Goal: Task Accomplishment & Management: Use online tool/utility

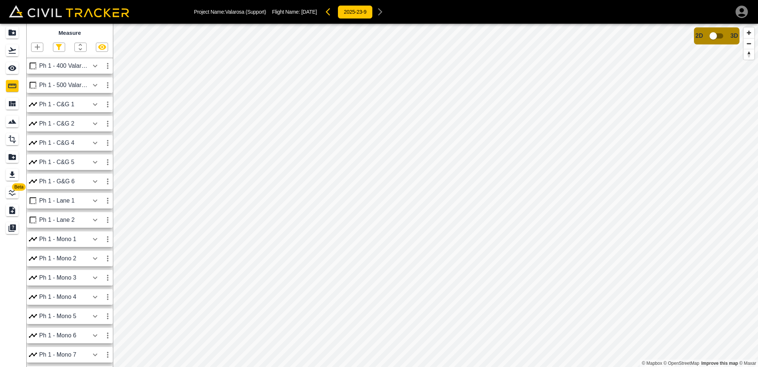
click at [77, 107] on div "Ph 1 - C&G 1" at bounding box center [64, 104] width 50 height 7
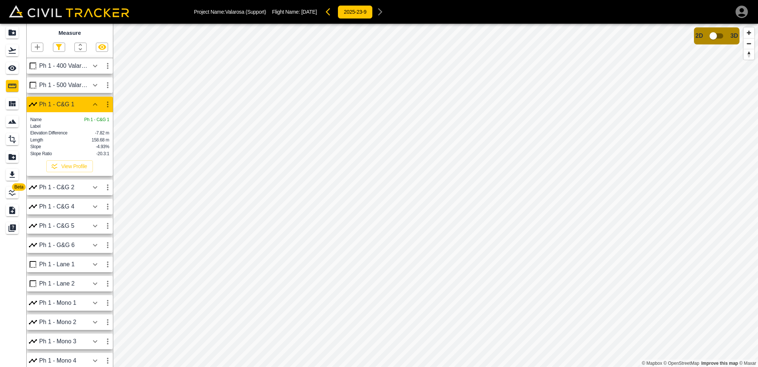
click at [82, 191] on div "Ph 1 - C&G 2" at bounding box center [64, 187] width 50 height 7
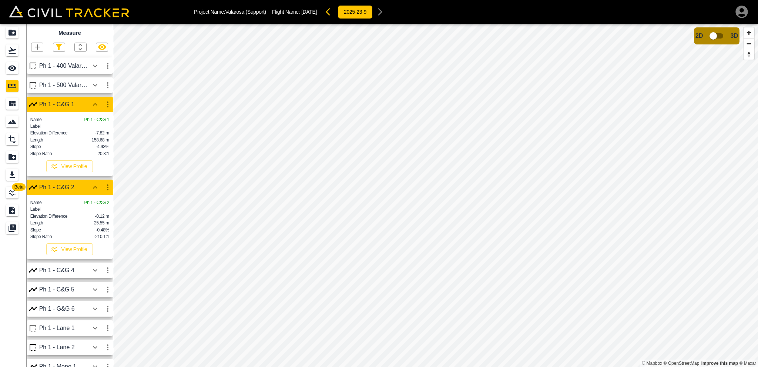
click at [82, 191] on div "Ph 1 - C&G 2" at bounding box center [64, 187] width 50 height 7
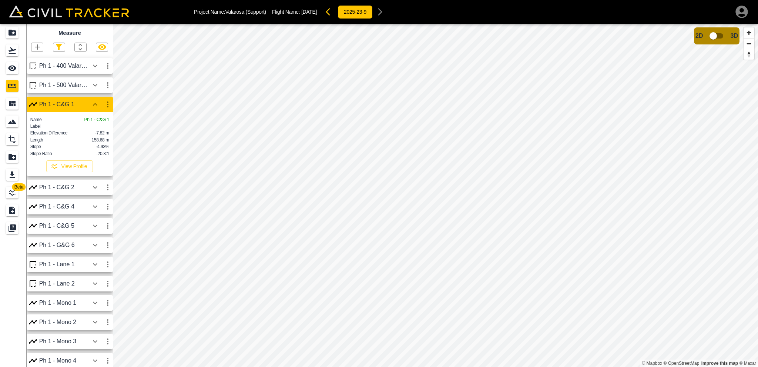
click at [61, 104] on div "Ph 1 - C&G 1" at bounding box center [64, 104] width 50 height 7
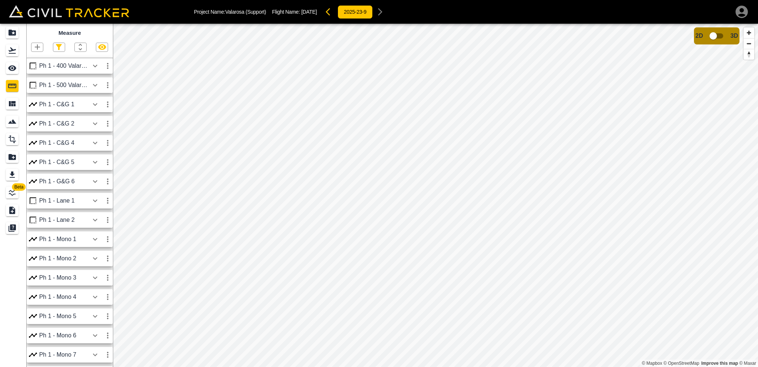
click at [58, 46] on icon "button" at bounding box center [59, 47] width 6 height 6
click at [48, 84] on label "Polygon" at bounding box center [45, 83] width 25 height 7
click at [40, 84] on input "Polygon" at bounding box center [37, 83] width 5 height 5
checkbox input "false"
click at [43, 60] on label "Point" at bounding box center [42, 60] width 19 height 7
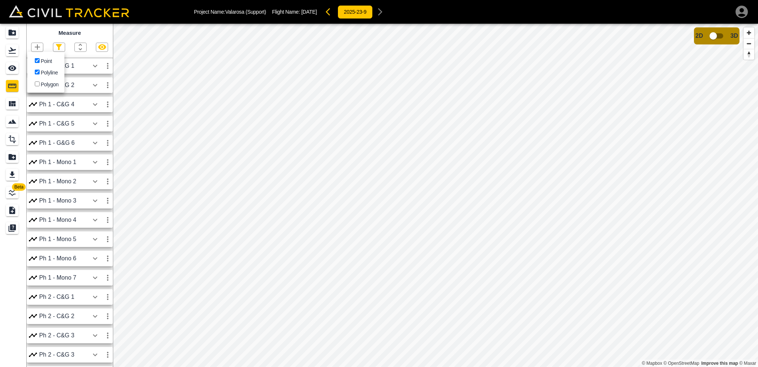
click at [40, 60] on input "Point" at bounding box center [37, 60] width 5 height 5
checkbox input "false"
click at [67, 39] on div at bounding box center [379, 183] width 758 height 367
click at [62, 44] on icon "button" at bounding box center [58, 47] width 9 height 9
click at [42, 85] on label "Polygon" at bounding box center [45, 83] width 25 height 7
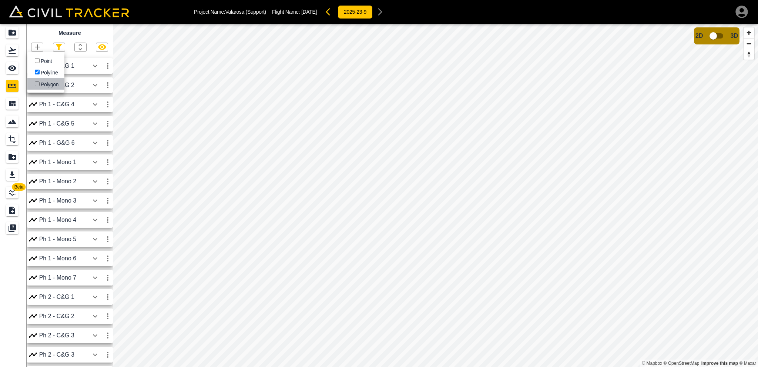
click at [40, 85] on input "Polygon" at bounding box center [37, 83] width 5 height 5
checkbox input "true"
click at [46, 59] on label "Point" at bounding box center [42, 60] width 19 height 7
click at [40, 59] on input "Point" at bounding box center [37, 60] width 5 height 5
checkbox input "true"
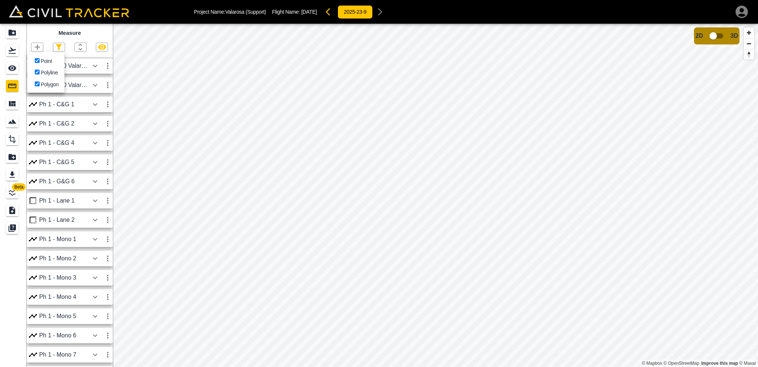
click at [383, 141] on div at bounding box center [379, 183] width 758 height 367
click at [106, 105] on icon "button" at bounding box center [107, 104] width 9 height 9
click at [97, 131] on h6 "Edit" at bounding box center [100, 133] width 15 height 4
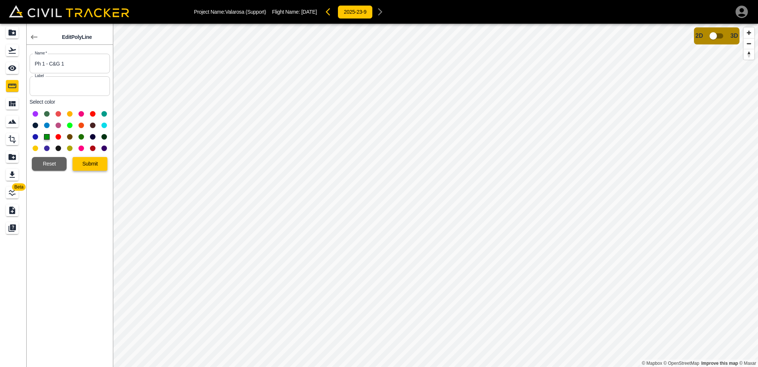
click at [87, 161] on button "Submit" at bounding box center [90, 164] width 35 height 14
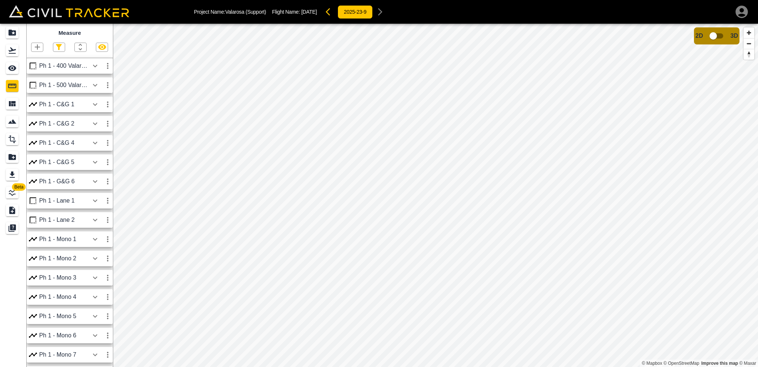
click at [38, 46] on icon "button" at bounding box center [37, 47] width 9 height 9
click at [40, 72] on p "Polyline" at bounding box center [35, 71] width 17 height 6
click at [37, 46] on icon "button" at bounding box center [37, 47] width 9 height 9
click at [41, 71] on p "Polyline" at bounding box center [35, 71] width 17 height 6
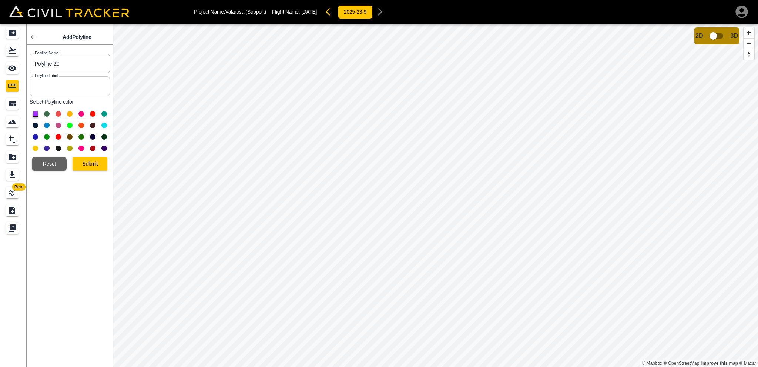
click at [80, 137] on button at bounding box center [81, 137] width 6 height 6
click at [46, 135] on button at bounding box center [47, 137] width 6 height 6
click at [70, 58] on input "Polyline-22" at bounding box center [70, 64] width 80 height 20
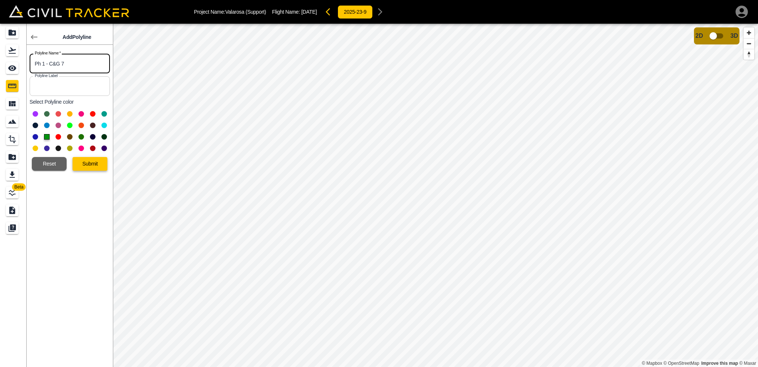
type input "Ph 1 - C&G 7"
click at [85, 162] on button "Submit" at bounding box center [90, 164] width 35 height 14
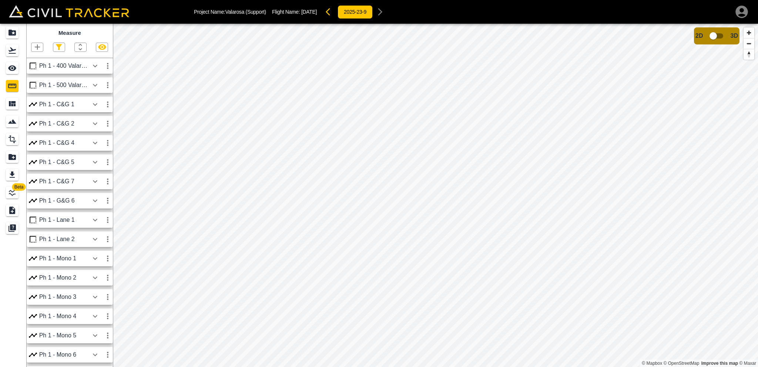
click at [95, 68] on icon "button" at bounding box center [95, 65] width 9 height 9
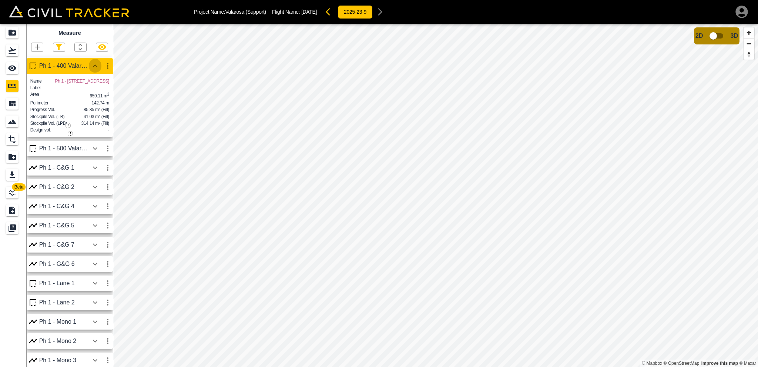
click at [95, 68] on icon "button" at bounding box center [95, 65] width 9 height 9
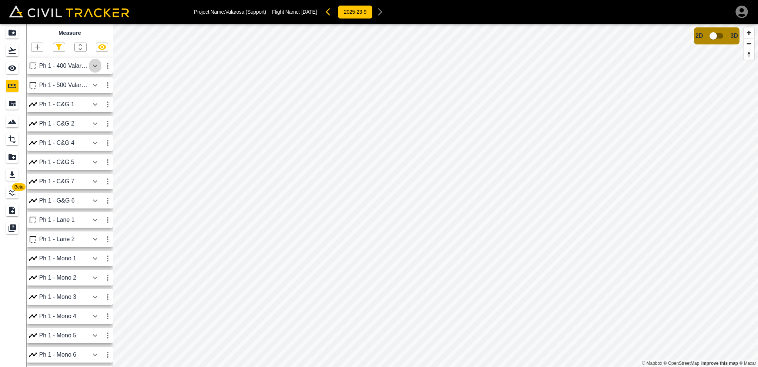
click at [95, 68] on icon "button" at bounding box center [95, 65] width 9 height 9
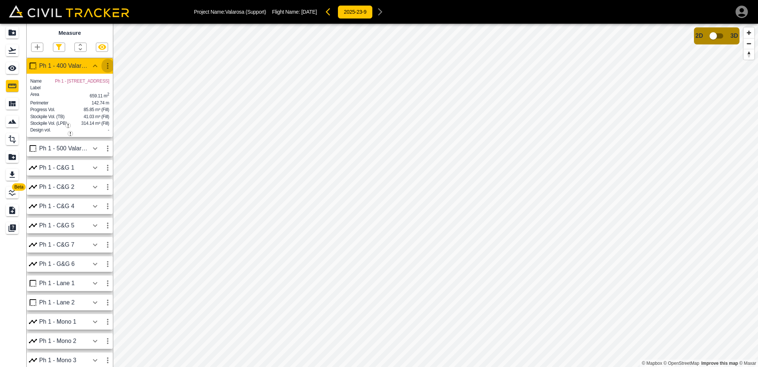
click at [108, 67] on icon "button" at bounding box center [107, 65] width 9 height 9
click at [98, 81] on h6 "Download" at bounding box center [100, 82] width 15 height 4
click at [89, 68] on button "button" at bounding box center [95, 65] width 13 height 15
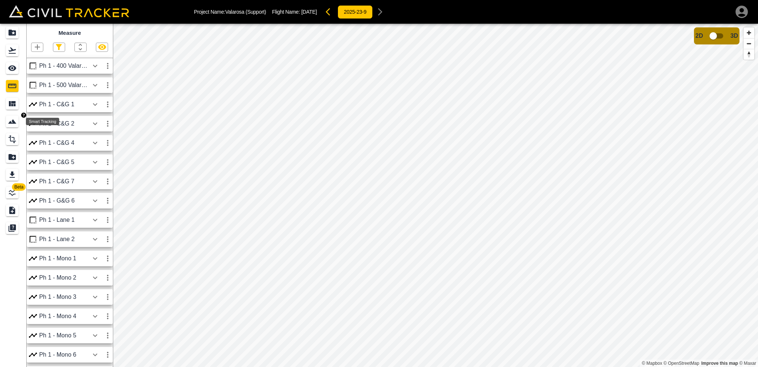
click at [8, 122] on icon "Smart Tracking" at bounding box center [12, 121] width 9 height 9
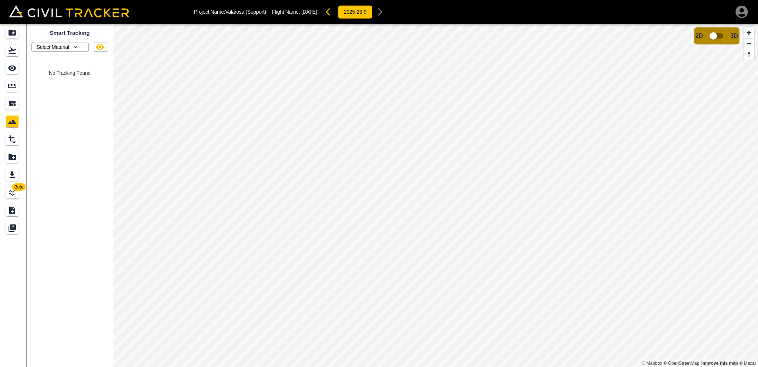
click at [64, 46] on p "Select Material" at bounding box center [53, 47] width 33 height 6
click at [64, 46] on div at bounding box center [379, 183] width 758 height 367
click at [14, 141] on icon "Design" at bounding box center [12, 139] width 7 height 8
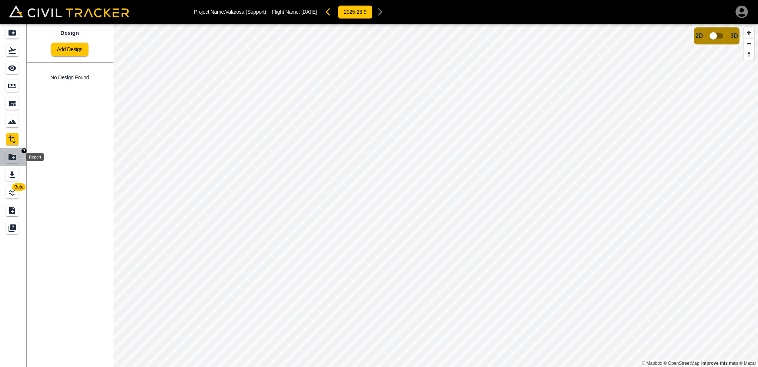
click at [13, 153] on icon "Report" at bounding box center [12, 156] width 9 height 9
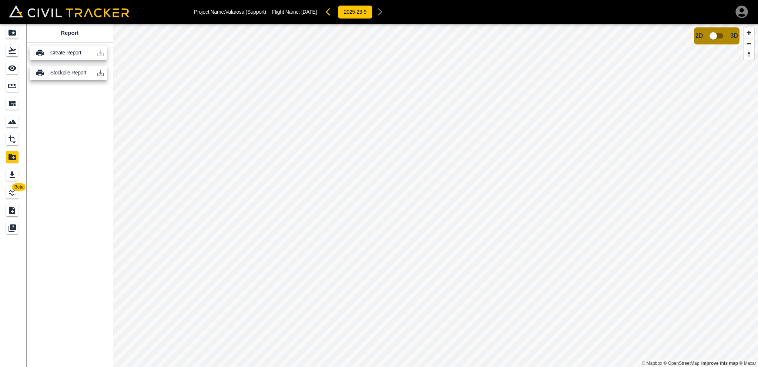
click at [65, 47] on div "Create Report" at bounding box center [68, 53] width 77 height 14
click at [64, 50] on p "Create Report" at bounding box center [71, 53] width 43 height 6
click at [10, 175] on icon "Export" at bounding box center [12, 174] width 9 height 9
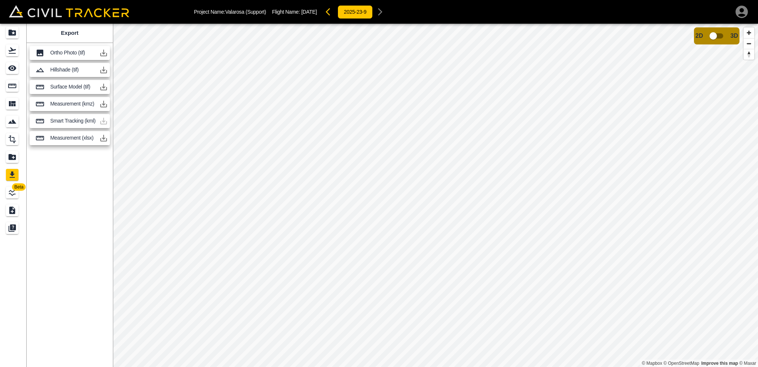
click at [78, 138] on p "Measurement (xlsx)" at bounding box center [73, 138] width 46 height 6
click at [97, 137] on button "button" at bounding box center [103, 138] width 15 height 15
click at [11, 192] on icon "LineWork" at bounding box center [12, 192] width 9 height 9
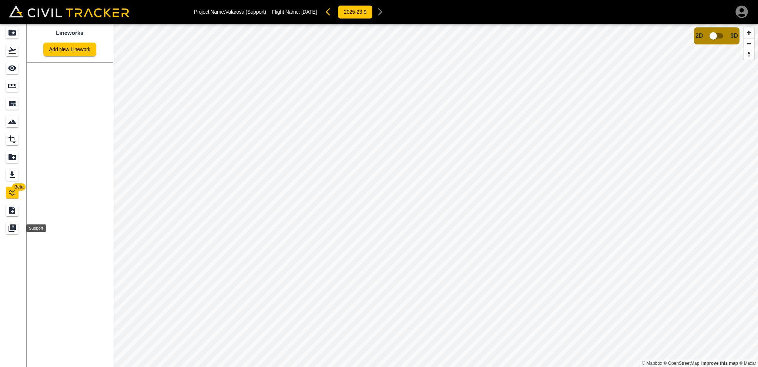
click at [14, 225] on icon "Support" at bounding box center [13, 227] width 6 height 6
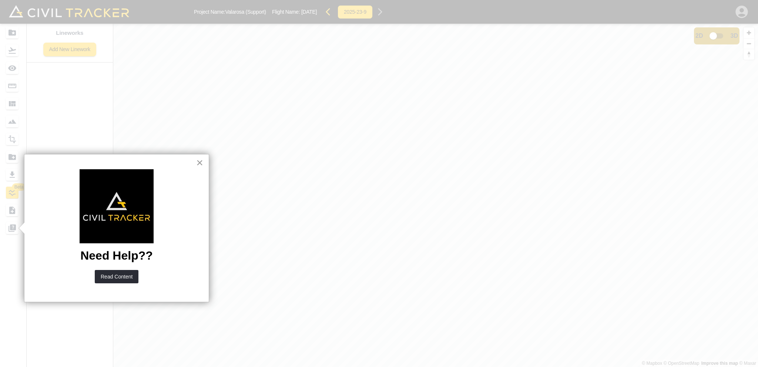
click at [198, 163] on button "×" at bounding box center [199, 163] width 7 height 12
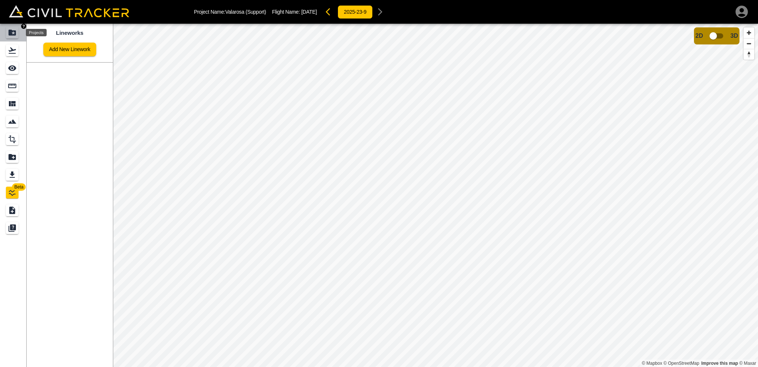
click at [9, 28] on icon "Projects" at bounding box center [12, 32] width 9 height 9
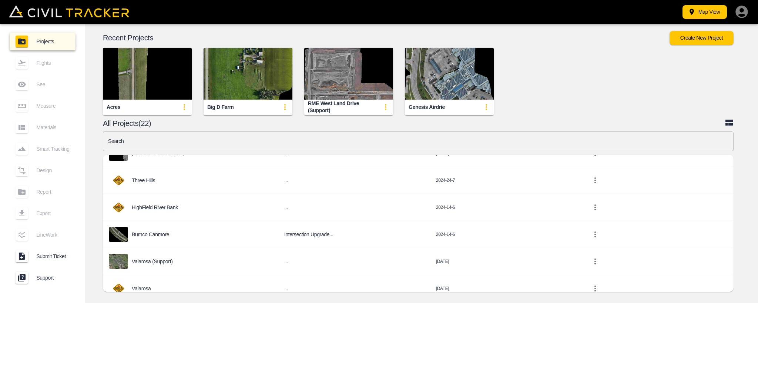
scroll to position [370, 0]
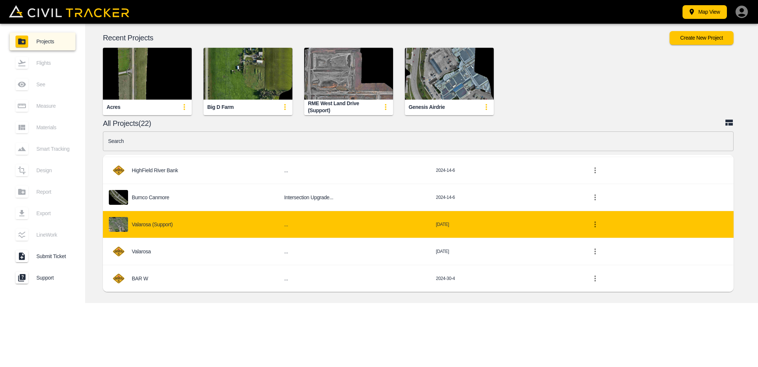
click at [161, 219] on div "Valarosa (Support)" at bounding box center [191, 224] width 164 height 15
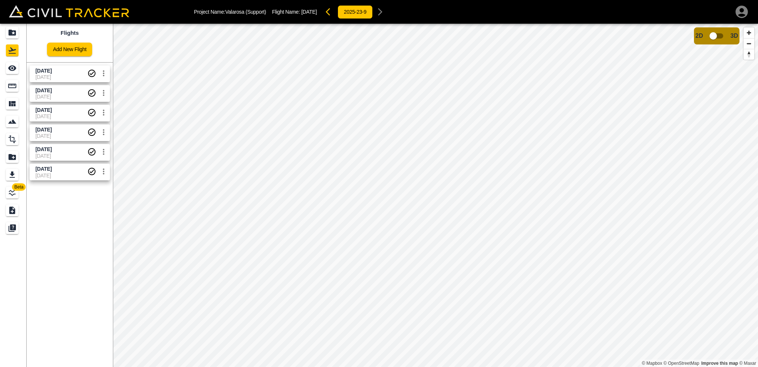
click at [78, 74] on span "[DATE]" at bounding box center [62, 70] width 52 height 7
click at [47, 77] on span "[DATE]" at bounding box center [62, 77] width 52 height 6
click at [16, 70] on icon "See" at bounding box center [12, 68] width 9 height 9
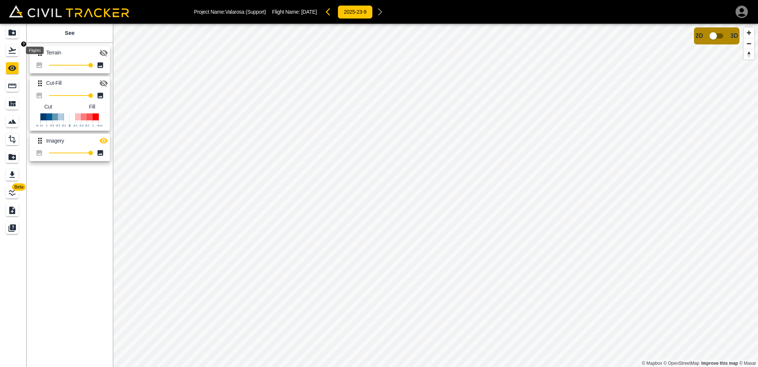
click at [10, 50] on icon "Flights" at bounding box center [12, 50] width 9 height 9
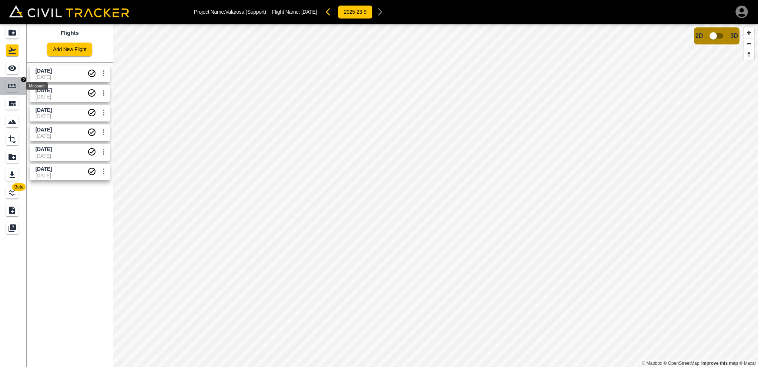
click at [16, 89] on icon "Measure" at bounding box center [12, 85] width 9 height 9
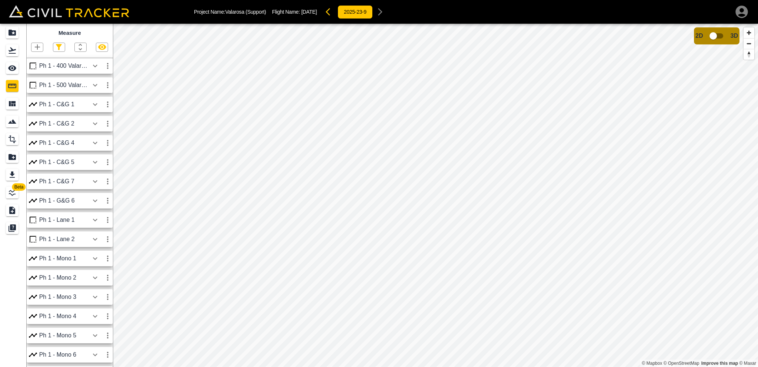
click at [74, 68] on div "Ph 1 - 400 Valarosa" at bounding box center [64, 66] width 50 height 7
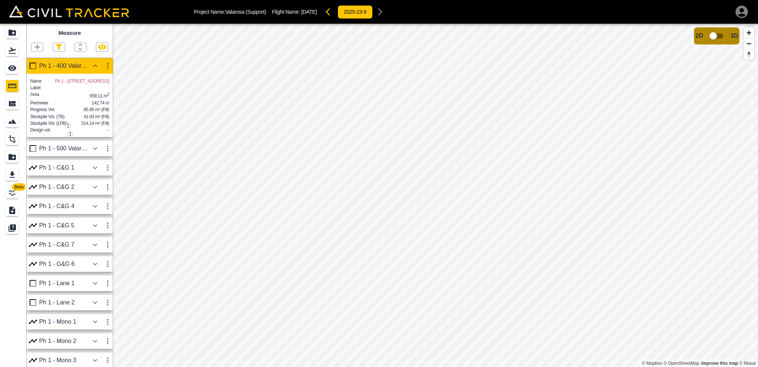
click at [96, 153] on icon "button" at bounding box center [95, 148] width 9 height 9
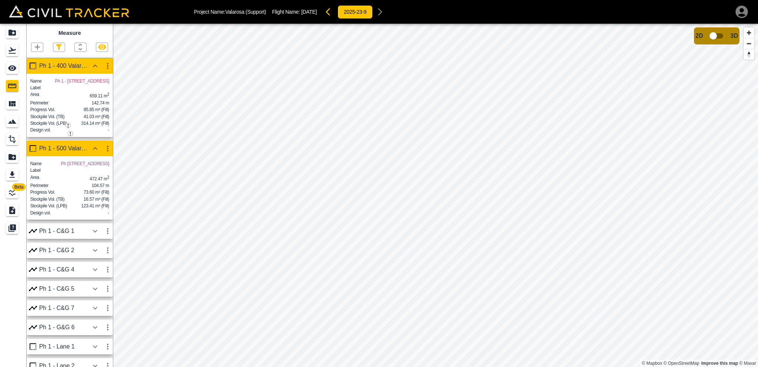
click at [68, 152] on div "Ph 1 - 500 Valarosa" at bounding box center [64, 148] width 50 height 7
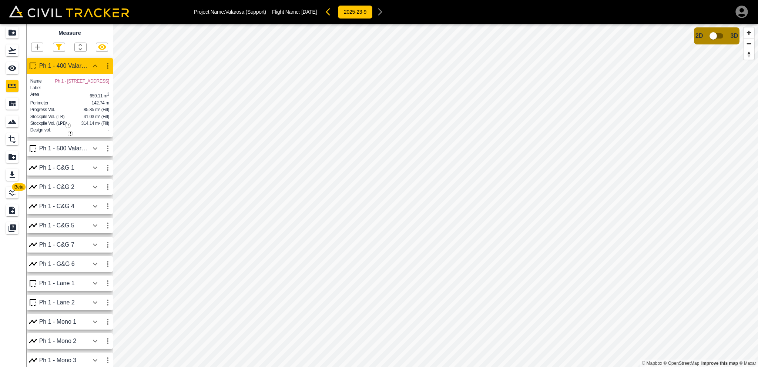
click at [81, 152] on div "Ph 1 - 500 Valarosa" at bounding box center [64, 148] width 50 height 7
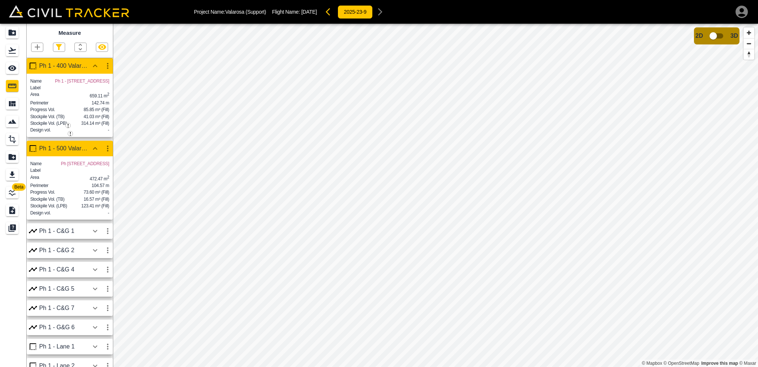
click at [74, 234] on div "Ph 1 - C&G 1" at bounding box center [64, 231] width 50 height 7
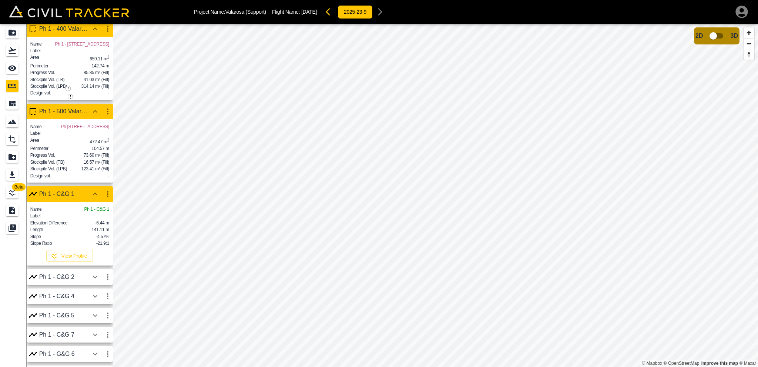
scroll to position [74, 0]
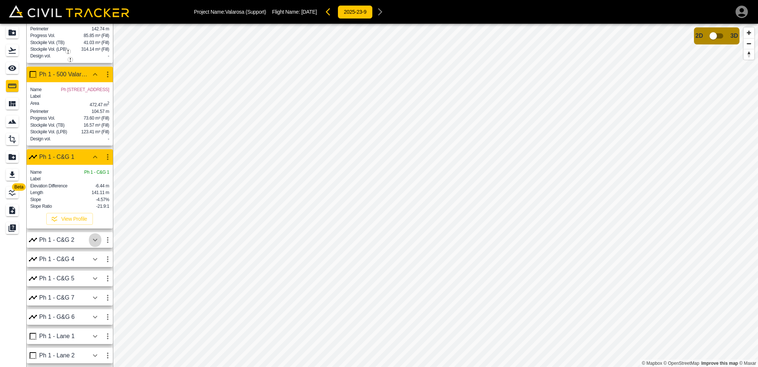
click at [97, 244] on icon "button" at bounding box center [95, 239] width 9 height 9
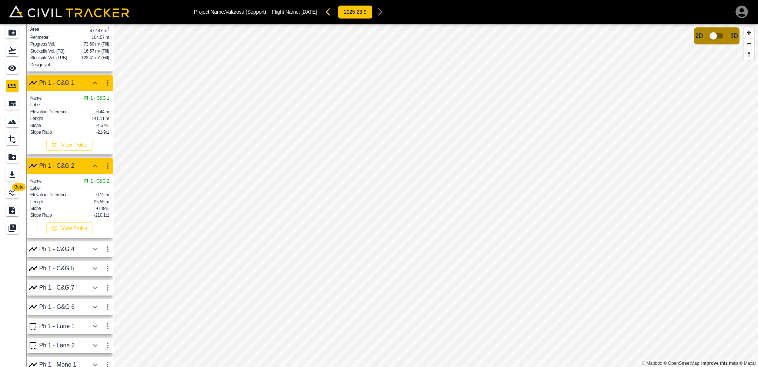
scroll to position [185, 0]
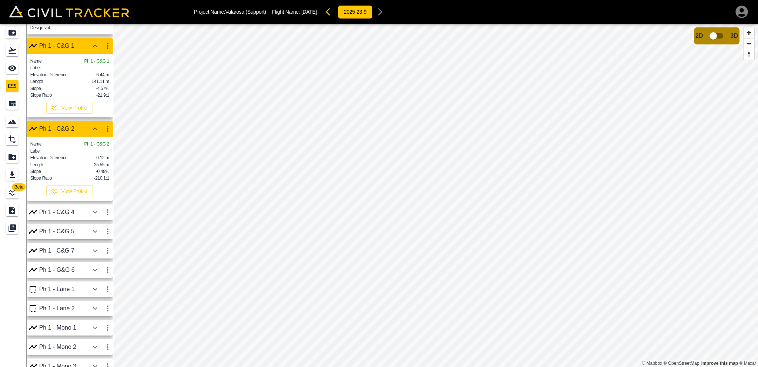
click at [95, 216] on icon "button" at bounding box center [95, 212] width 9 height 9
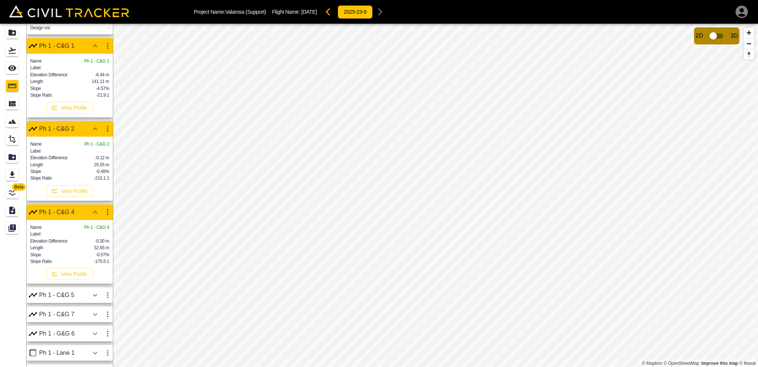
click at [81, 244] on div "Elevation Difference -0.30 m" at bounding box center [69, 241] width 79 height 6
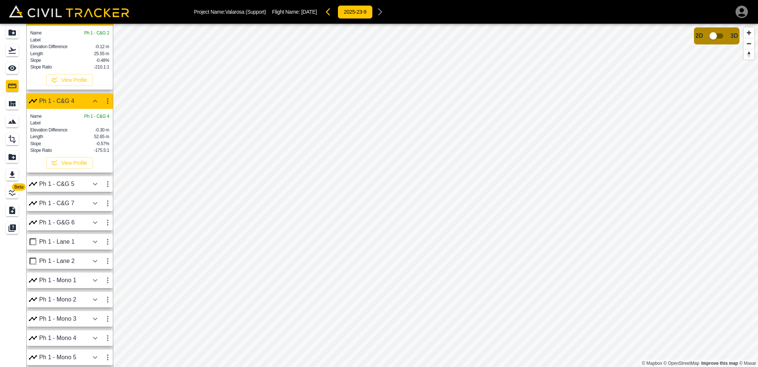
scroll to position [333, 0]
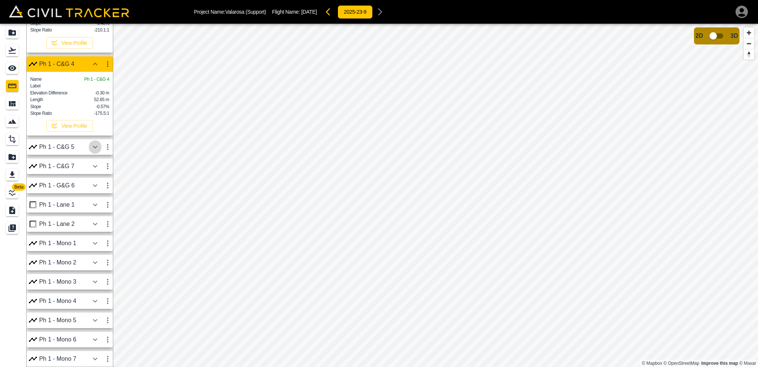
click at [93, 148] on icon "button" at bounding box center [95, 147] width 4 height 3
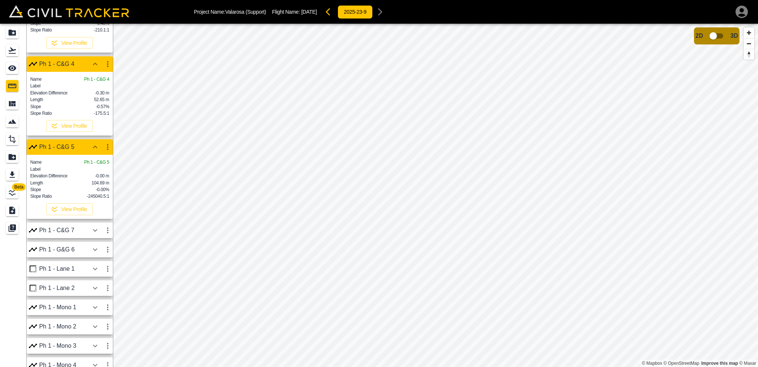
click at [95, 235] on icon "button" at bounding box center [95, 230] width 9 height 9
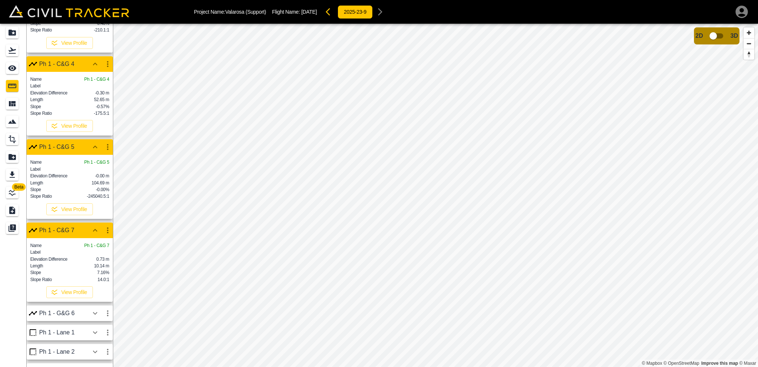
scroll to position [407, 0]
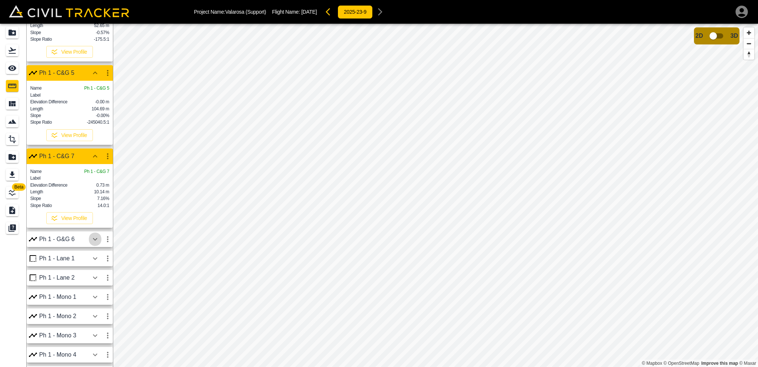
click at [96, 241] on icon "button" at bounding box center [95, 239] width 4 height 3
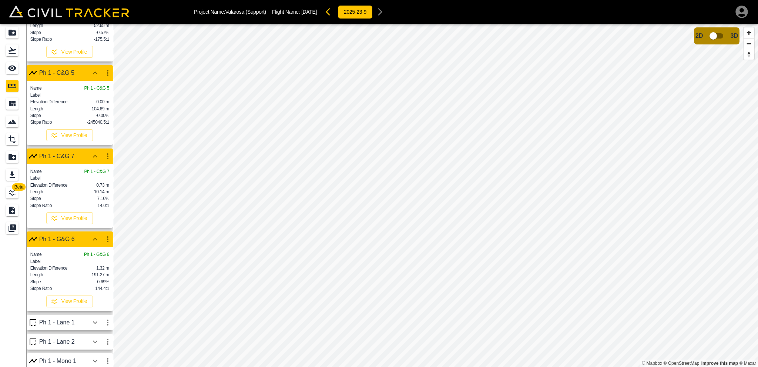
scroll to position [481, 0]
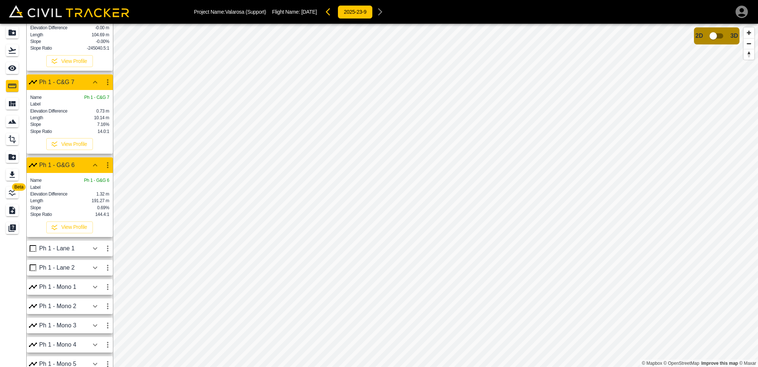
click at [93, 253] on icon "button" at bounding box center [95, 248] width 9 height 9
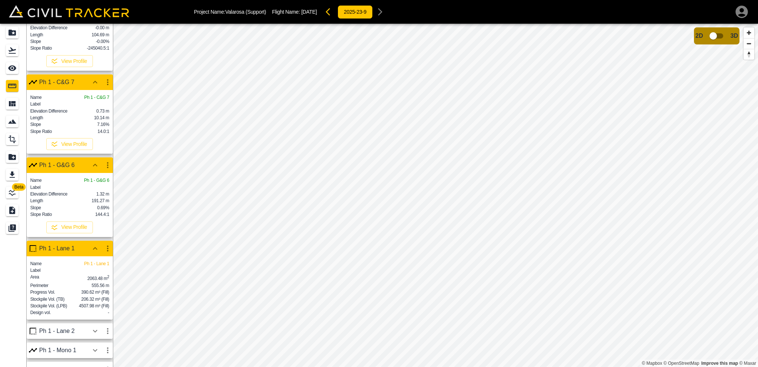
scroll to position [555, 0]
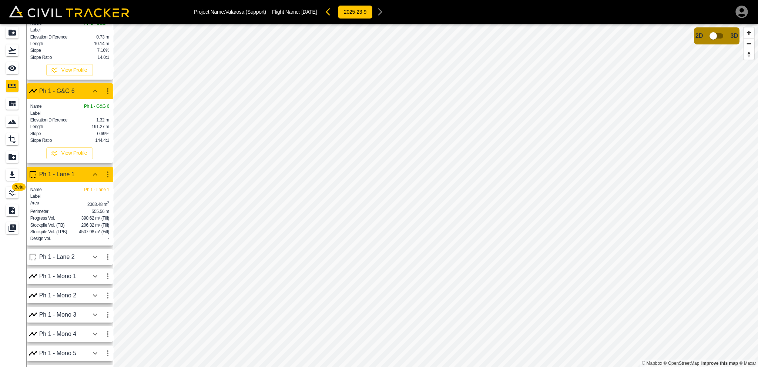
click at [100, 221] on p "390.62 m³ (Fill)" at bounding box center [95, 218] width 28 height 6
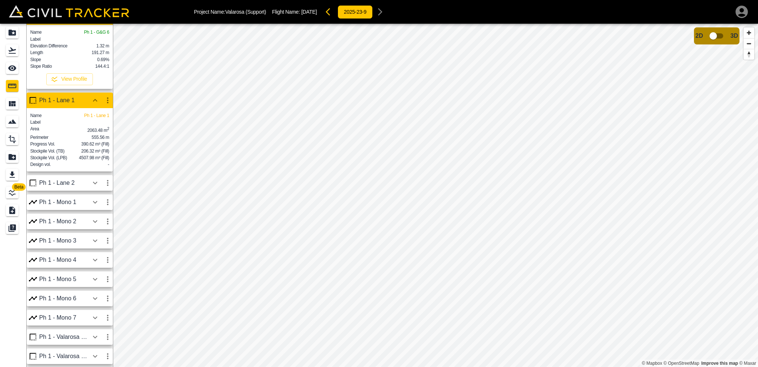
click at [95, 187] on icon "button" at bounding box center [95, 182] width 9 height 9
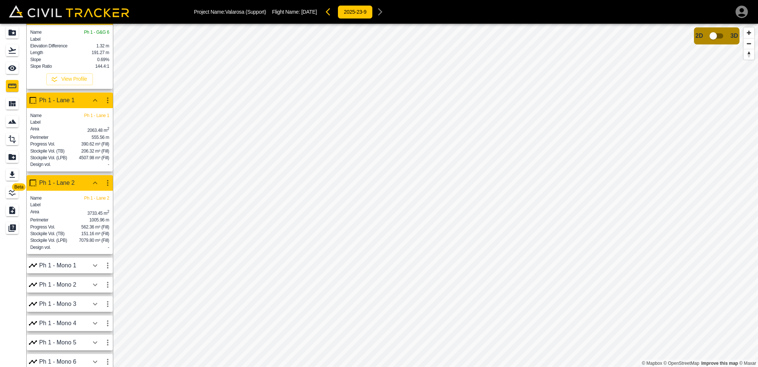
scroll to position [666, 0]
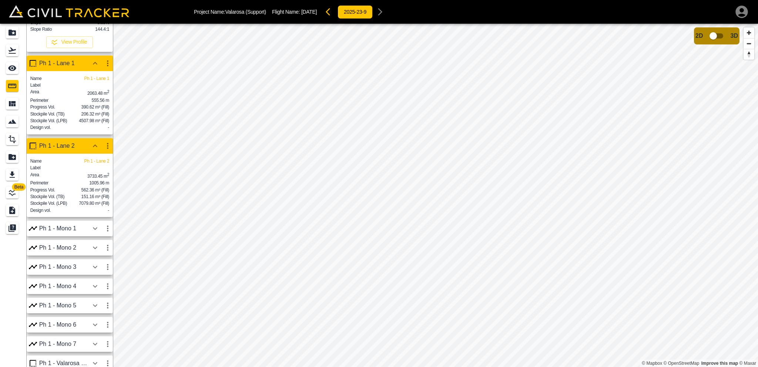
click at [90, 236] on button "button" at bounding box center [95, 228] width 13 height 15
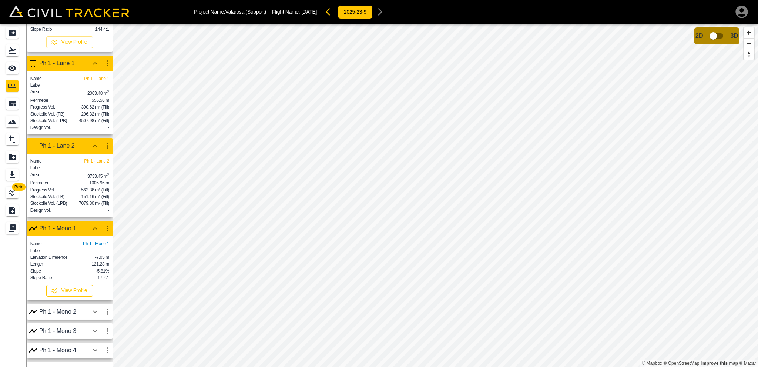
scroll to position [740, 0]
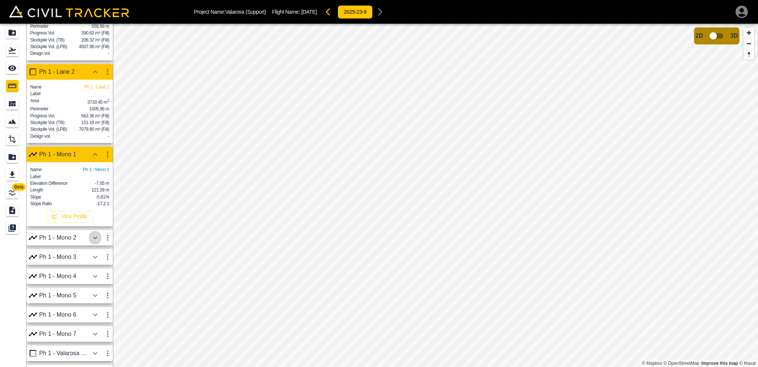
click at [95, 242] on icon "button" at bounding box center [95, 237] width 9 height 9
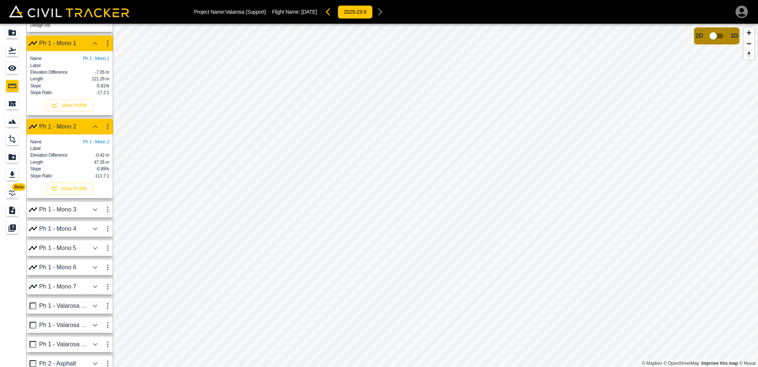
scroll to position [888, 0]
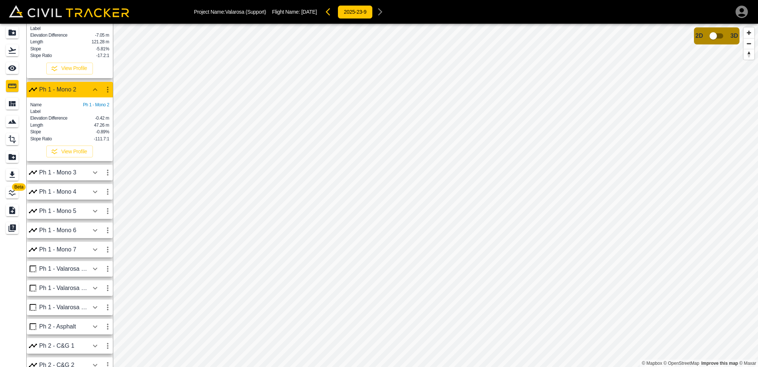
click at [94, 177] on icon "button" at bounding box center [95, 172] width 9 height 9
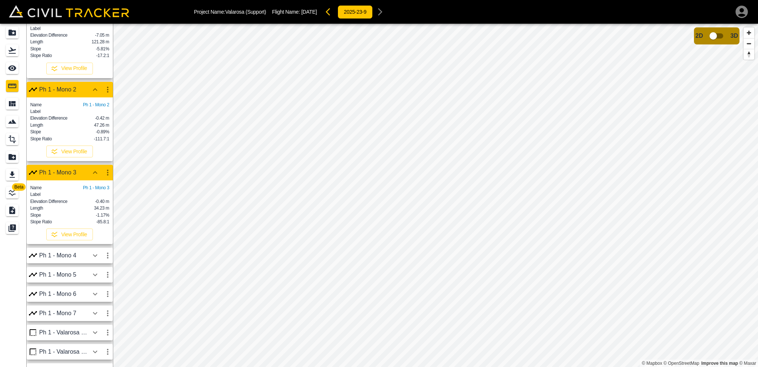
scroll to position [962, 0]
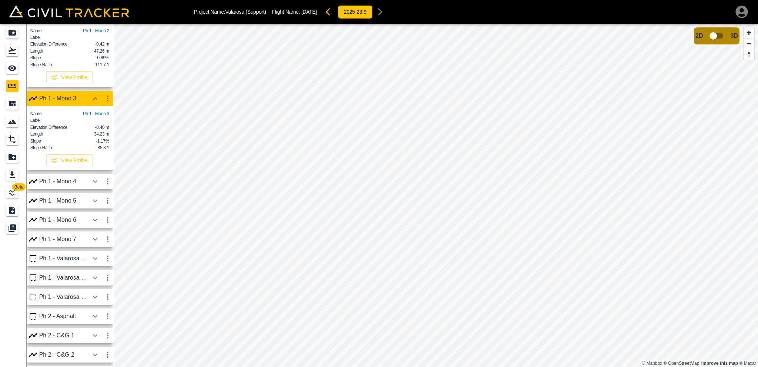
click at [93, 186] on icon "button" at bounding box center [95, 181] width 9 height 9
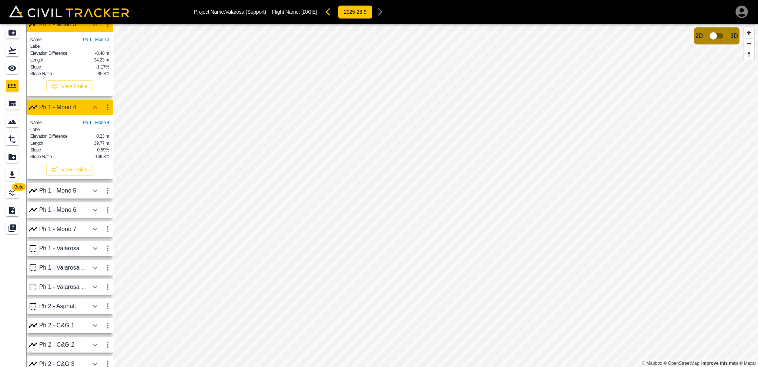
scroll to position [1073, 0]
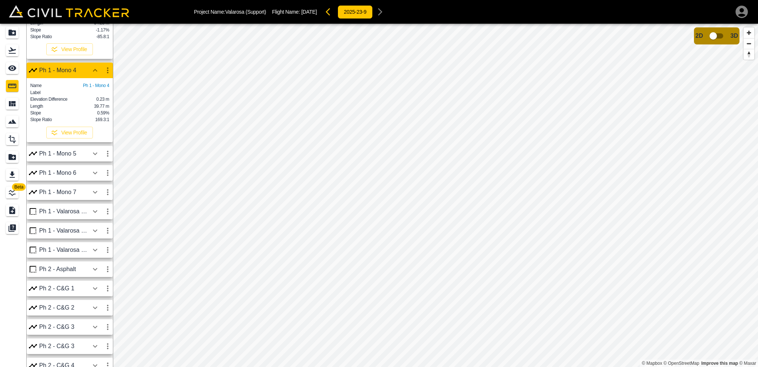
click at [101, 161] on button "button" at bounding box center [107, 153] width 13 height 15
click at [95, 275] on div at bounding box center [379, 183] width 758 height 367
click at [95, 155] on icon "button" at bounding box center [95, 153] width 4 height 3
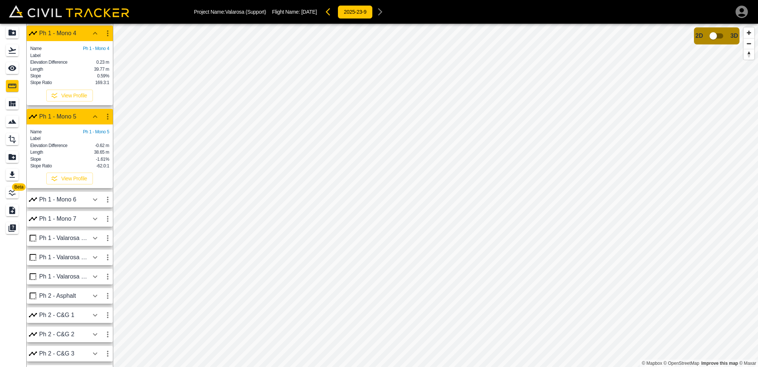
scroll to position [1184, 0]
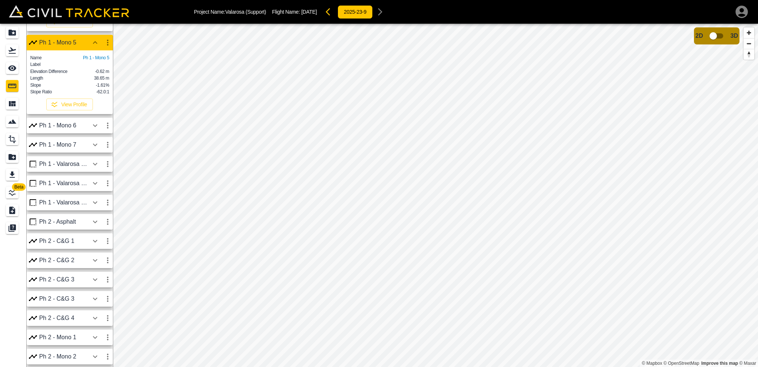
click at [105, 47] on icon "button" at bounding box center [107, 42] width 9 height 9
click at [52, 196] on div at bounding box center [379, 183] width 758 height 367
click at [92, 130] on icon "button" at bounding box center [95, 125] width 9 height 9
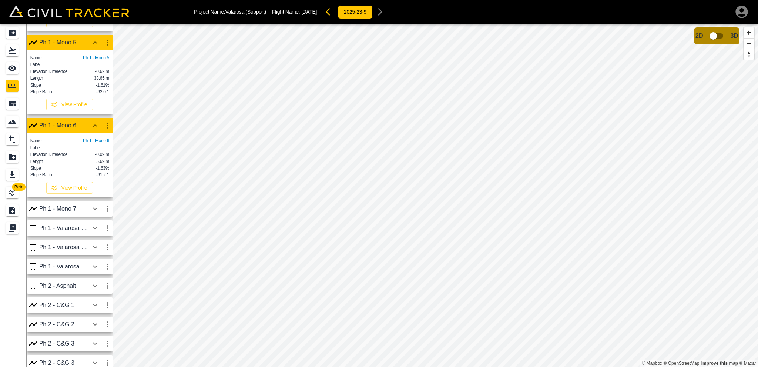
click at [73, 157] on div "Elevation Difference -0.09 m" at bounding box center [69, 154] width 79 height 6
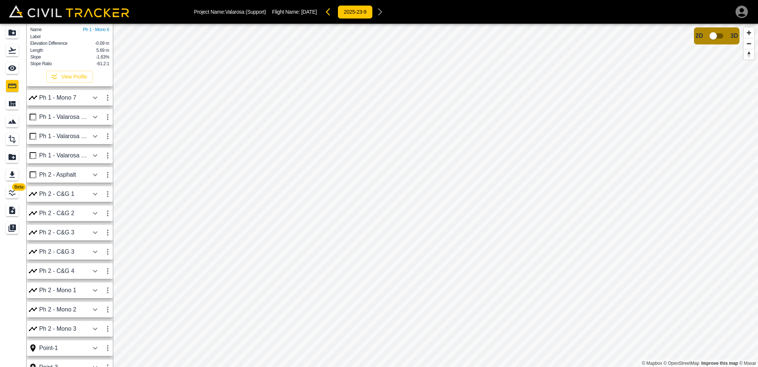
click at [91, 102] on icon "button" at bounding box center [95, 97] width 9 height 9
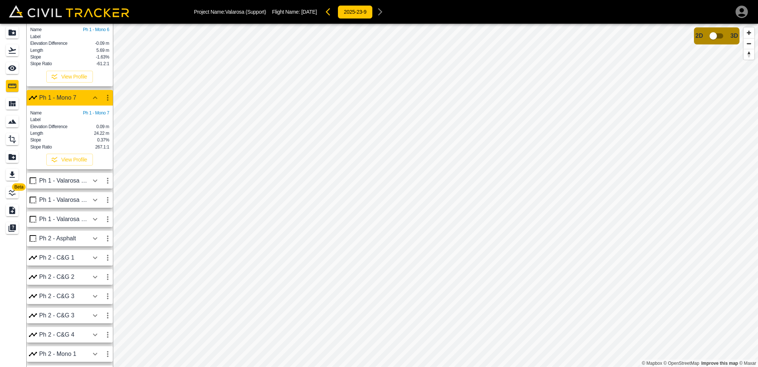
click at [71, 122] on div "Label" at bounding box center [69, 119] width 79 height 7
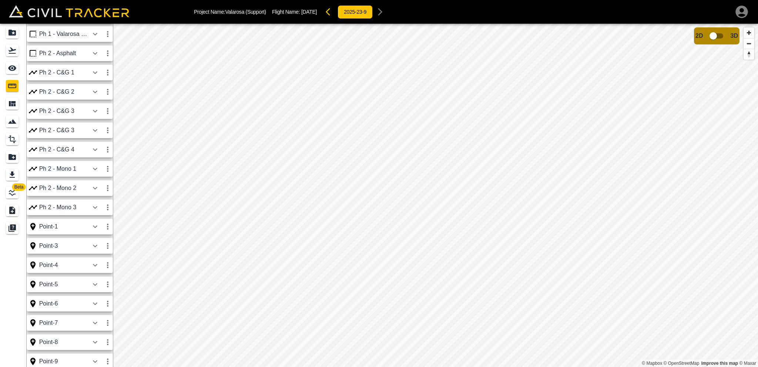
scroll to position [1517, 0]
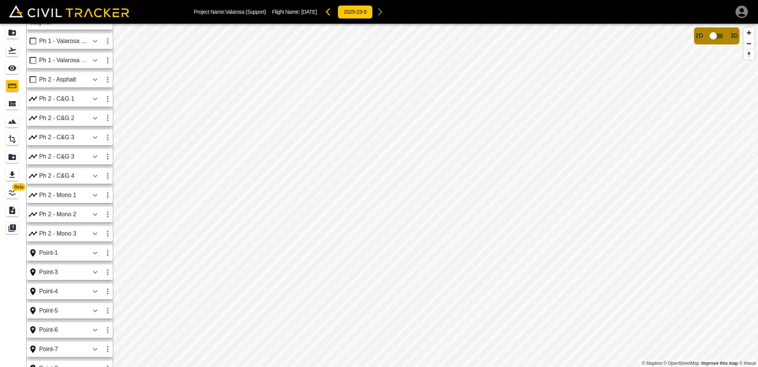
click at [88, 44] on div "Ph 1 - Valarosa Gard" at bounding box center [64, 41] width 50 height 7
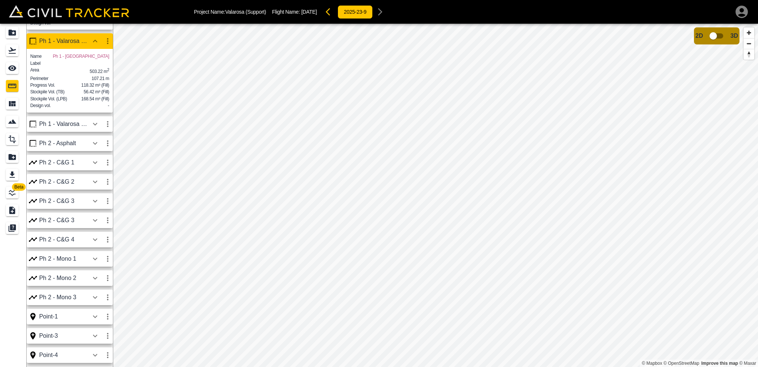
click at [92, 128] on icon "button" at bounding box center [95, 124] width 9 height 9
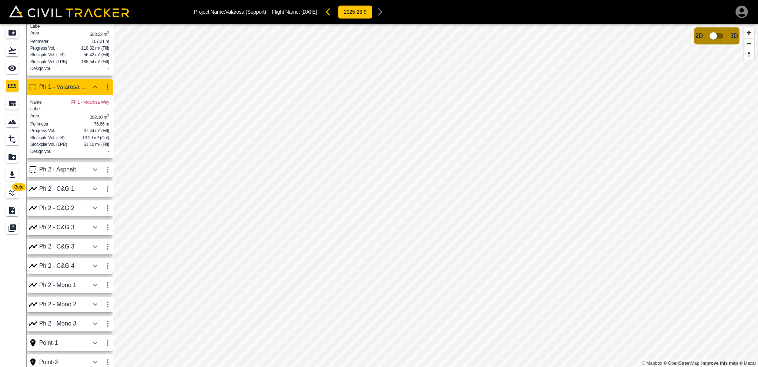
scroll to position [1591, 0]
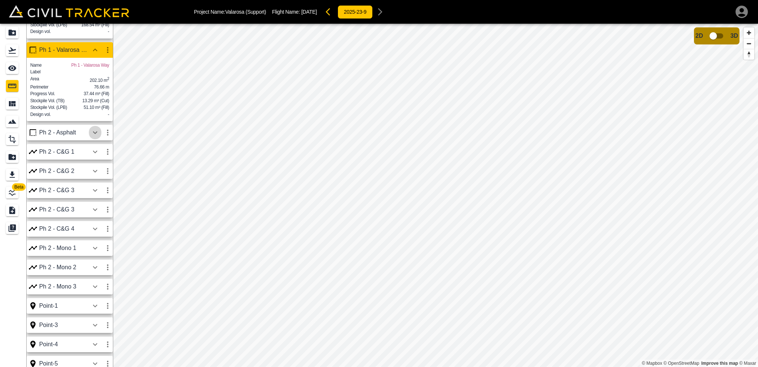
click at [101, 140] on button "button" at bounding box center [95, 132] width 13 height 15
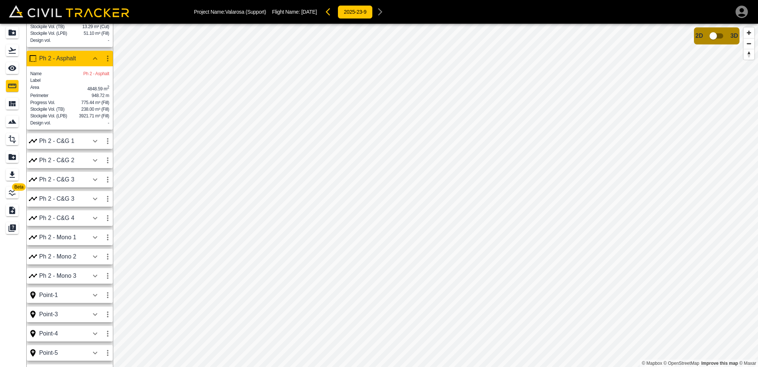
scroll to position [1702, 0]
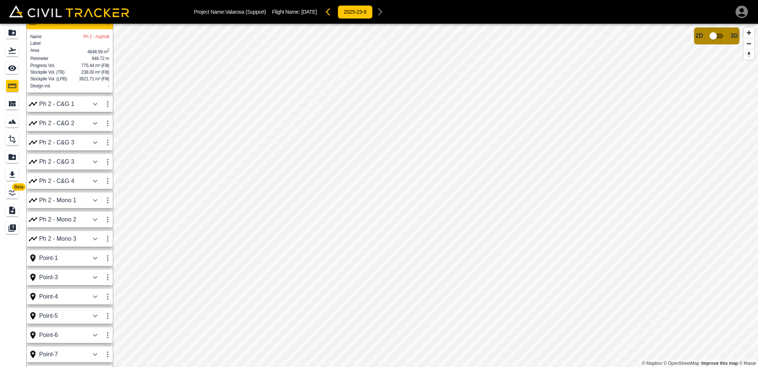
click at [94, 108] on icon "button" at bounding box center [95, 104] width 9 height 9
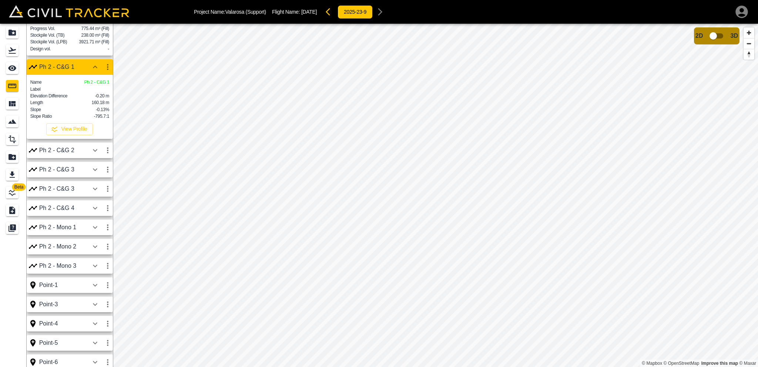
scroll to position [1776, 0]
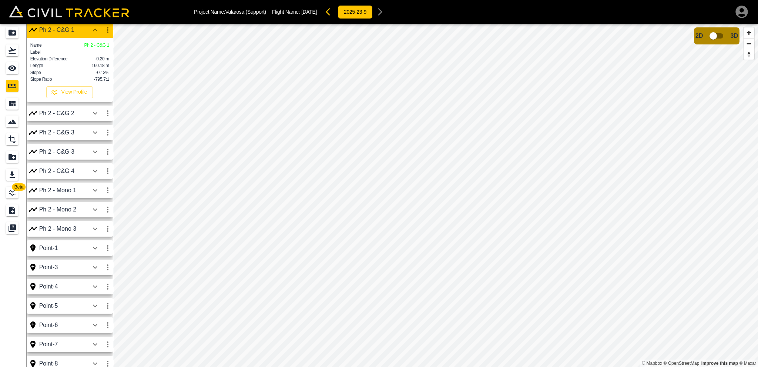
click at [97, 118] on icon "button" at bounding box center [95, 113] width 9 height 9
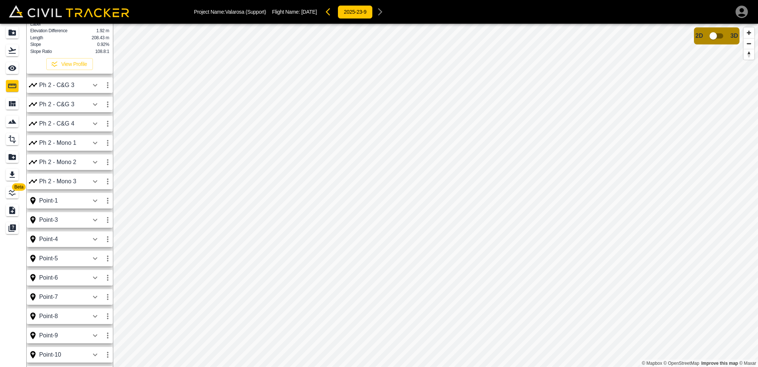
scroll to position [1924, 0]
click at [91, 53] on icon "button" at bounding box center [95, 48] width 9 height 9
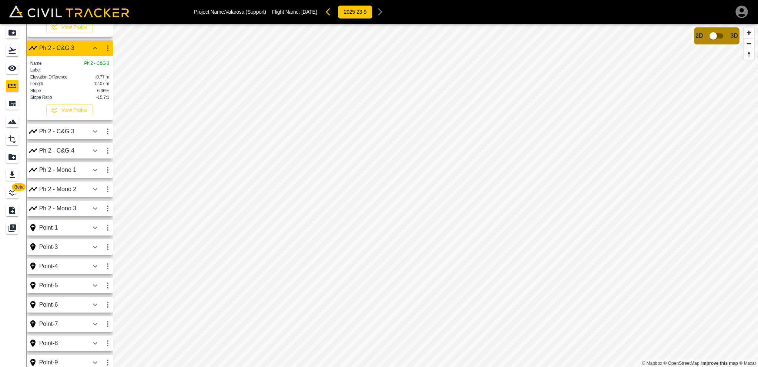
scroll to position [1961, 0]
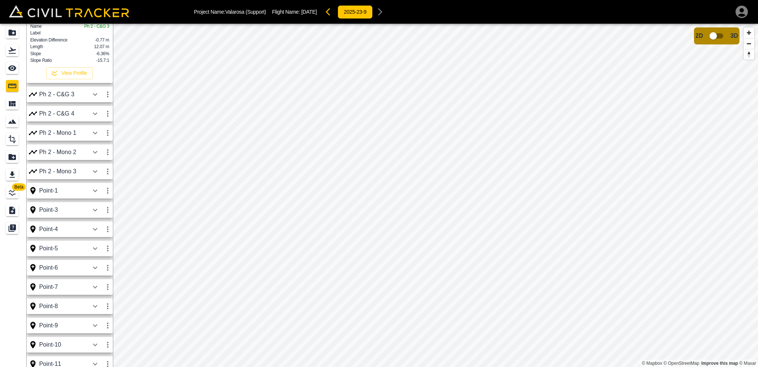
click at [95, 99] on icon "button" at bounding box center [95, 94] width 9 height 9
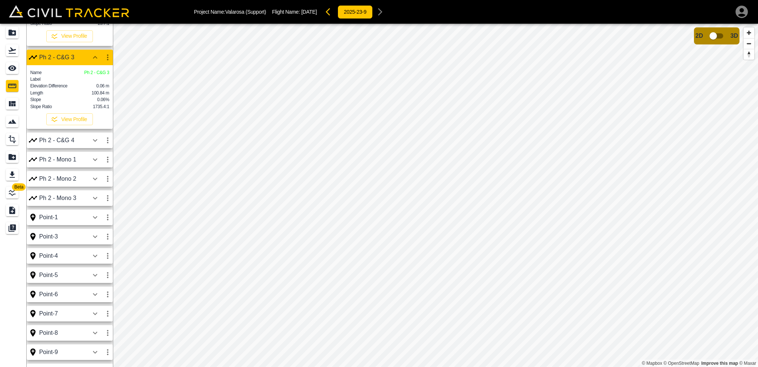
scroll to position [2035, 0]
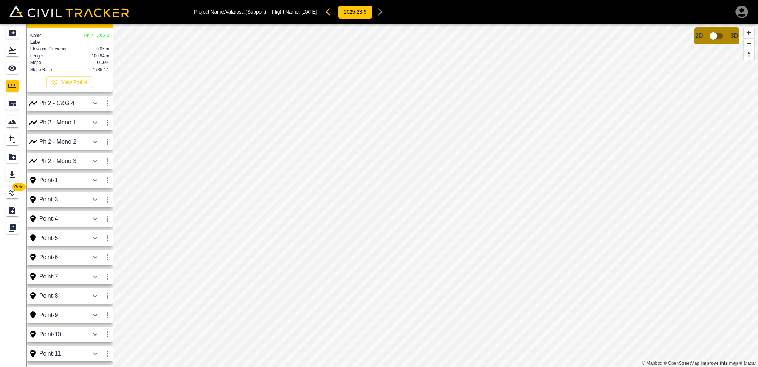
click at [92, 108] on icon "button" at bounding box center [95, 103] width 9 height 9
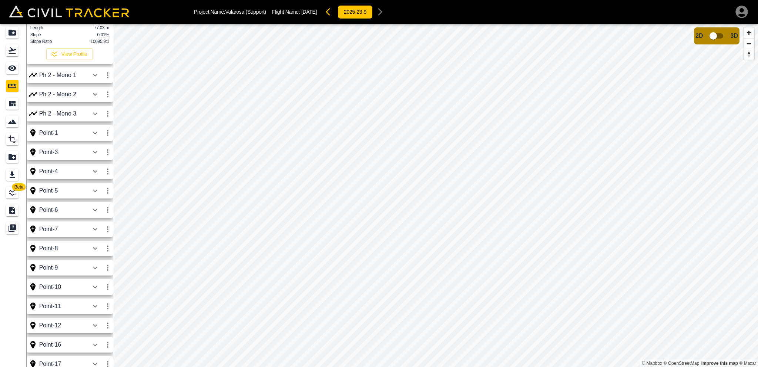
scroll to position [2183, 0]
click at [95, 43] on icon "button" at bounding box center [95, 38] width 9 height 9
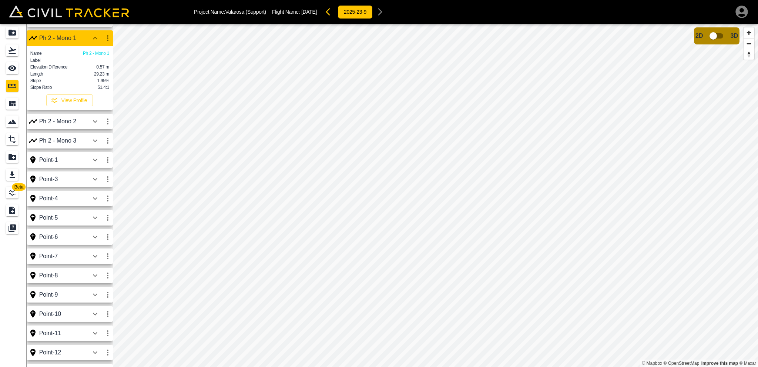
scroll to position [2220, 0]
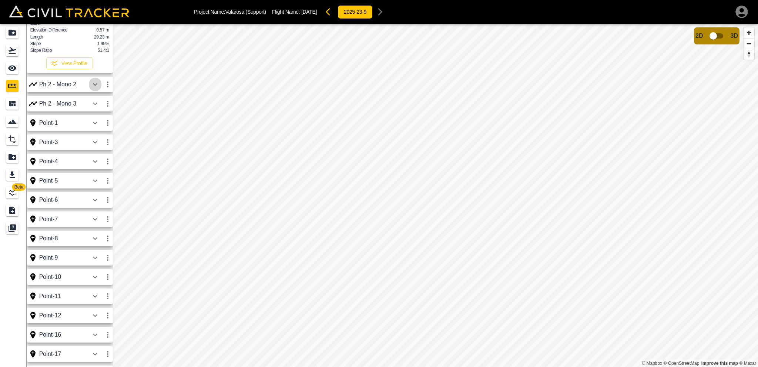
click at [95, 85] on icon "button" at bounding box center [95, 84] width 4 height 3
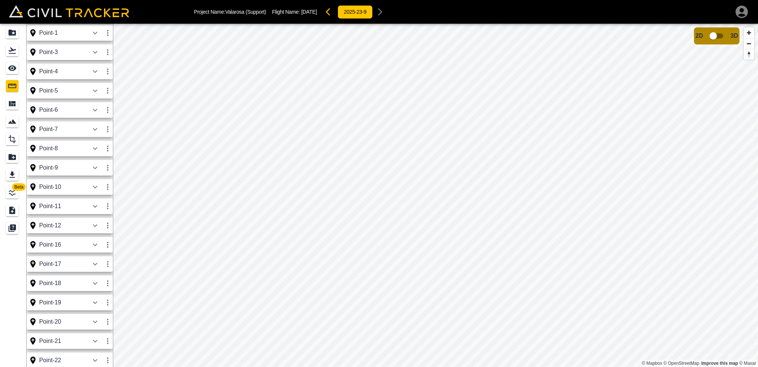
scroll to position [2337, 0]
click at [86, 54] on div "Ph 2 - Mono 3" at bounding box center [64, 50] width 50 height 7
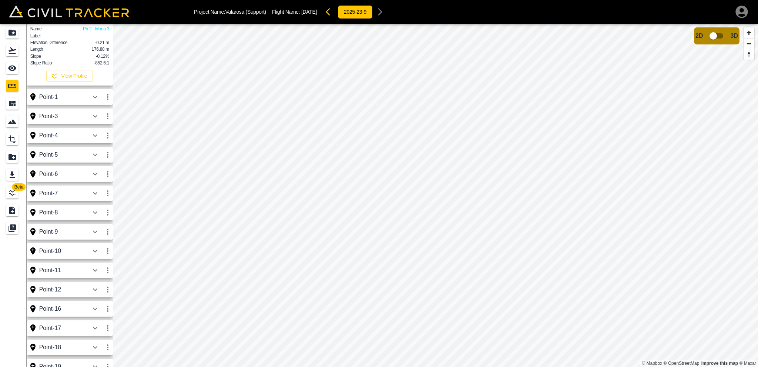
scroll to position [2411, 0]
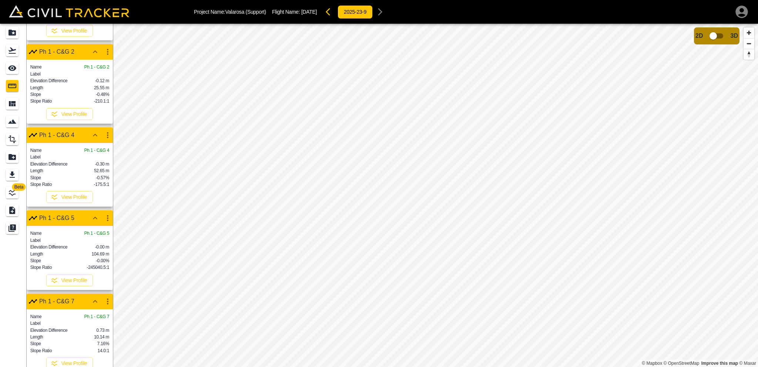
scroll to position [0, 0]
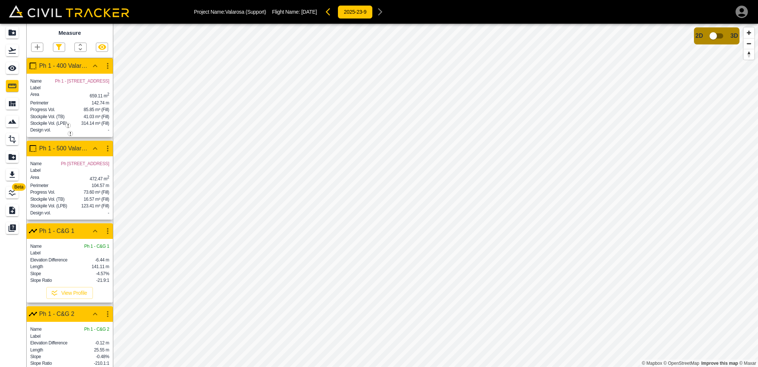
click at [60, 49] on icon "button" at bounding box center [58, 47] width 9 height 9
click at [49, 63] on label "Point" at bounding box center [42, 60] width 19 height 7
click at [40, 63] on input "Point" at bounding box center [37, 60] width 5 height 5
checkbox input "false"
click at [62, 45] on div at bounding box center [379, 183] width 758 height 367
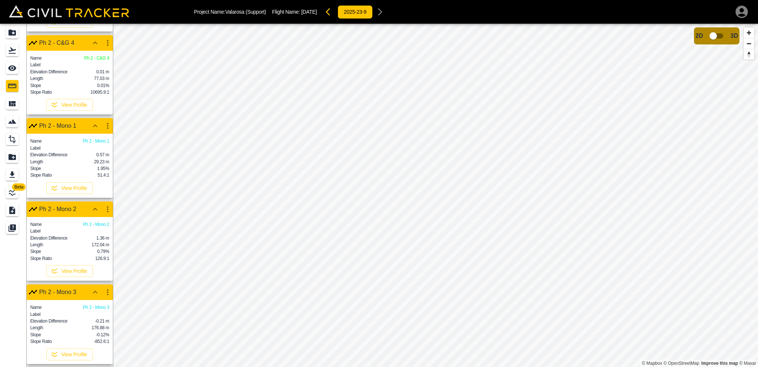
scroll to position [24, 0]
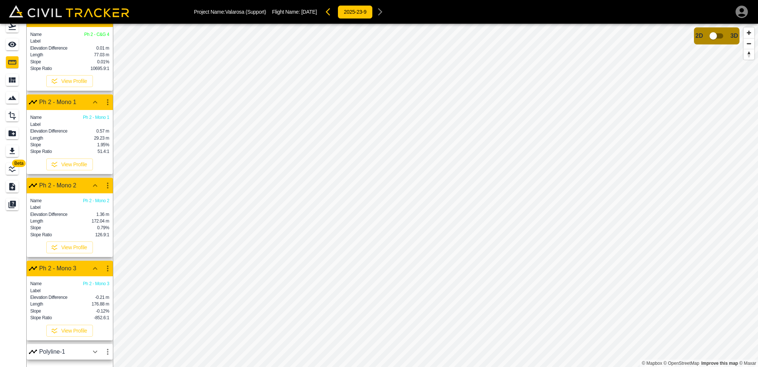
click at [95, 350] on icon "button" at bounding box center [95, 351] width 9 height 9
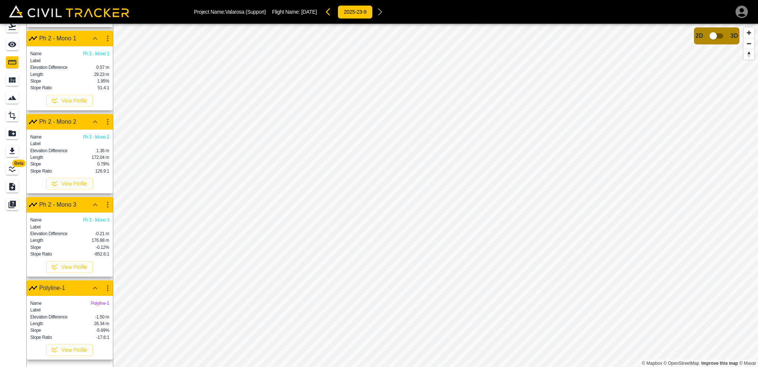
scroll to position [2418, 0]
click at [38, 280] on div "Polyline-1" at bounding box center [70, 288] width 86 height 16
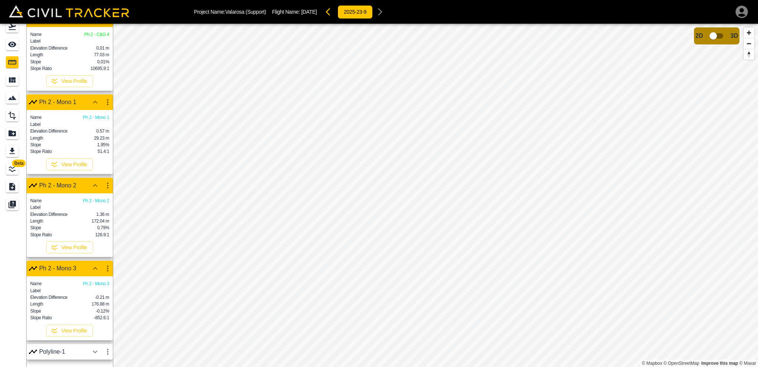
scroll to position [2346, 0]
click at [52, 350] on div "Polyline-1" at bounding box center [64, 351] width 50 height 7
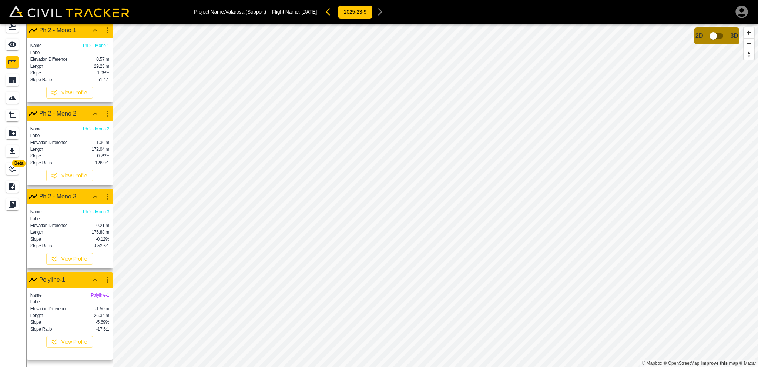
scroll to position [2418, 0]
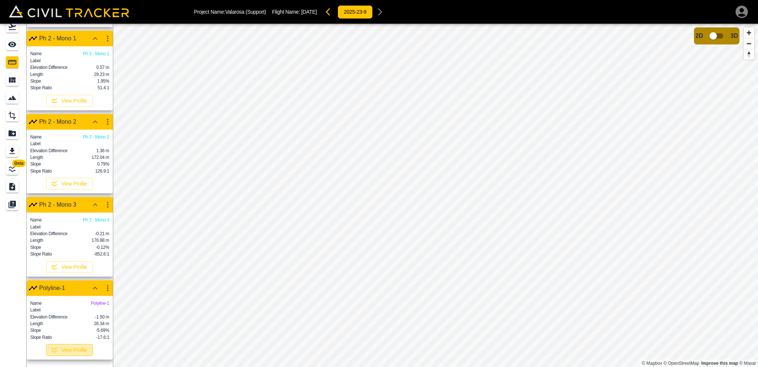
click at [68, 349] on button "View Profile" at bounding box center [69, 350] width 47 height 12
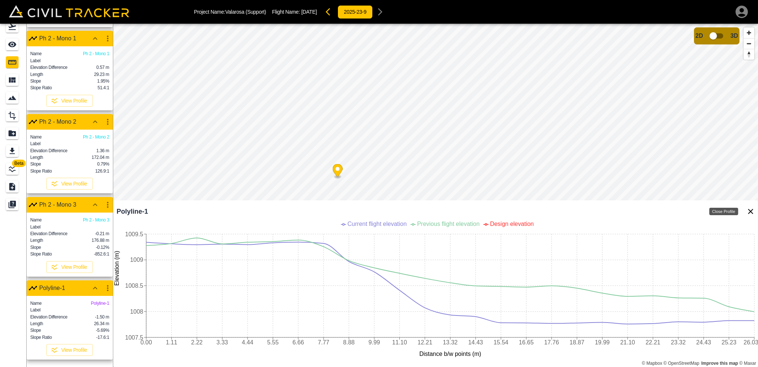
click at [750, 214] on icon "Close Profile" at bounding box center [750, 211] width 9 height 9
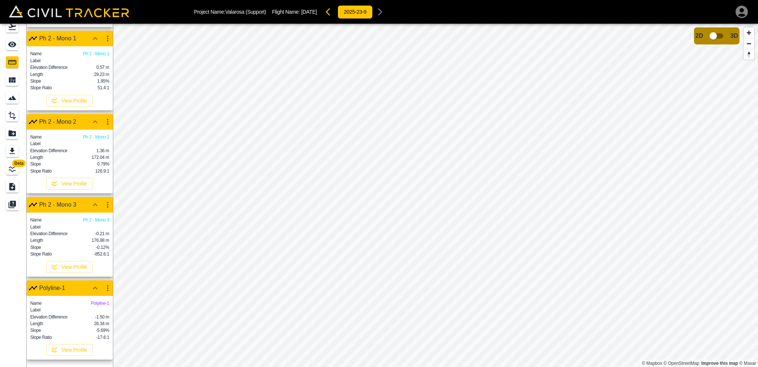
click at [93, 283] on icon "button" at bounding box center [95, 287] width 9 height 9
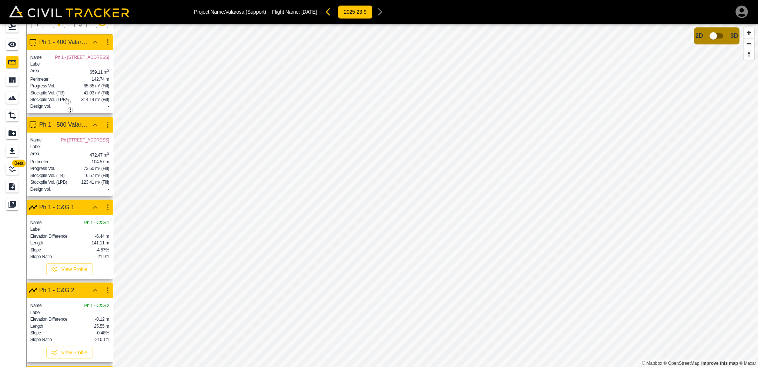
scroll to position [0, 0]
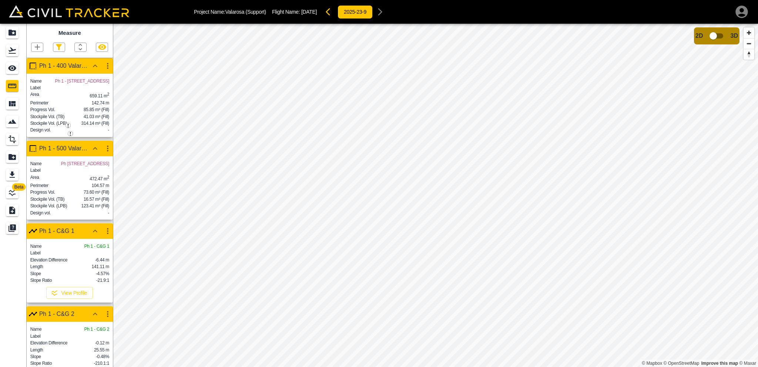
click at [94, 67] on icon "button" at bounding box center [95, 65] width 9 height 9
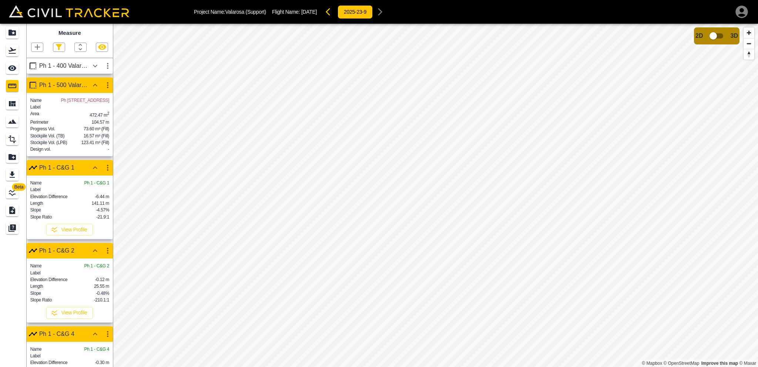
click at [96, 84] on icon "button" at bounding box center [95, 85] width 9 height 9
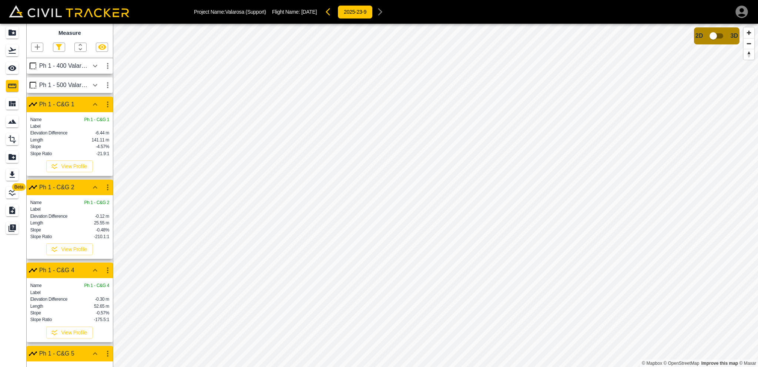
click at [90, 102] on button "button" at bounding box center [95, 104] width 13 height 15
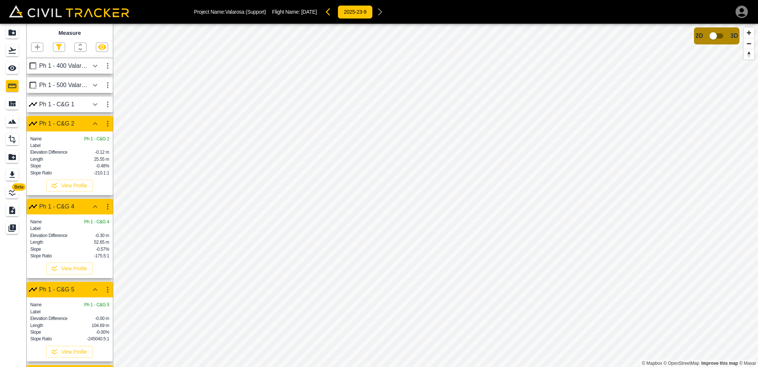
click at [91, 122] on icon "button" at bounding box center [95, 123] width 9 height 9
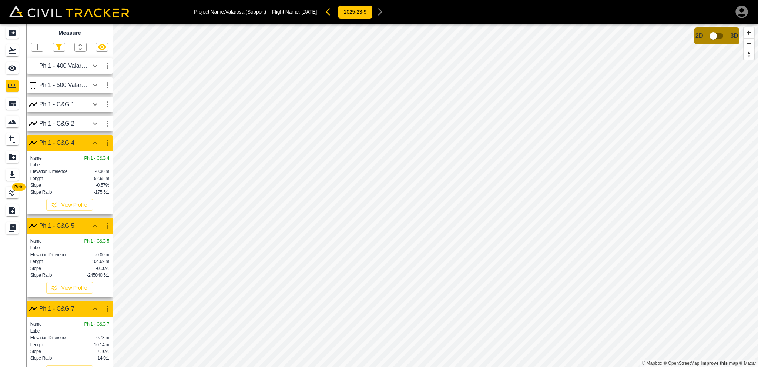
click at [94, 141] on icon "button" at bounding box center [95, 142] width 9 height 9
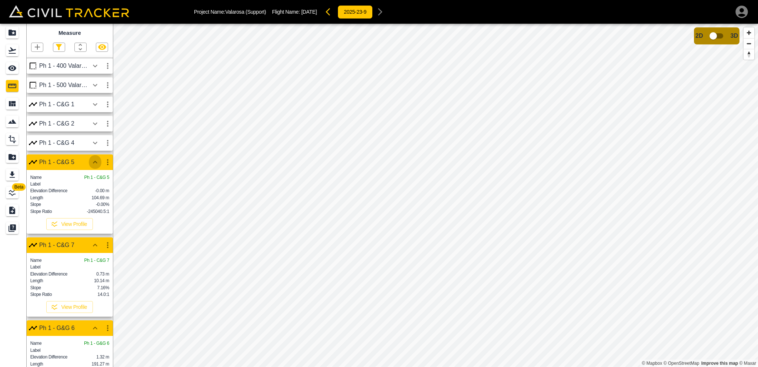
click at [96, 164] on icon "button" at bounding box center [95, 162] width 9 height 9
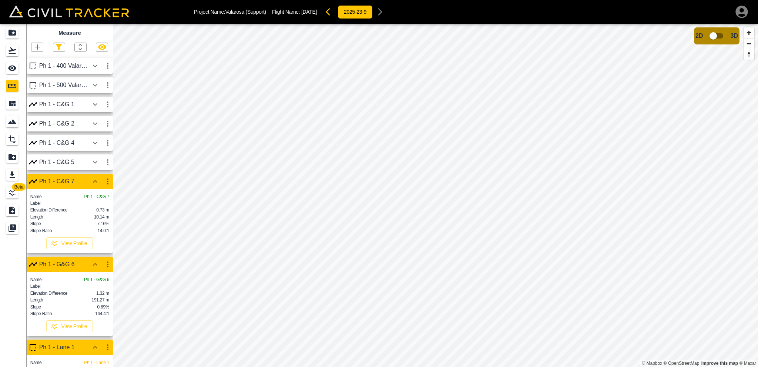
click at [90, 182] on button "button" at bounding box center [95, 181] width 13 height 15
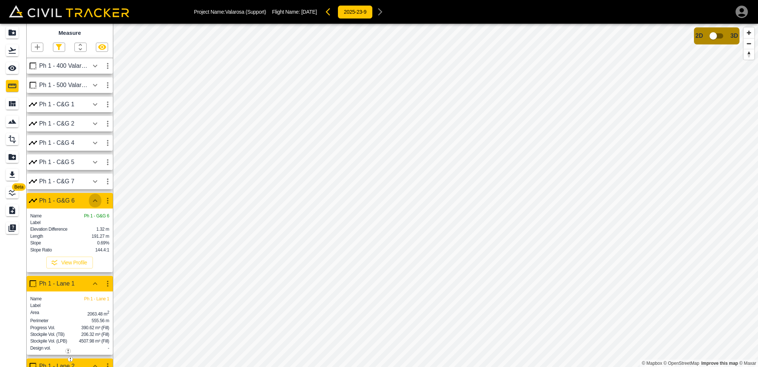
click at [89, 199] on button "button" at bounding box center [95, 200] width 13 height 15
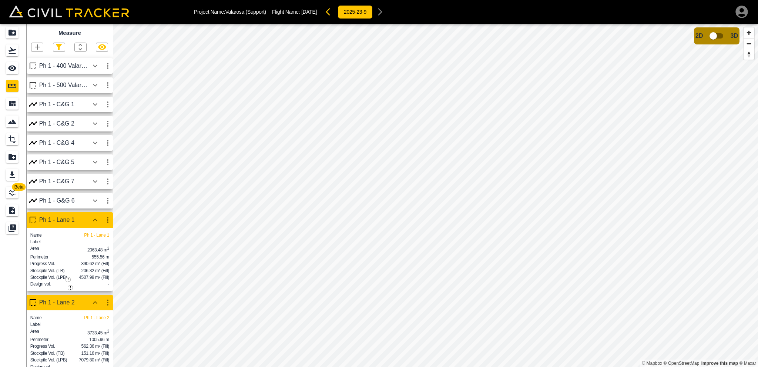
click at [92, 221] on icon "button" at bounding box center [95, 219] width 9 height 9
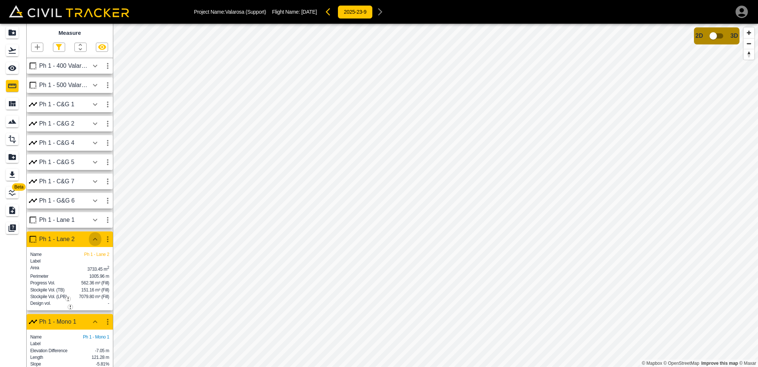
click at [92, 238] on icon "button" at bounding box center [95, 239] width 9 height 9
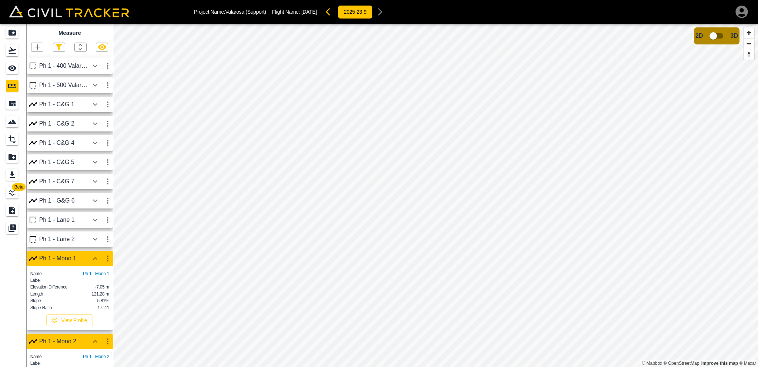
click at [95, 259] on icon "button" at bounding box center [95, 258] width 9 height 9
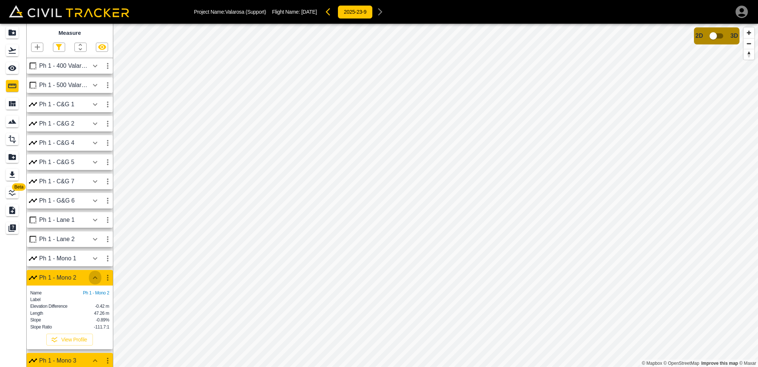
click at [94, 278] on icon "button" at bounding box center [95, 277] width 4 height 3
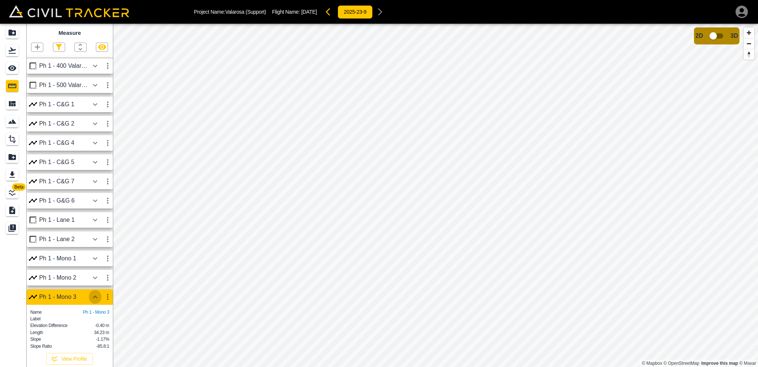
click at [95, 299] on icon "button" at bounding box center [95, 296] width 9 height 9
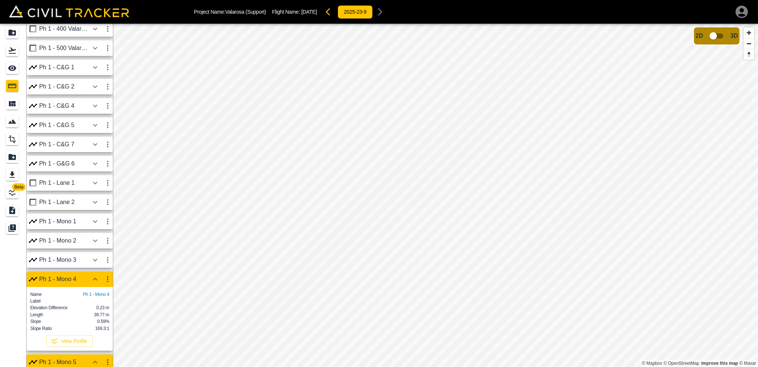
scroll to position [74, 0]
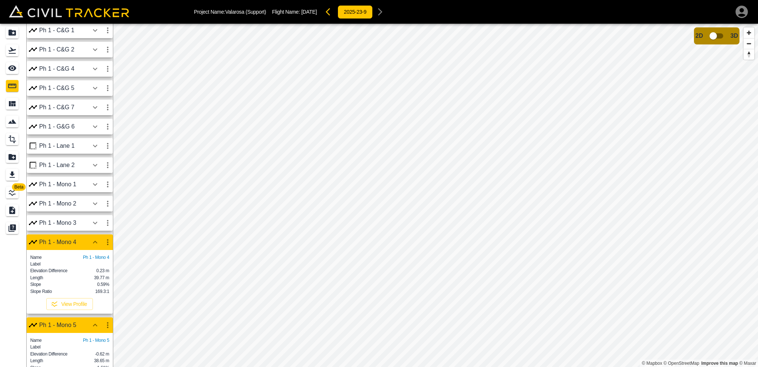
click at [96, 241] on icon "button" at bounding box center [95, 242] width 9 height 9
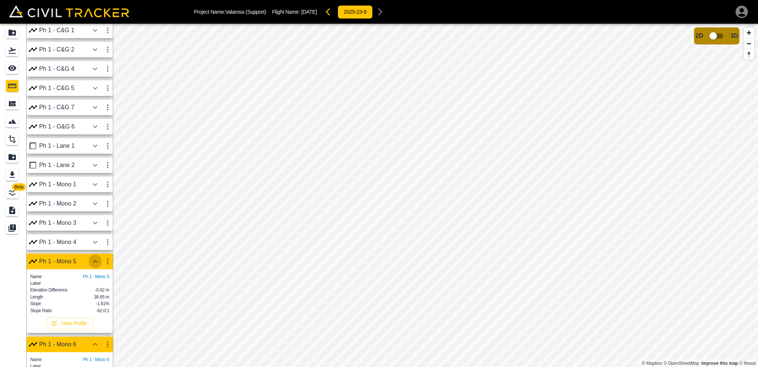
click at [92, 260] on icon "button" at bounding box center [95, 261] width 9 height 9
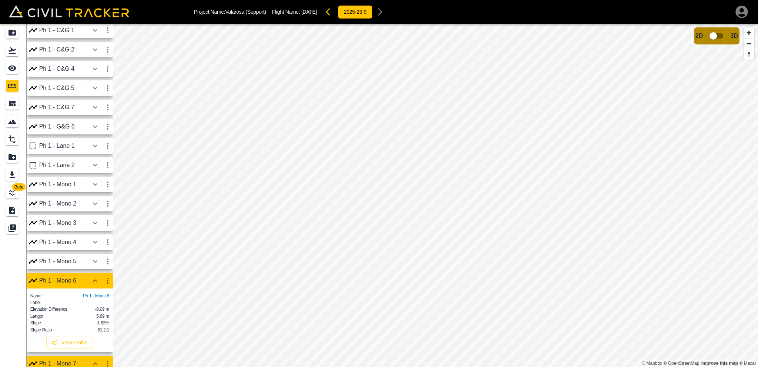
click at [94, 279] on icon "button" at bounding box center [95, 280] width 9 height 9
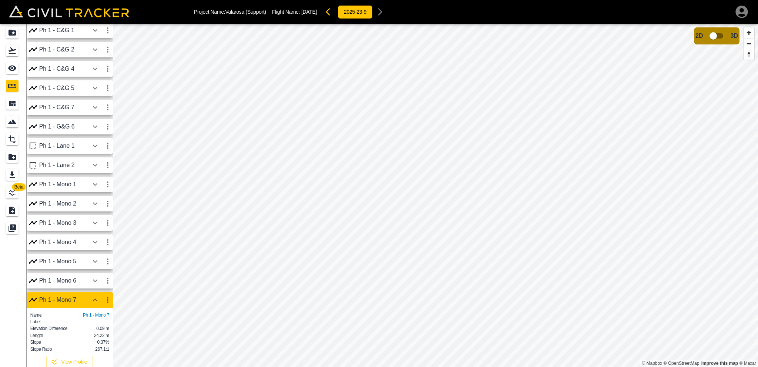
click at [90, 298] on button "button" at bounding box center [95, 299] width 13 height 15
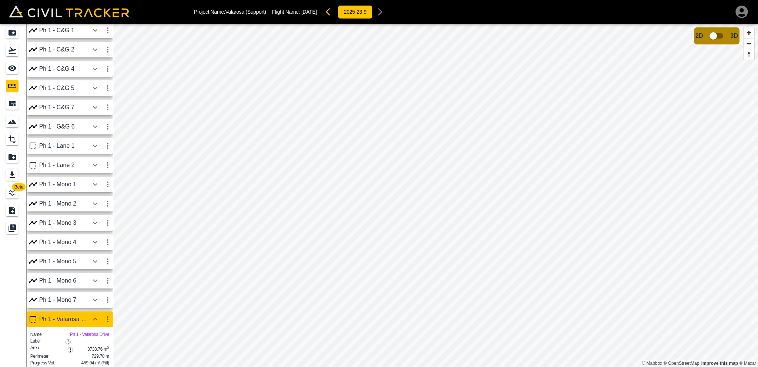
scroll to position [148, 0]
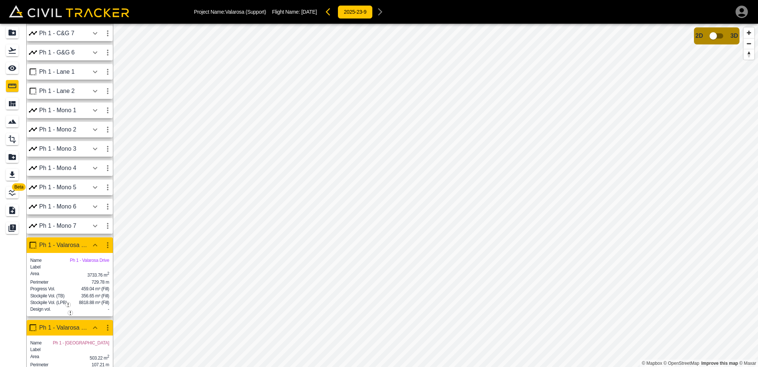
click at [93, 248] on icon "button" at bounding box center [95, 245] width 9 height 9
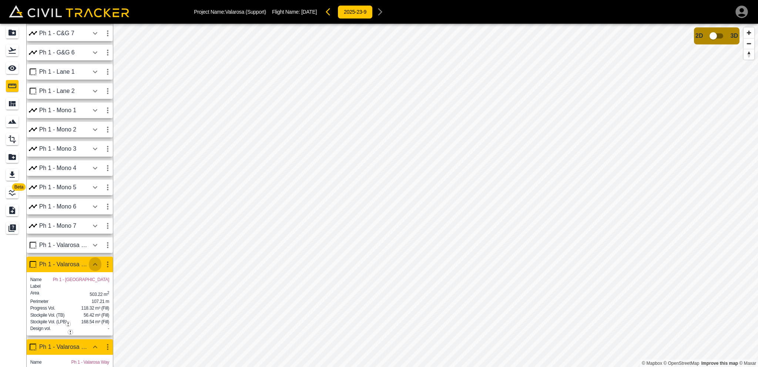
click at [94, 262] on icon "button" at bounding box center [95, 264] width 9 height 9
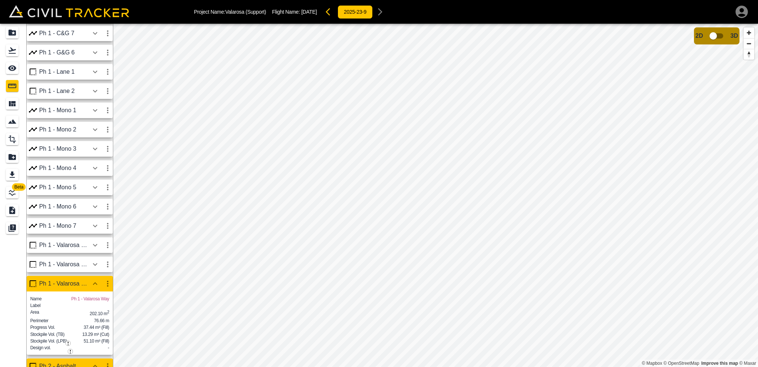
click at [95, 268] on icon "button" at bounding box center [95, 264] width 9 height 9
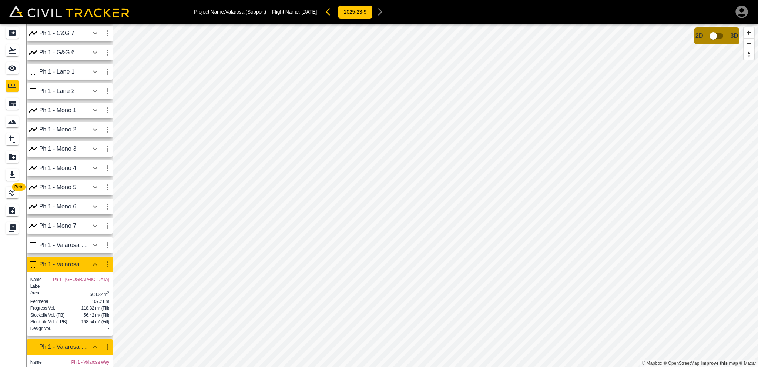
click at [95, 267] on icon "button" at bounding box center [95, 264] width 9 height 9
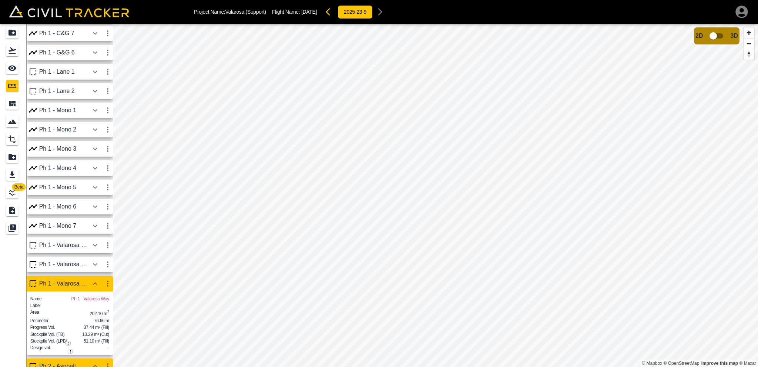
click at [94, 241] on icon "button" at bounding box center [95, 245] width 9 height 9
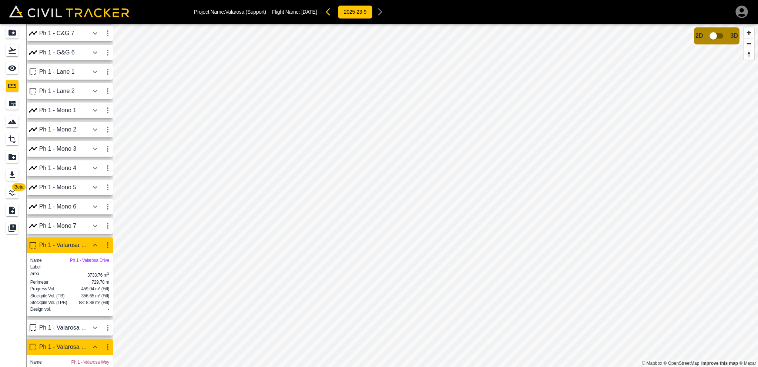
click at [94, 241] on icon "button" at bounding box center [95, 245] width 9 height 9
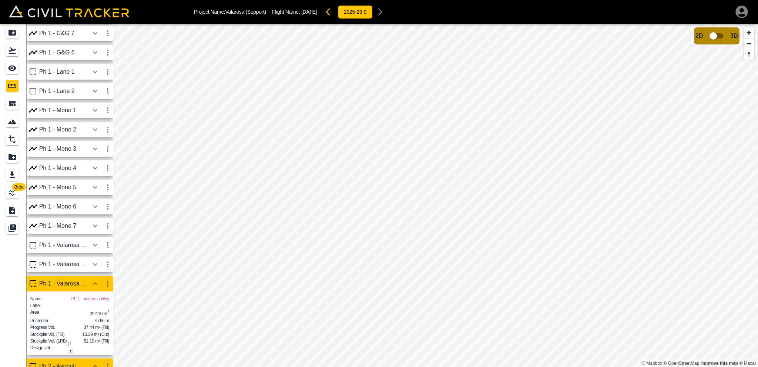
click at [96, 226] on icon "button" at bounding box center [95, 225] width 9 height 9
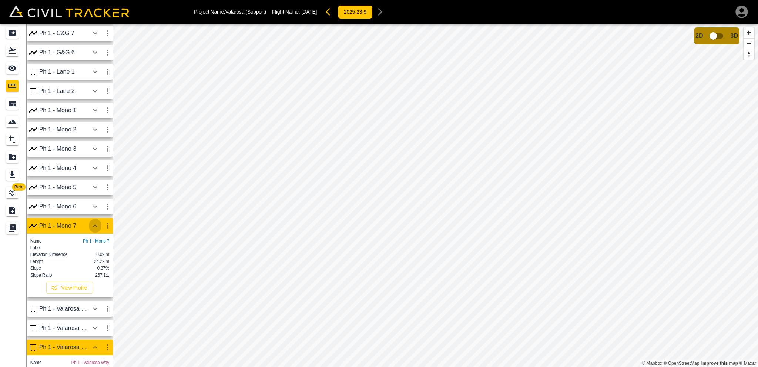
click at [96, 226] on icon "button" at bounding box center [95, 225] width 4 height 3
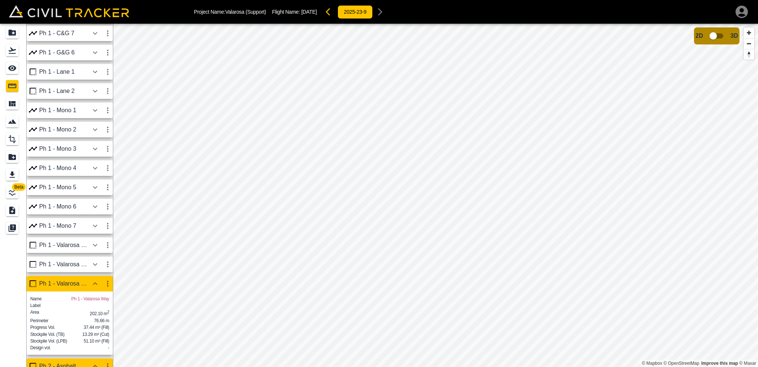
click at [96, 226] on icon "button" at bounding box center [95, 225] width 9 height 9
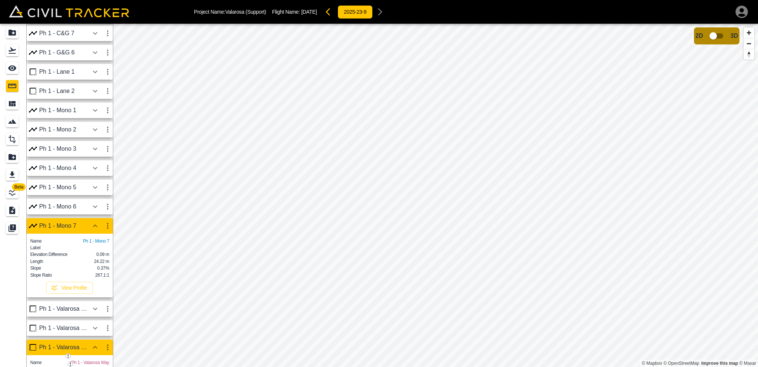
click at [96, 226] on icon "button" at bounding box center [95, 225] width 4 height 3
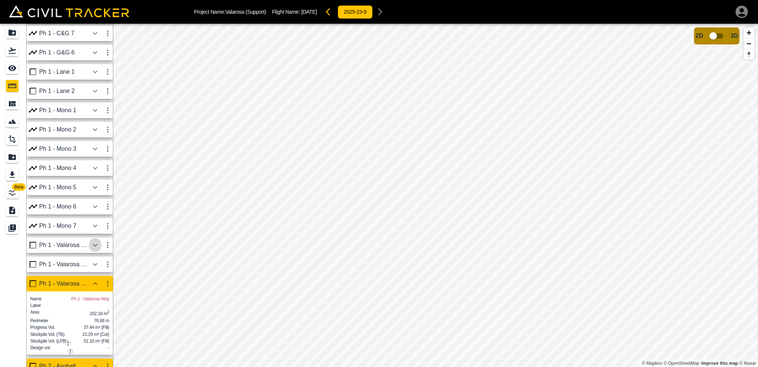
click at [97, 246] on icon "button" at bounding box center [95, 245] width 9 height 9
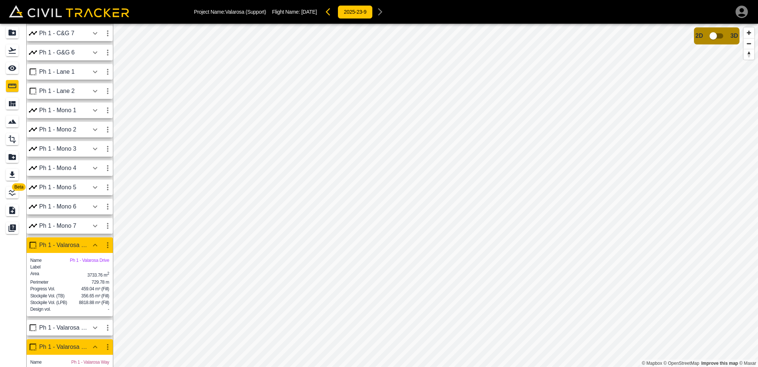
click at [97, 246] on icon "button" at bounding box center [95, 244] width 4 height 3
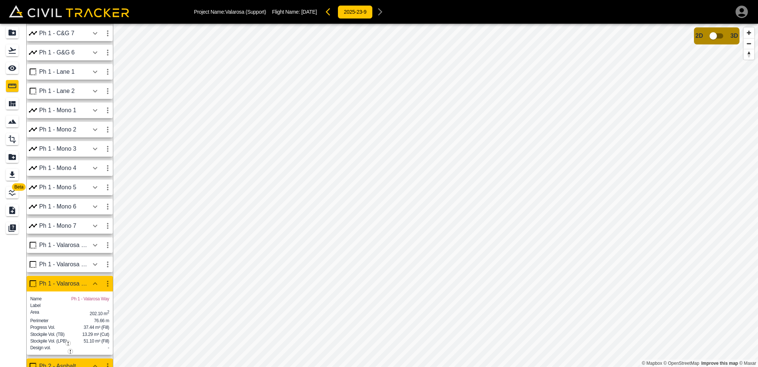
click at [100, 284] on button "button" at bounding box center [95, 283] width 13 height 15
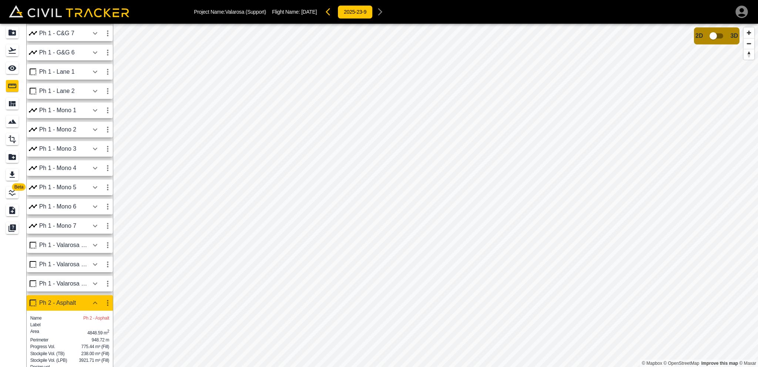
scroll to position [222, 0]
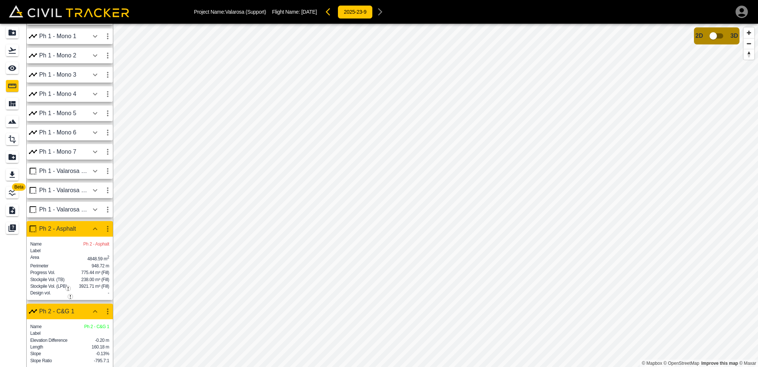
click at [95, 208] on icon "button" at bounding box center [95, 209] width 9 height 9
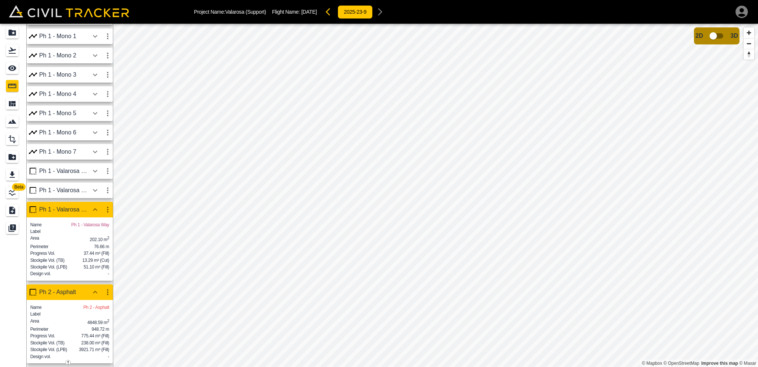
click at [65, 171] on div "Ph 1 - Valarosa Driv" at bounding box center [64, 171] width 50 height 7
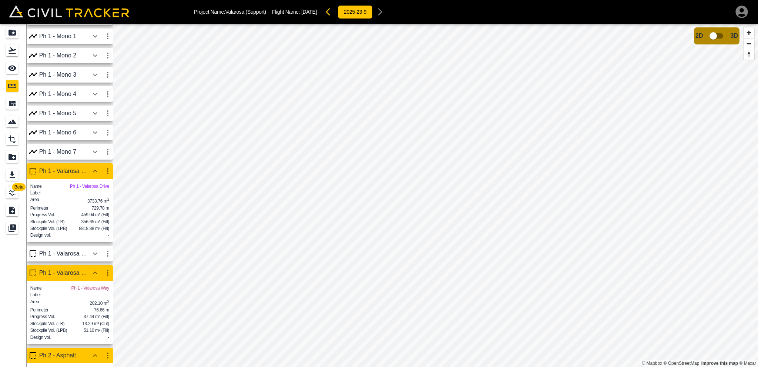
click at [61, 257] on div "Ph 1 - Valarosa Gard" at bounding box center [64, 253] width 50 height 7
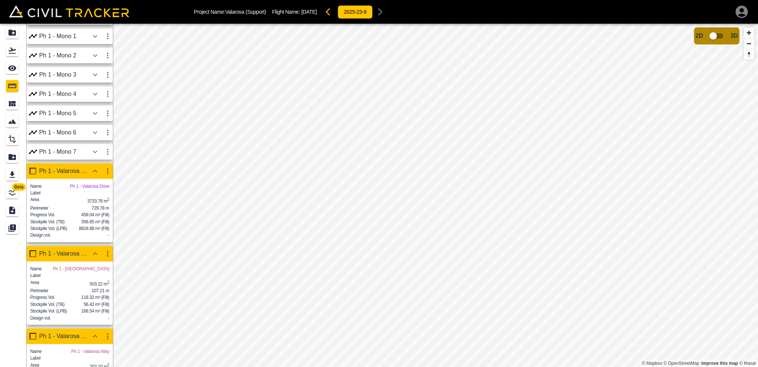
scroll to position [259, 0]
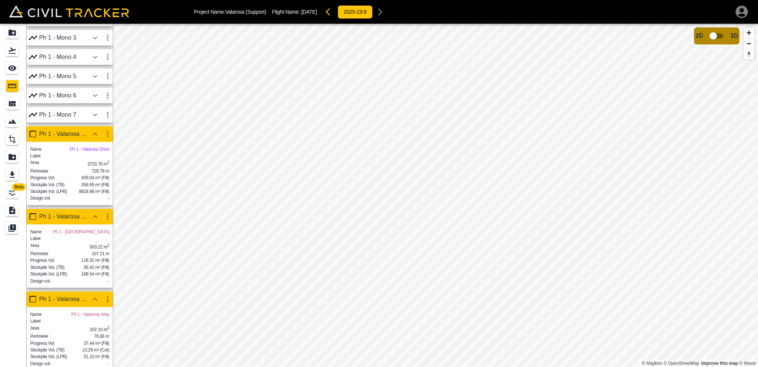
click at [67, 222] on div "Ph 1 - Valarosa Gard" at bounding box center [70, 217] width 86 height 16
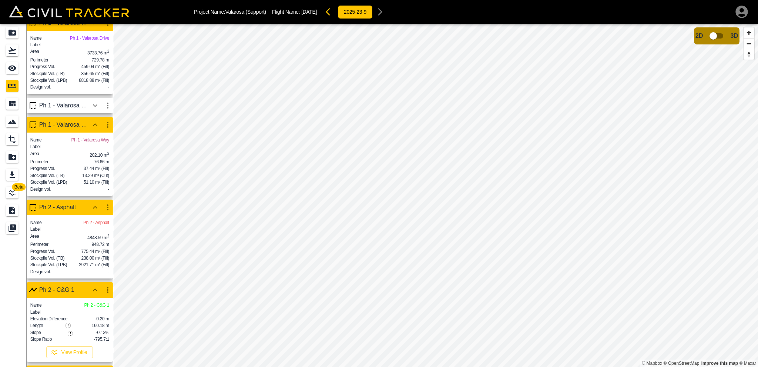
scroll to position [296, 0]
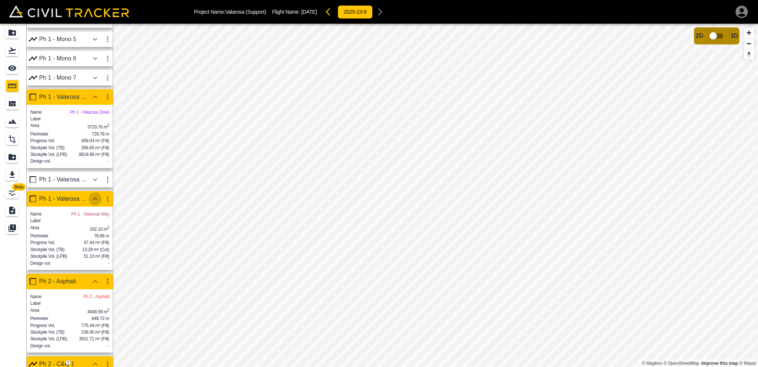
click at [91, 203] on icon "button" at bounding box center [95, 198] width 9 height 9
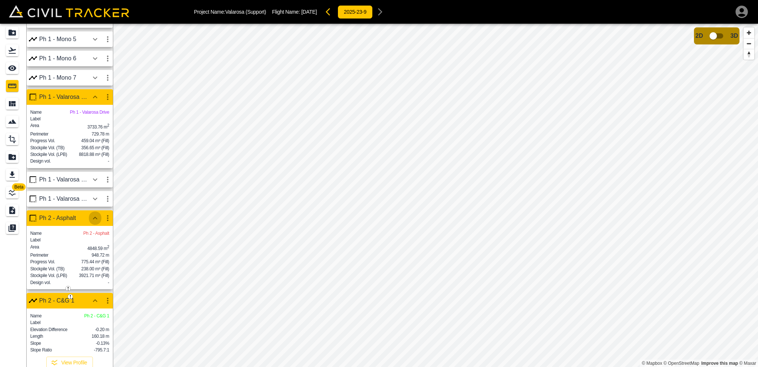
click at [92, 222] on icon "button" at bounding box center [95, 218] width 9 height 9
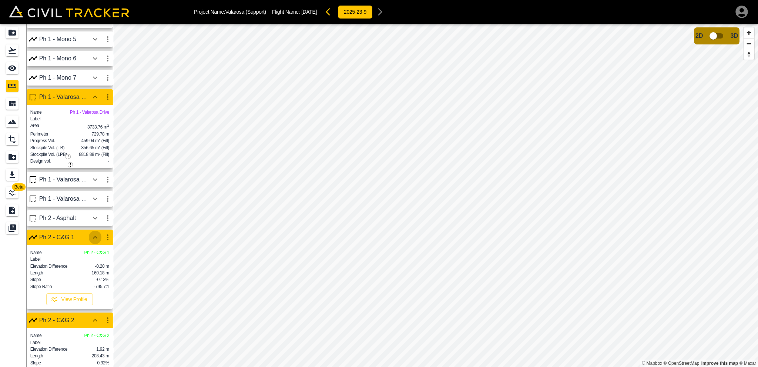
click at [95, 242] on icon "button" at bounding box center [95, 237] width 9 height 9
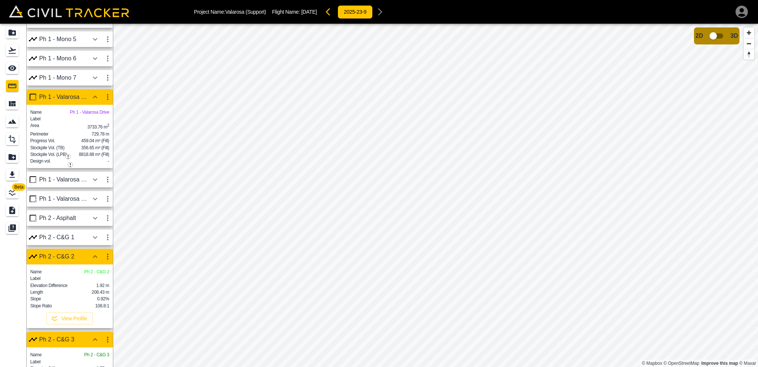
click at [92, 261] on icon "button" at bounding box center [95, 256] width 9 height 9
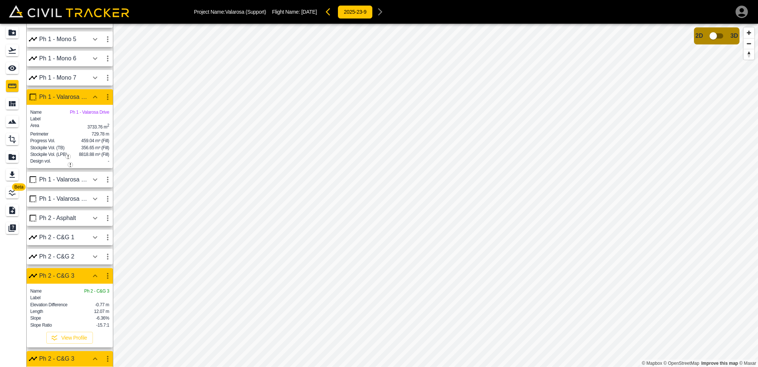
click at [92, 268] on div "Ph 2 - C&G 2" at bounding box center [70, 258] width 86 height 19
click at [93, 282] on button "button" at bounding box center [95, 275] width 13 height 15
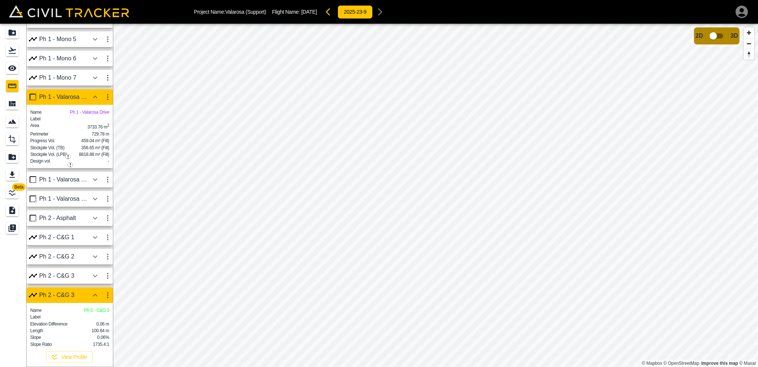
click at [94, 299] on icon "button" at bounding box center [95, 294] width 9 height 9
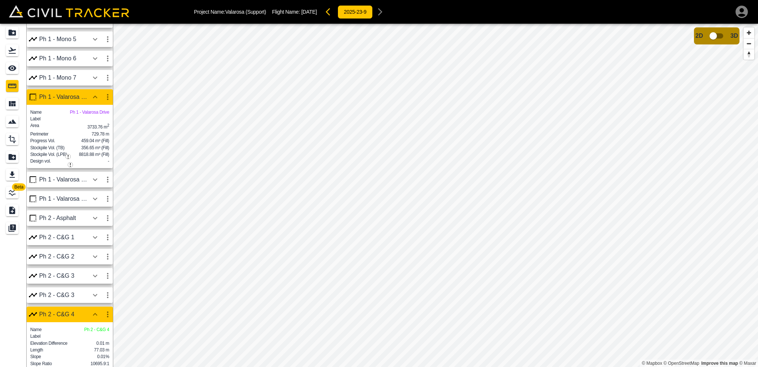
scroll to position [370, 0]
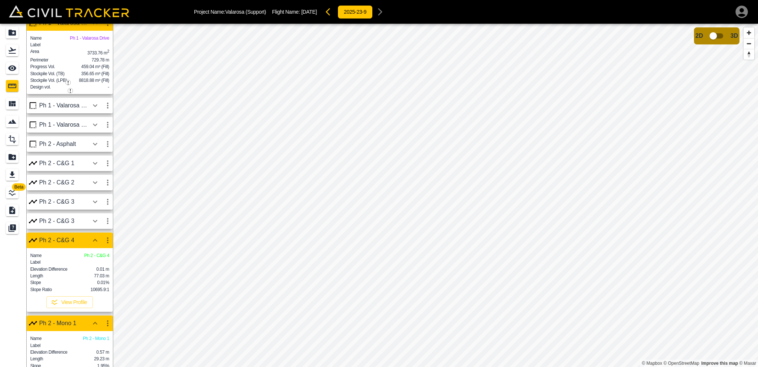
click at [94, 241] on icon "button" at bounding box center [95, 240] width 4 height 3
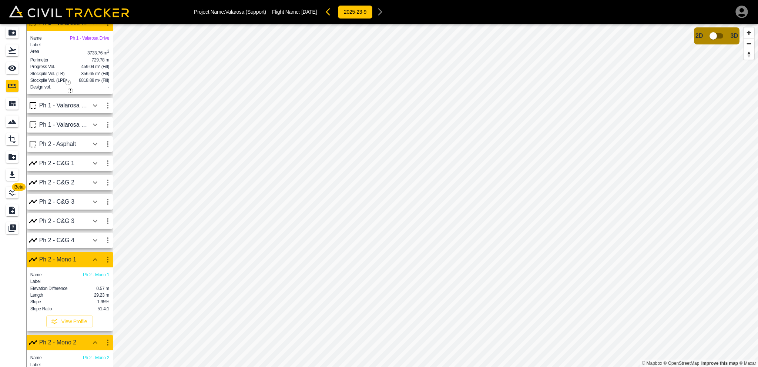
click at [92, 264] on icon "button" at bounding box center [95, 259] width 9 height 9
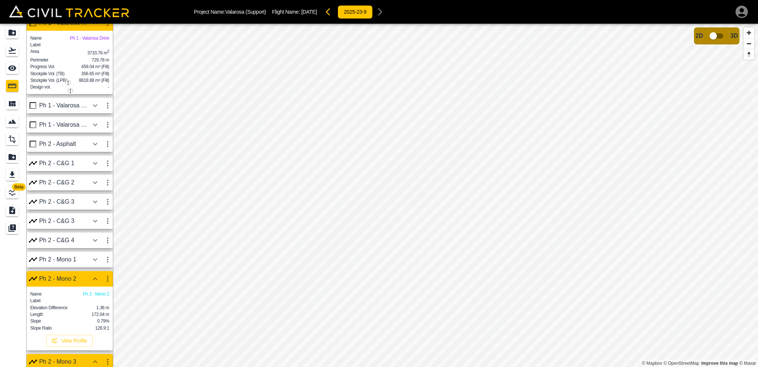
click at [91, 283] on icon "button" at bounding box center [95, 278] width 9 height 9
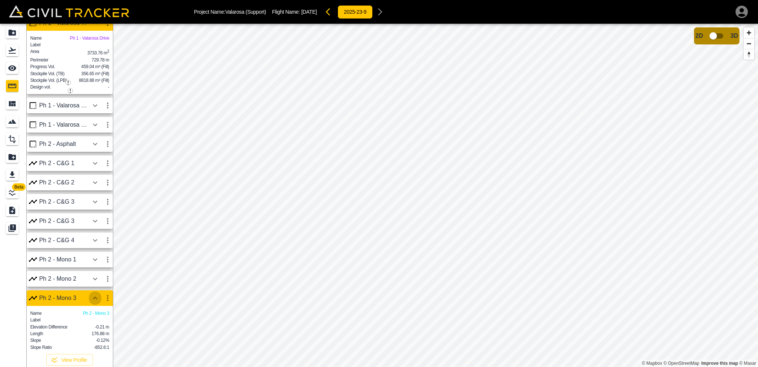
click at [93, 302] on icon "button" at bounding box center [95, 297] width 9 height 9
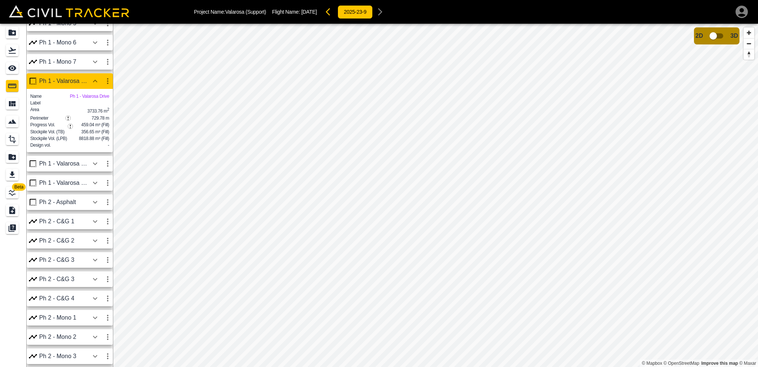
scroll to position [323, 0]
click at [95, 77] on icon "button" at bounding box center [95, 81] width 9 height 9
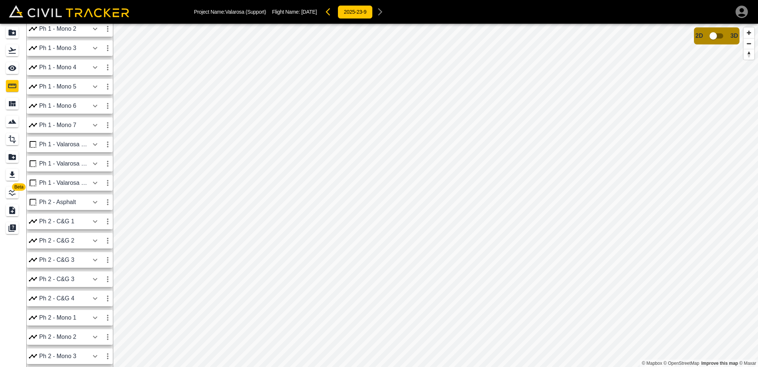
scroll to position [0, 0]
click at [89, 66] on button "button" at bounding box center [95, 65] width 13 height 15
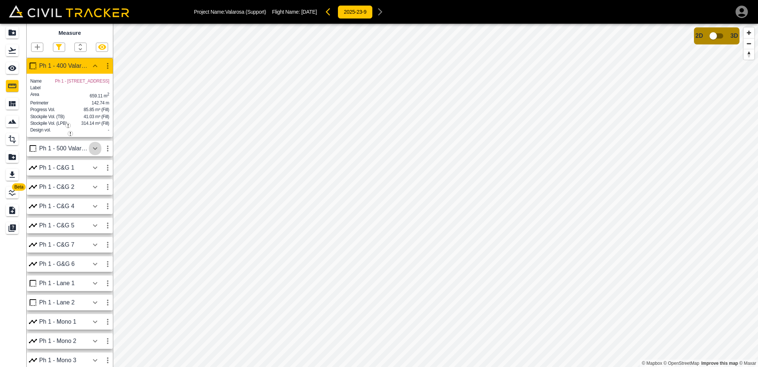
click at [94, 149] on icon "button" at bounding box center [95, 148] width 4 height 3
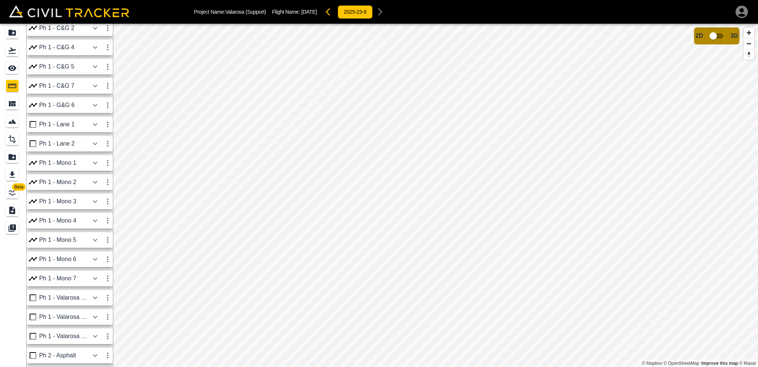
scroll to position [259, 0]
click at [94, 265] on icon "button" at bounding box center [95, 260] width 9 height 9
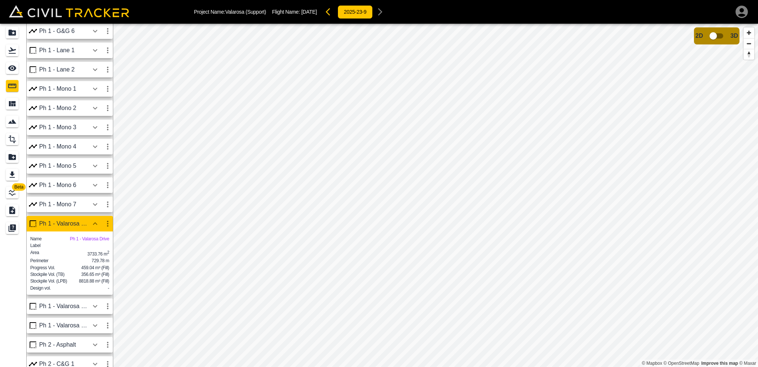
scroll to position [333, 0]
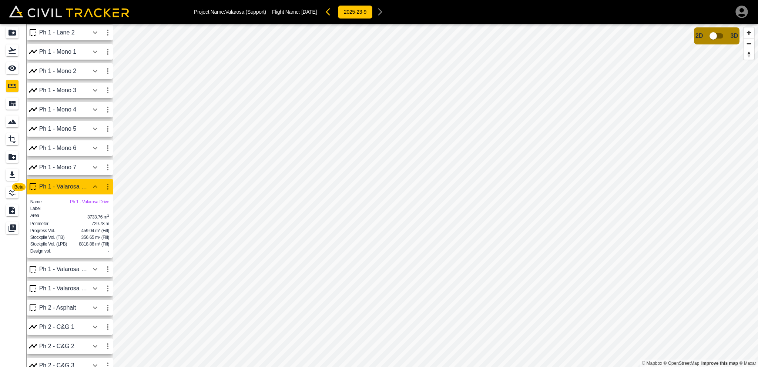
click at [93, 273] on icon "button" at bounding box center [95, 269] width 9 height 9
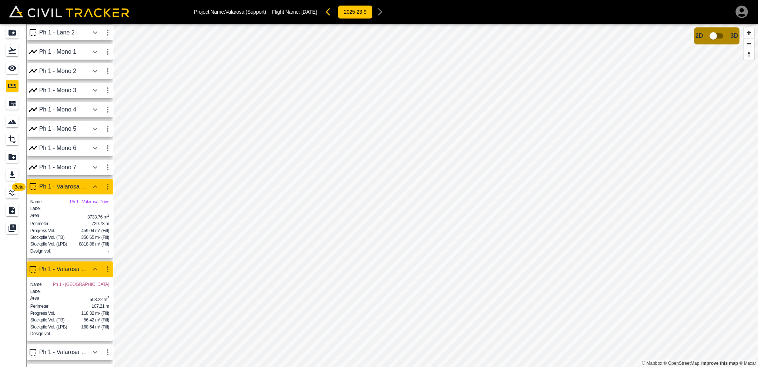
scroll to position [481, 0]
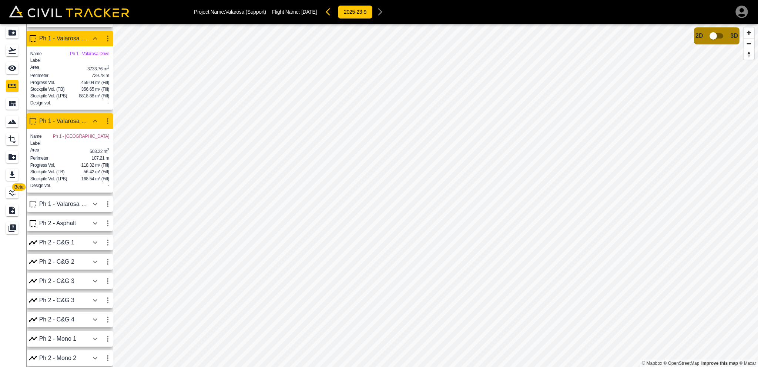
click at [95, 208] on icon "button" at bounding box center [95, 203] width 9 height 9
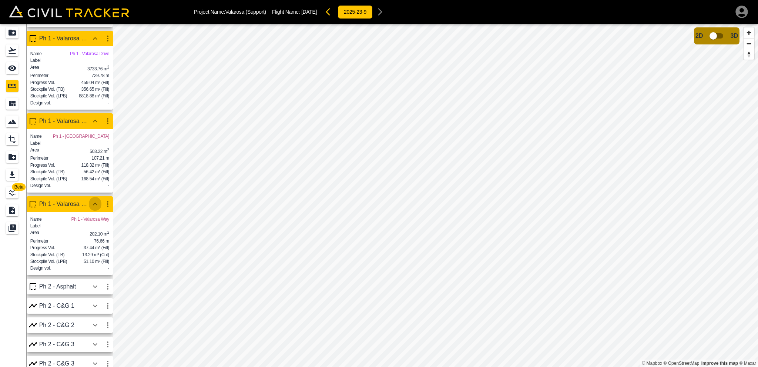
click at [91, 208] on icon "button" at bounding box center [95, 203] width 9 height 9
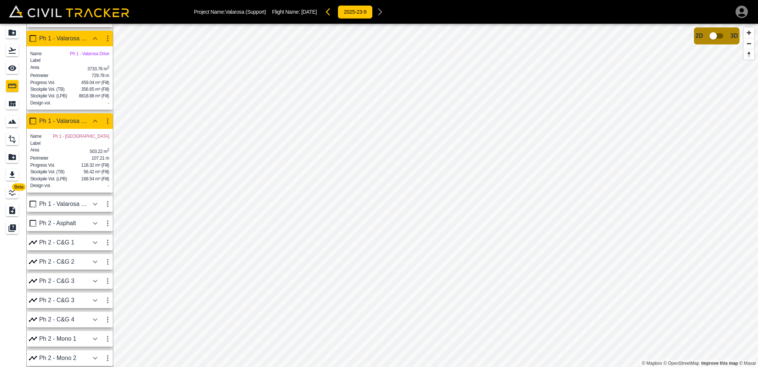
click at [94, 125] on icon "button" at bounding box center [95, 121] width 9 height 9
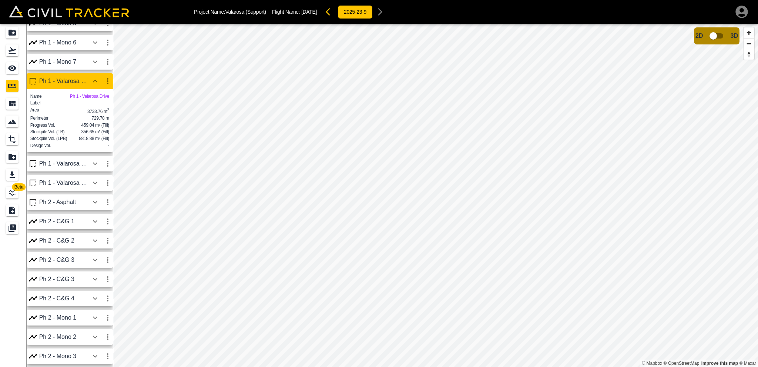
scroll to position [0, 0]
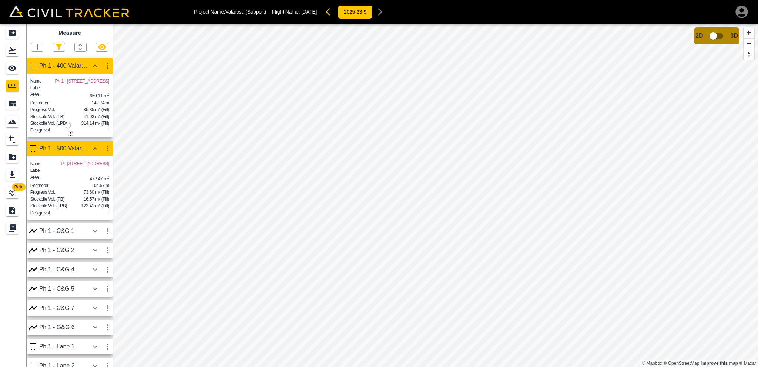
click at [99, 50] on icon "button" at bounding box center [102, 47] width 9 height 9
click at [352, 12] on div "Project Name: Valarosa (Support) Flight Name: [DATE] 2025-23-9 Beta Measure Ph …" at bounding box center [379, 183] width 758 height 367
click at [104, 50] on icon "button" at bounding box center [102, 47] width 9 height 9
click at [77, 47] on icon "button" at bounding box center [80, 47] width 9 height 9
click at [81, 44] on div at bounding box center [379, 183] width 758 height 367
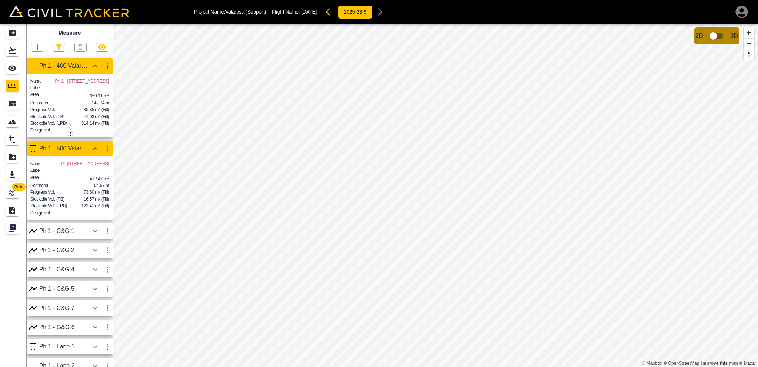
click at [95, 67] on icon "button" at bounding box center [95, 65] width 9 height 9
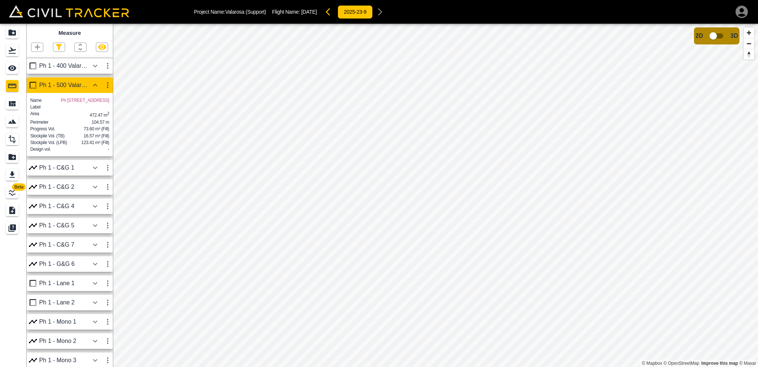
click at [96, 85] on icon "button" at bounding box center [95, 85] width 4 height 3
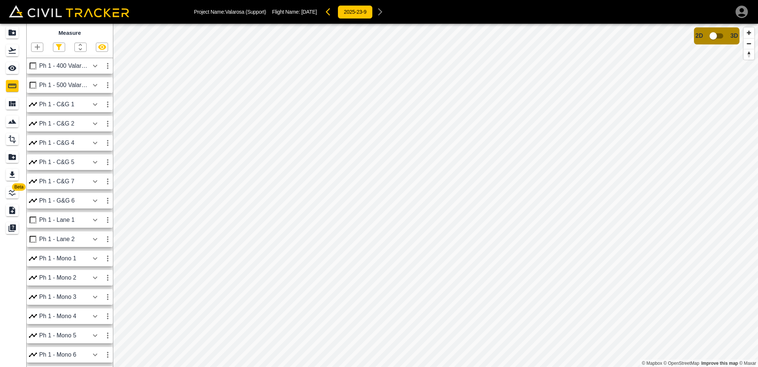
click at [93, 69] on icon "button" at bounding box center [95, 65] width 9 height 9
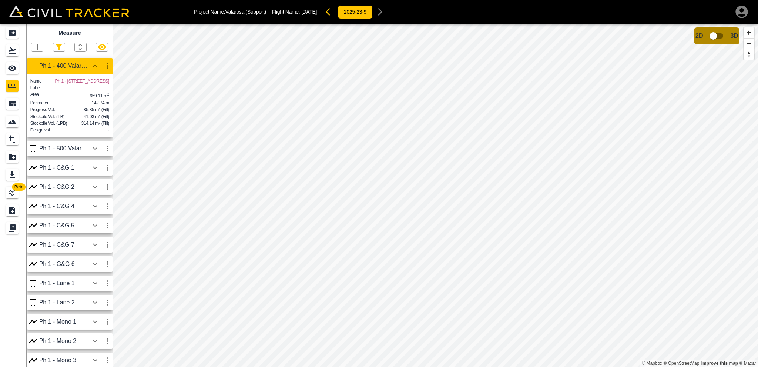
click at [88, 65] on div "Ph 1 - 400 Valarosa" at bounding box center [64, 66] width 50 height 7
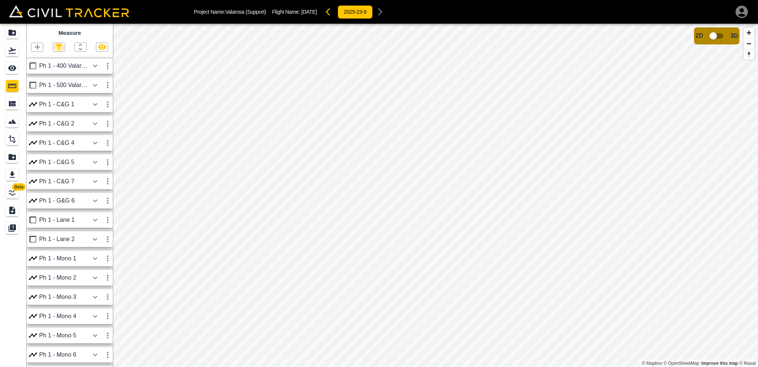
click at [58, 48] on icon "button" at bounding box center [58, 47] width 9 height 9
click at [38, 73] on input "Polyline" at bounding box center [37, 72] width 5 height 5
checkbox input "false"
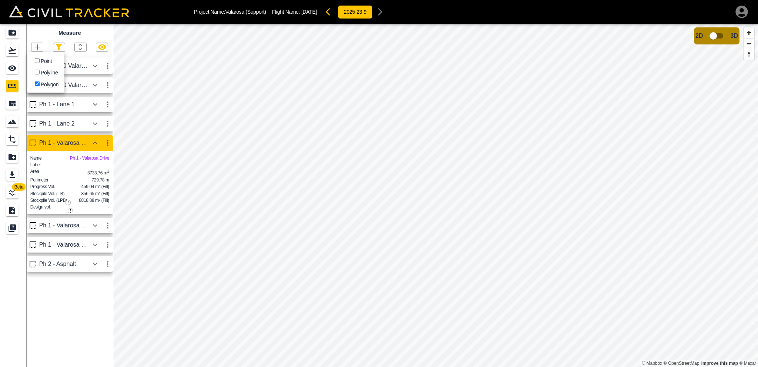
click at [58, 46] on div at bounding box center [379, 183] width 758 height 367
click at [94, 143] on icon "button" at bounding box center [95, 142] width 4 height 3
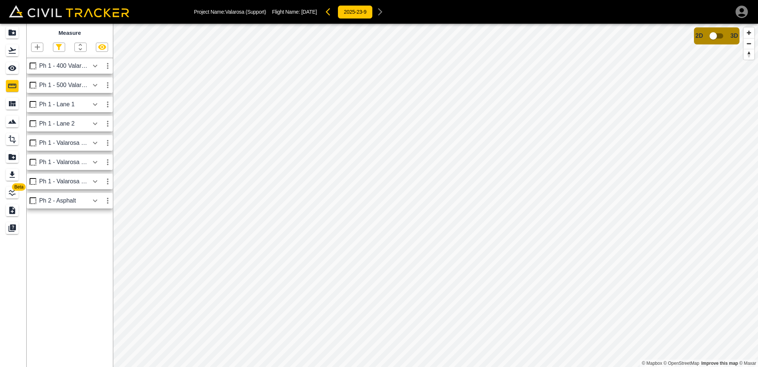
click at [90, 64] on button "button" at bounding box center [95, 65] width 13 height 15
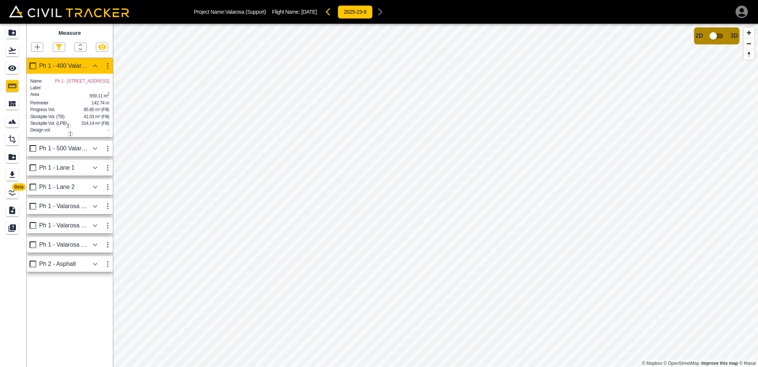
click at [91, 156] on button "button" at bounding box center [95, 148] width 13 height 15
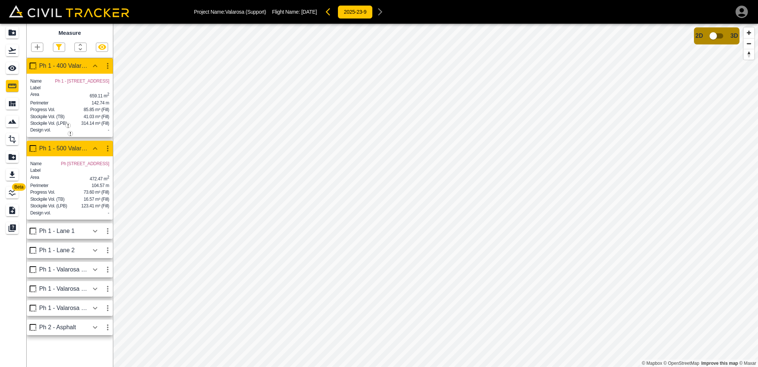
click at [91, 312] on icon "button" at bounding box center [95, 307] width 9 height 9
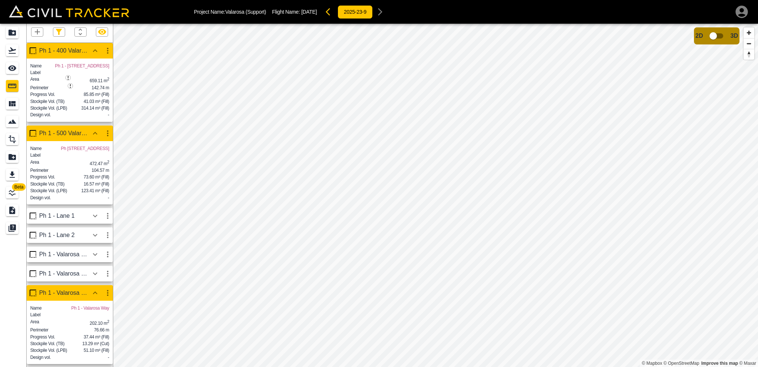
scroll to position [47, 0]
click at [93, 272] on icon "button" at bounding box center [95, 273] width 4 height 3
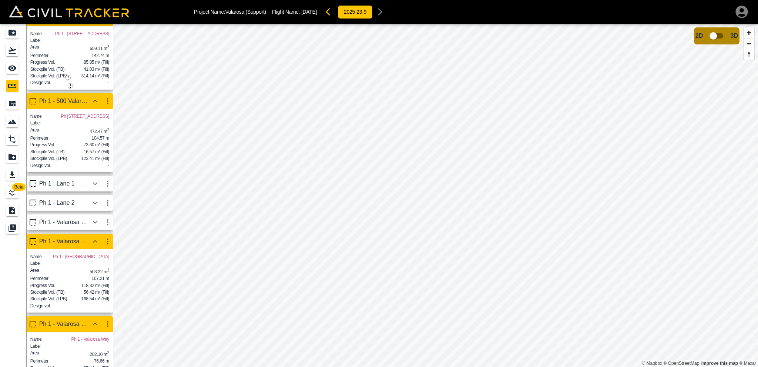
scroll to position [0, 0]
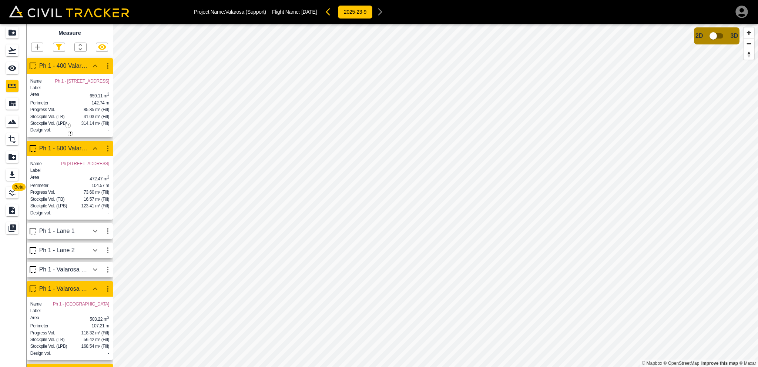
click at [81, 48] on icon "button" at bounding box center [80, 47] width 9 height 9
click at [74, 96] on div "New" at bounding box center [75, 98] width 10 height 6
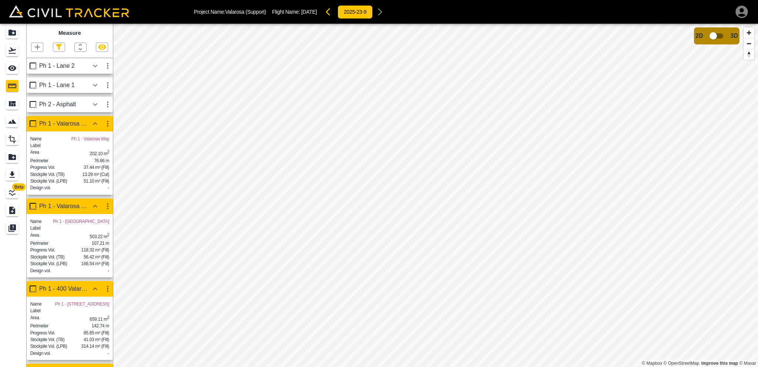
click at [94, 121] on icon "button" at bounding box center [95, 123] width 9 height 9
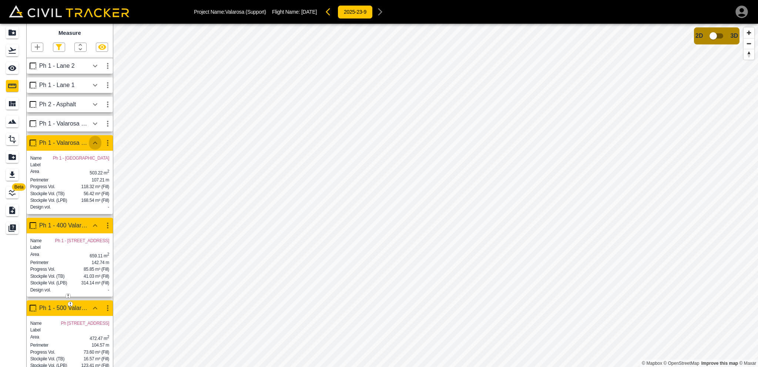
click at [94, 143] on icon "button" at bounding box center [95, 142] width 4 height 3
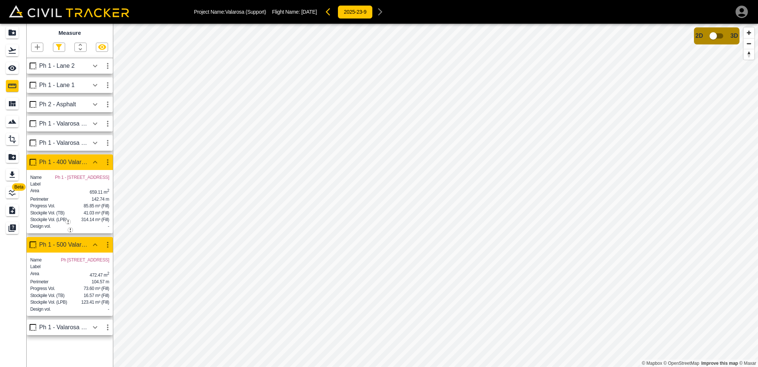
click at [96, 162] on icon "button" at bounding box center [95, 162] width 4 height 3
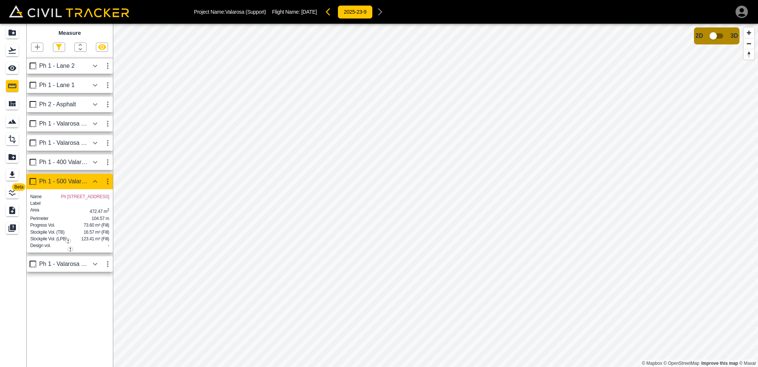
click at [90, 180] on button "button" at bounding box center [95, 181] width 13 height 15
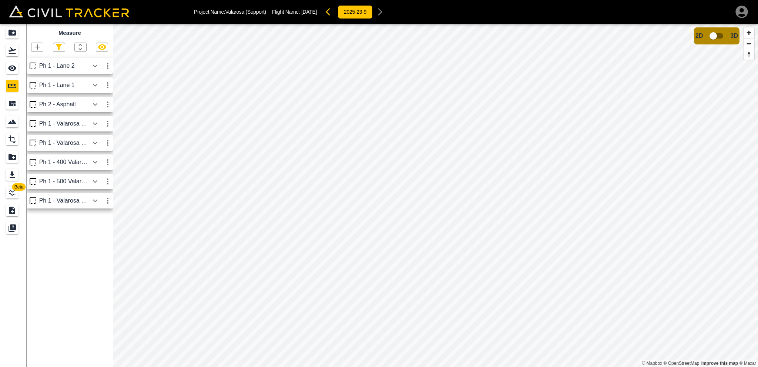
click at [93, 198] on icon "button" at bounding box center [95, 200] width 9 height 9
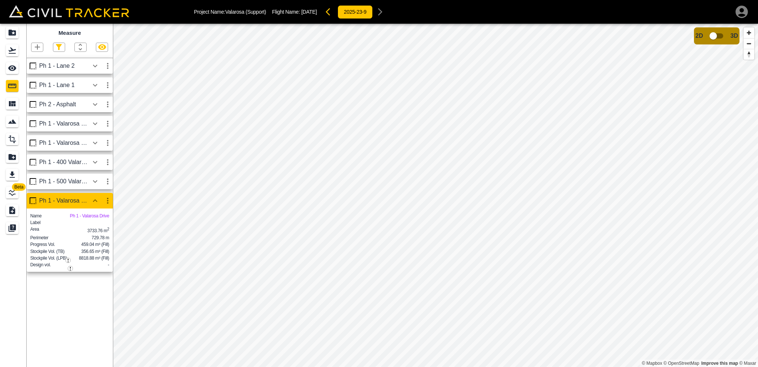
click at [96, 296] on div "Measure Ph 1 - Lane 2 Ph 1 - Lane 1 Ph 2 - Asphalt Ph 1 - Valarosa Way Ph 1 - […" at bounding box center [70, 195] width 86 height 343
click at [95, 201] on icon "button" at bounding box center [95, 200] width 9 height 9
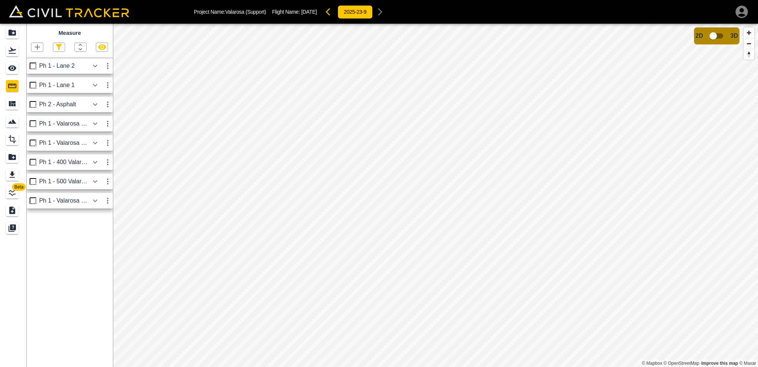
click at [92, 182] on icon "button" at bounding box center [95, 181] width 9 height 9
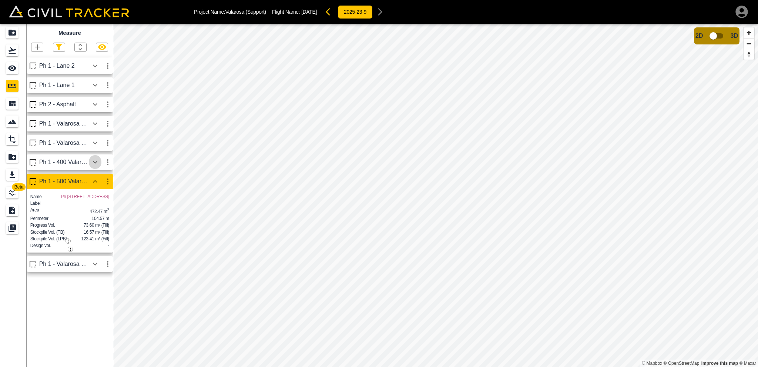
click at [94, 164] on icon "button" at bounding box center [95, 162] width 9 height 9
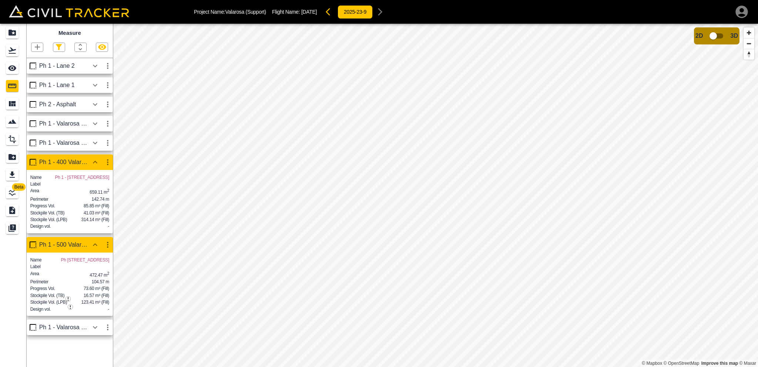
click at [90, 143] on button "button" at bounding box center [95, 142] width 13 height 15
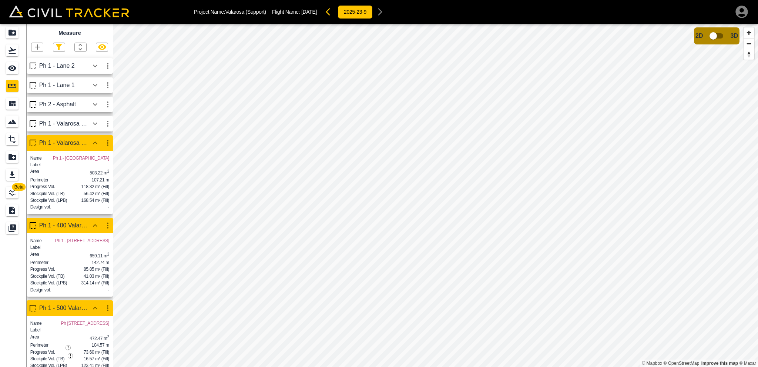
click at [92, 125] on icon "button" at bounding box center [95, 123] width 9 height 9
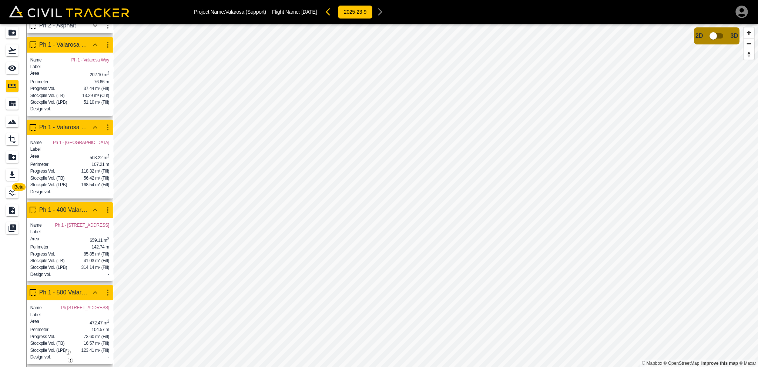
scroll to position [74, 0]
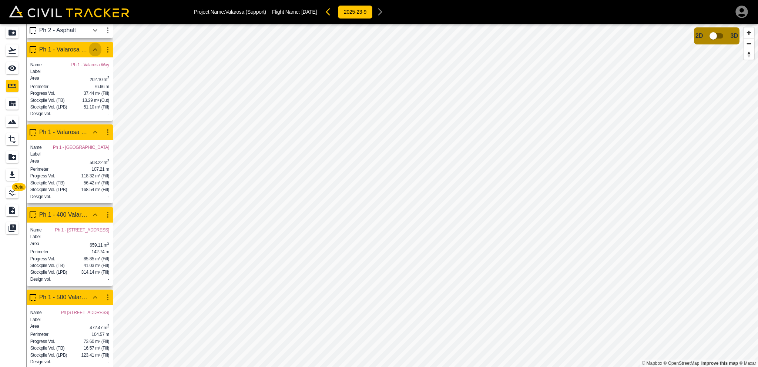
click at [93, 50] on icon "button" at bounding box center [95, 49] width 9 height 9
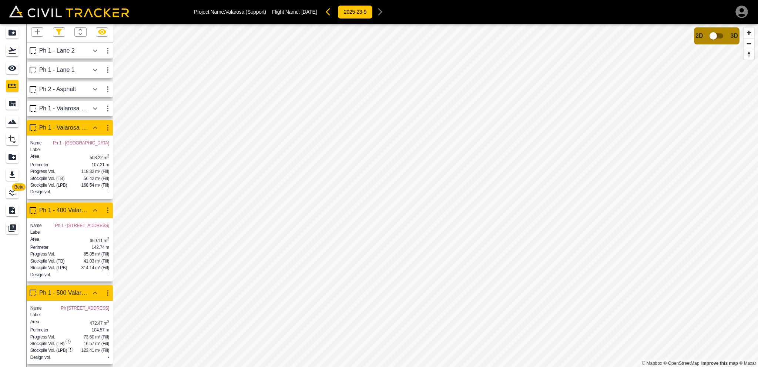
scroll to position [47, 0]
click at [94, 123] on icon "button" at bounding box center [95, 127] width 9 height 9
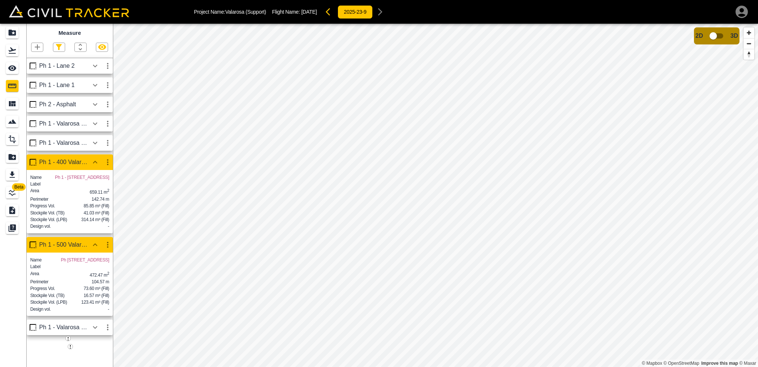
scroll to position [0, 0]
click at [94, 161] on icon "button" at bounding box center [95, 162] width 9 height 9
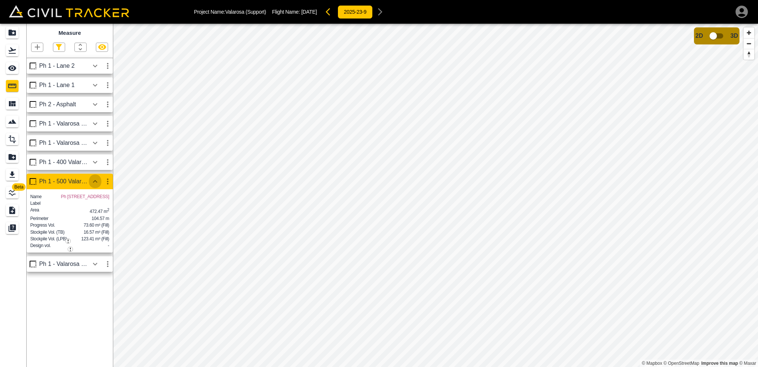
click at [93, 183] on icon "button" at bounding box center [95, 181] width 9 height 9
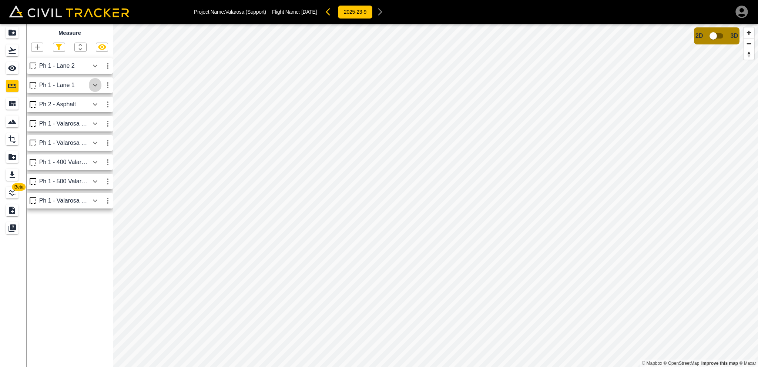
click at [92, 88] on icon "button" at bounding box center [95, 85] width 9 height 9
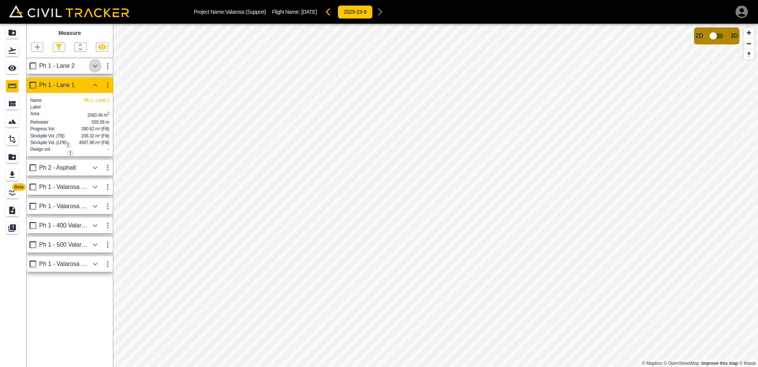
click at [96, 62] on icon "button" at bounding box center [95, 65] width 9 height 9
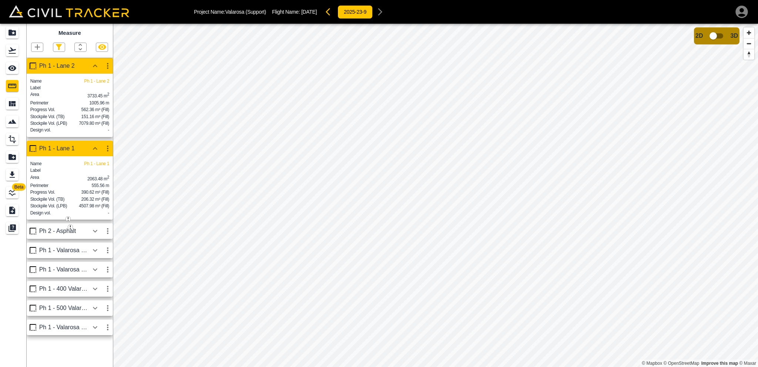
click at [62, 66] on div "Ph 1 - Lane 2" at bounding box center [64, 66] width 50 height 7
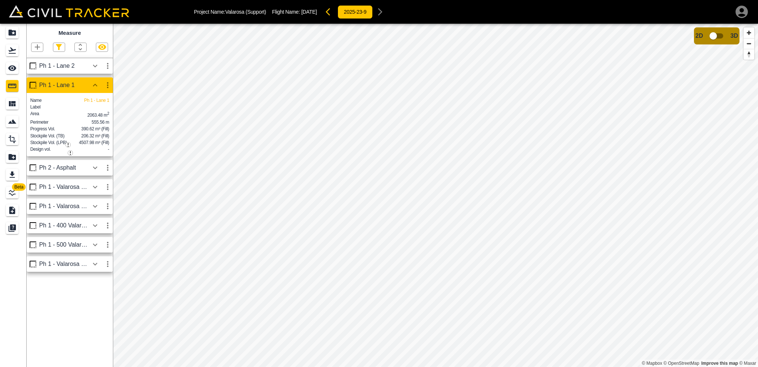
click at [63, 83] on div "Ph 1 - Lane 1" at bounding box center [64, 85] width 50 height 7
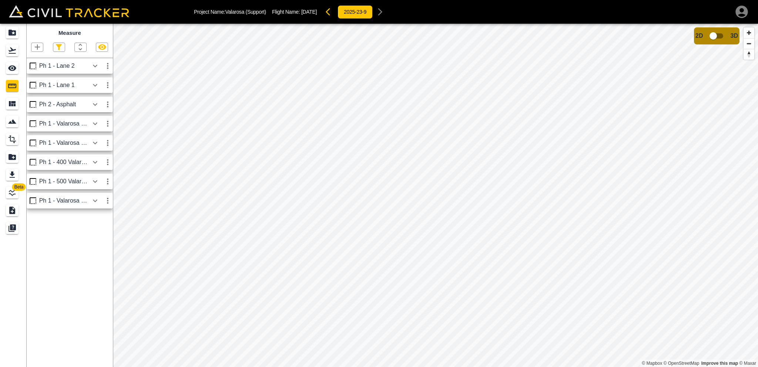
click at [67, 105] on div "Ph 2 - Asphalt" at bounding box center [64, 104] width 50 height 7
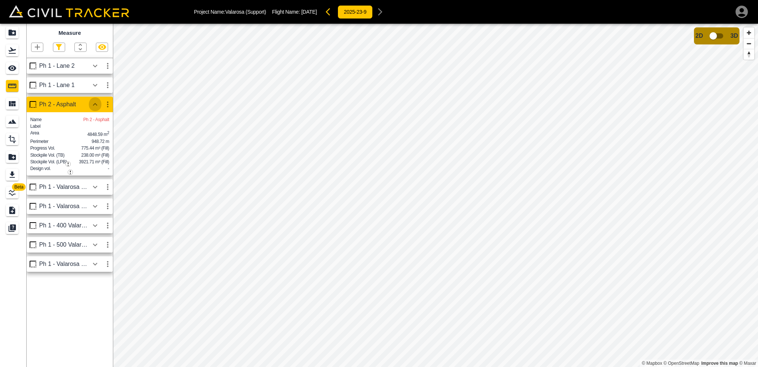
click at [91, 105] on icon "button" at bounding box center [95, 104] width 9 height 9
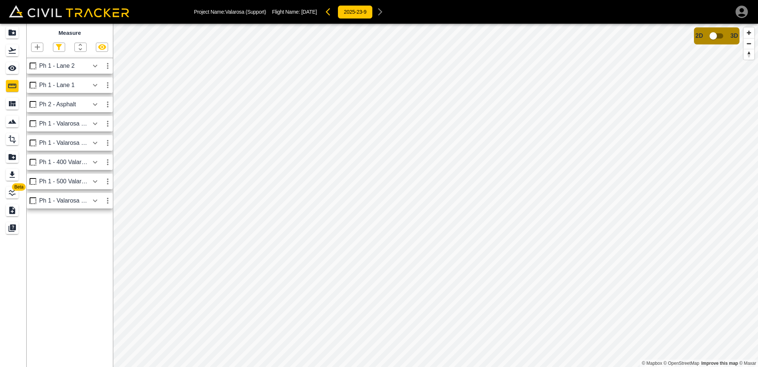
click at [58, 48] on icon "button" at bounding box center [58, 47] width 9 height 9
click at [38, 85] on input "Polygon" at bounding box center [37, 83] width 5 height 5
checkbox input "true"
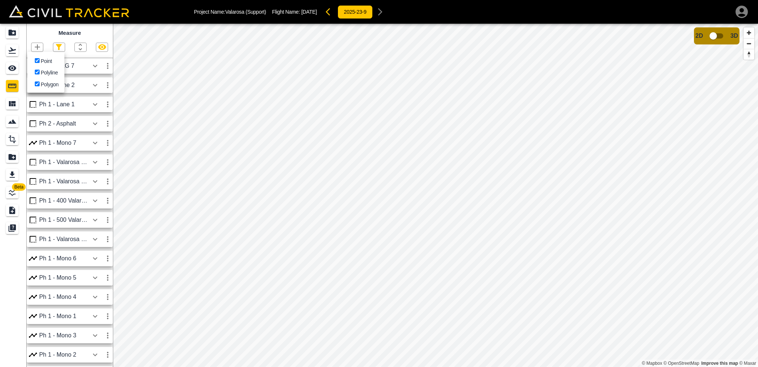
click at [37, 83] on input "Polygon" at bounding box center [37, 83] width 5 height 5
checkbox input "false"
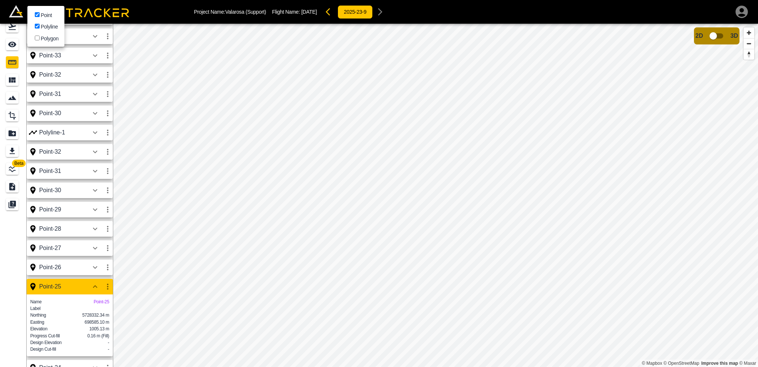
click at [35, 26] on input "Polyline" at bounding box center [37, 26] width 5 height 5
checkbox input "false"
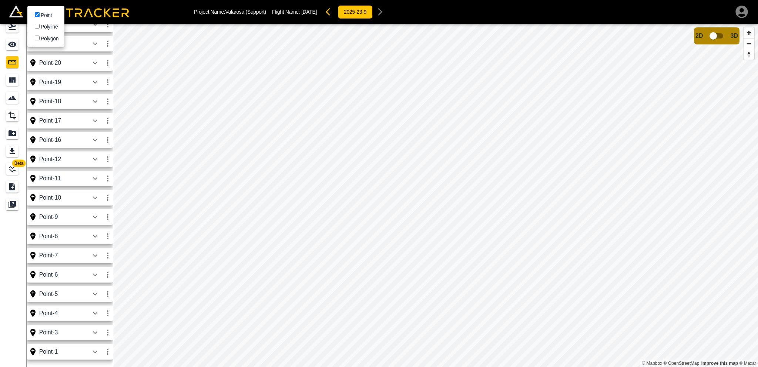
click at [38, 12] on input "Point" at bounding box center [37, 14] width 5 height 5
checkbox input "true"
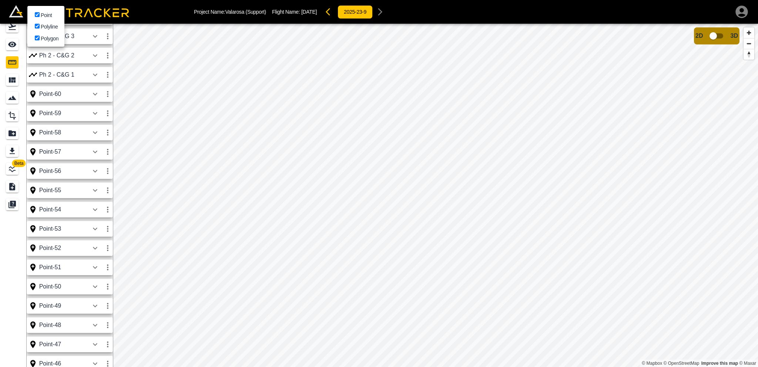
click at [37, 26] on input "Polyline" at bounding box center [37, 26] width 5 height 5
checkbox input "true"
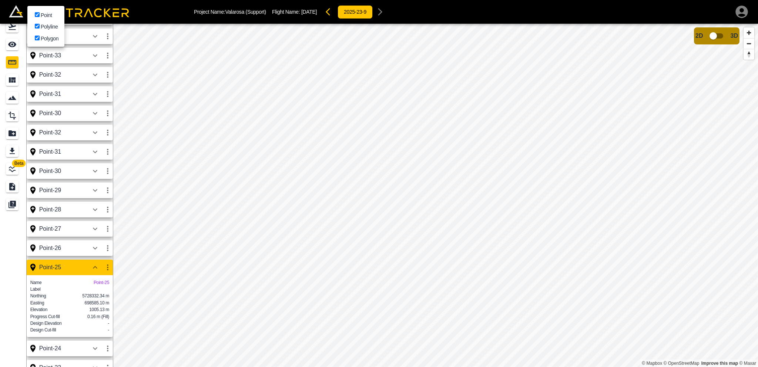
click at [40, 14] on label "Point" at bounding box center [42, 14] width 19 height 7
click at [40, 14] on input "Point" at bounding box center [37, 14] width 5 height 5
checkbox input "false"
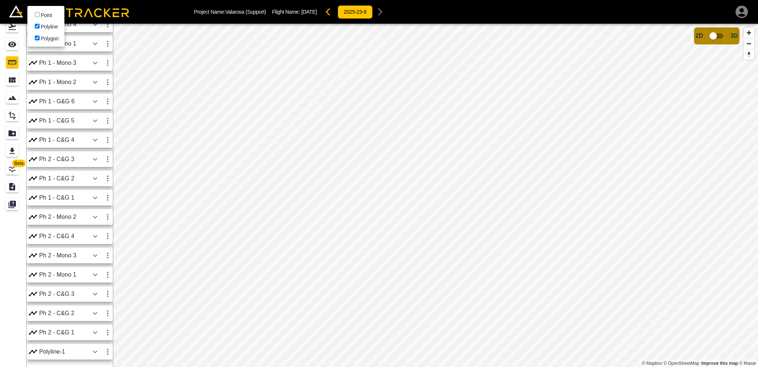
scroll to position [249, 0]
click at [38, 40] on input "Polygon" at bounding box center [37, 38] width 5 height 5
checkbox input "false"
click at [144, 71] on div at bounding box center [379, 183] width 758 height 367
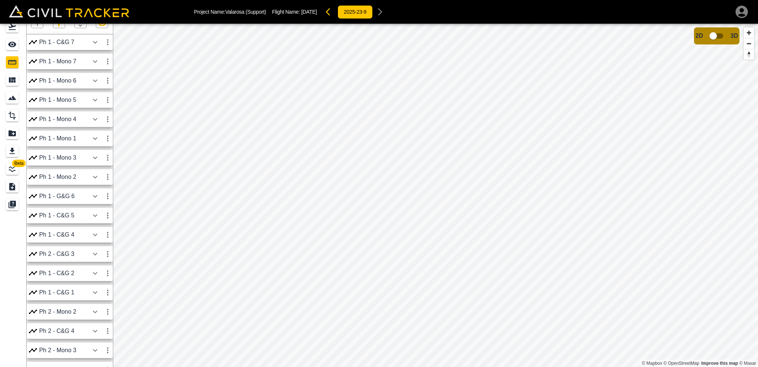
scroll to position [0, 0]
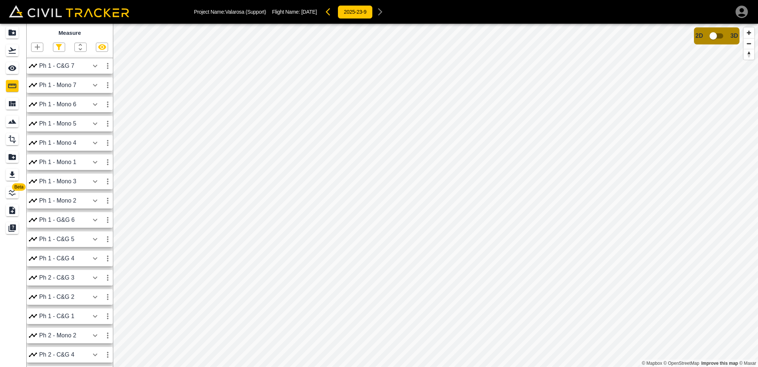
click at [61, 48] on icon "button" at bounding box center [58, 47] width 9 height 9
click at [84, 50] on div at bounding box center [379, 183] width 758 height 367
click at [82, 46] on icon "button" at bounding box center [80, 47] width 9 height 9
click at [74, 60] on li "↓ A Z" at bounding box center [72, 62] width 28 height 15
click at [94, 162] on icon "button" at bounding box center [95, 162] width 9 height 9
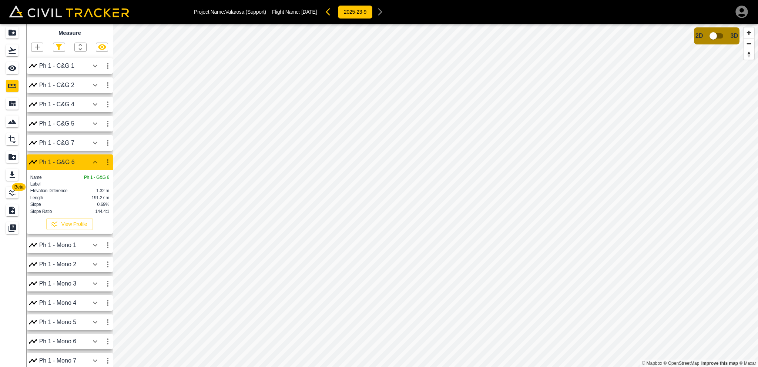
click at [92, 145] on icon "button" at bounding box center [95, 142] width 9 height 9
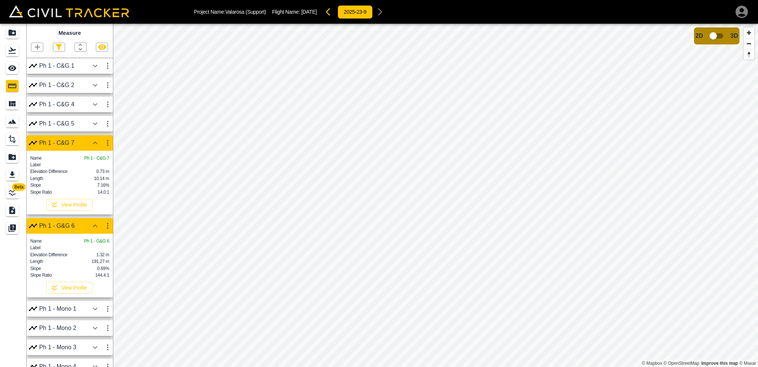
click at [89, 125] on button "button" at bounding box center [95, 123] width 13 height 15
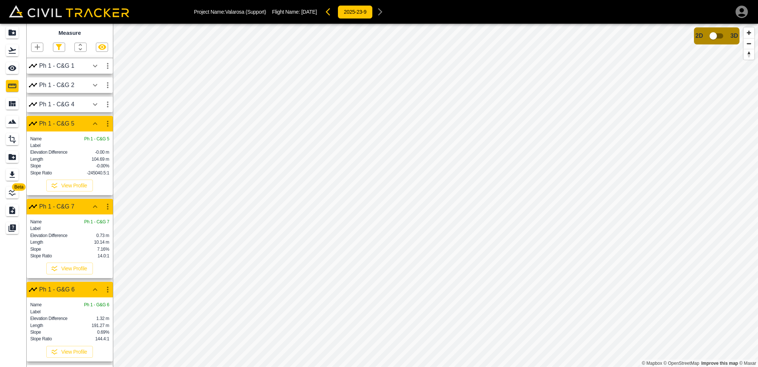
click at [91, 106] on icon "button" at bounding box center [95, 104] width 9 height 9
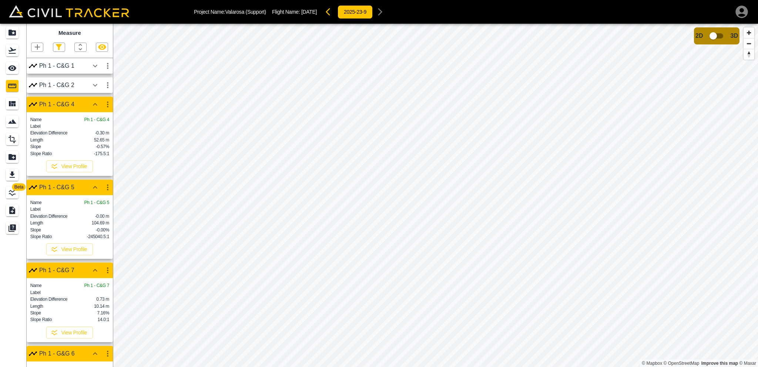
click at [93, 80] on button "button" at bounding box center [95, 85] width 13 height 15
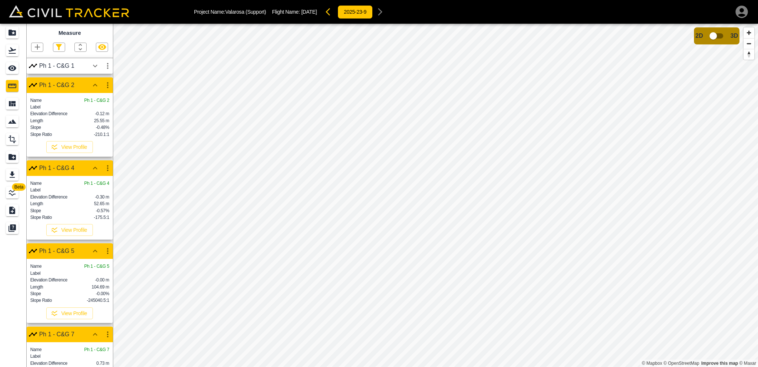
click at [94, 68] on icon "button" at bounding box center [95, 65] width 9 height 9
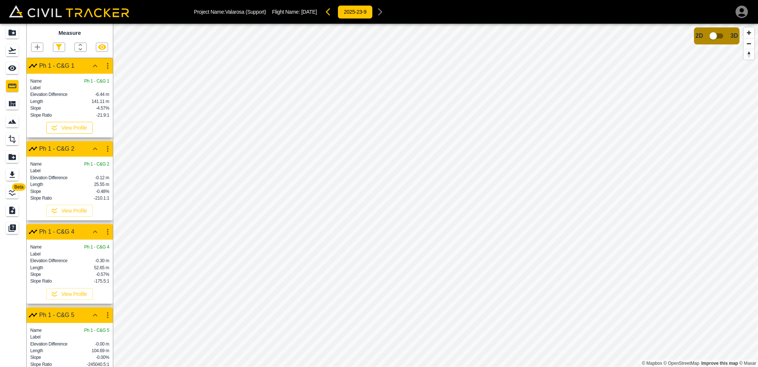
scroll to position [37, 0]
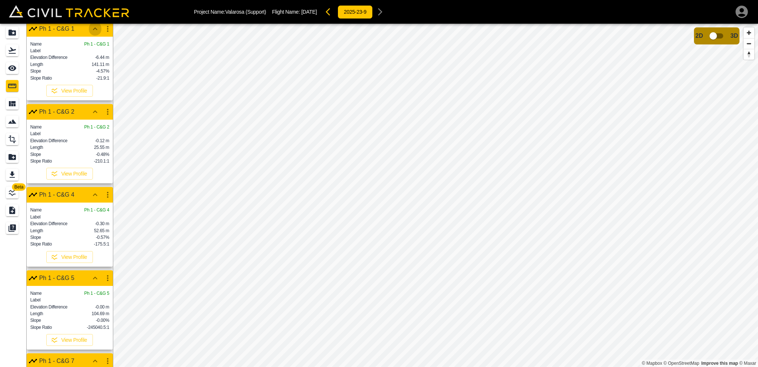
click at [96, 29] on icon "button" at bounding box center [95, 28] width 4 height 3
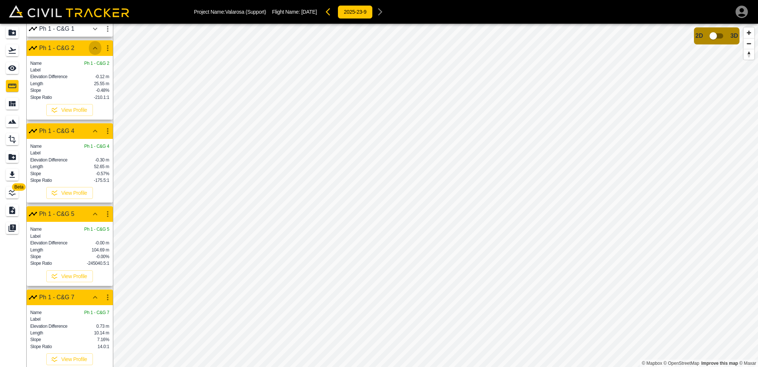
click at [91, 45] on icon "button" at bounding box center [95, 48] width 9 height 9
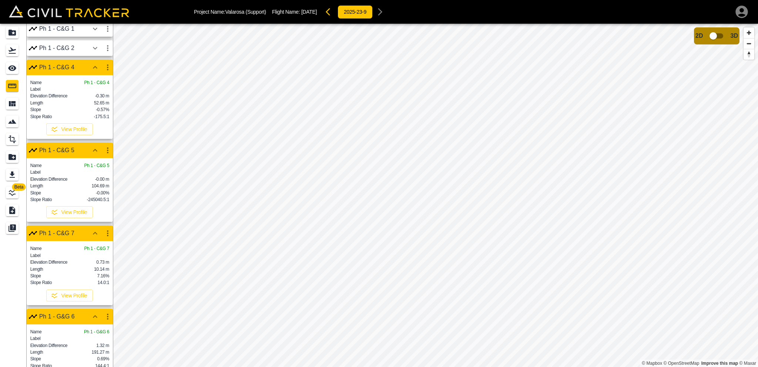
click at [87, 67] on div "Ph 1 - C&G 4" at bounding box center [64, 67] width 50 height 7
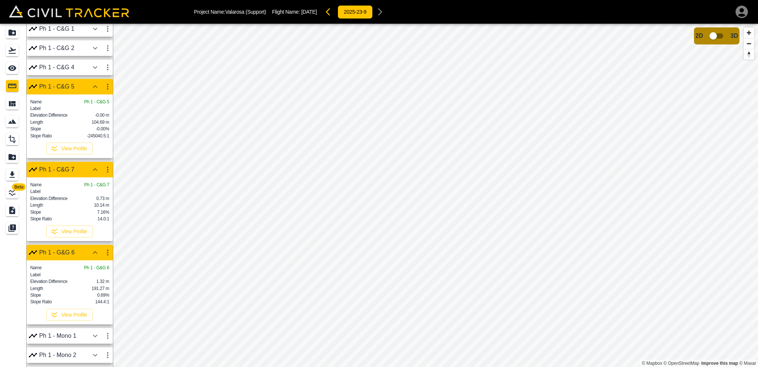
click at [88, 86] on div "Ph 1 - C&G 5" at bounding box center [64, 86] width 50 height 7
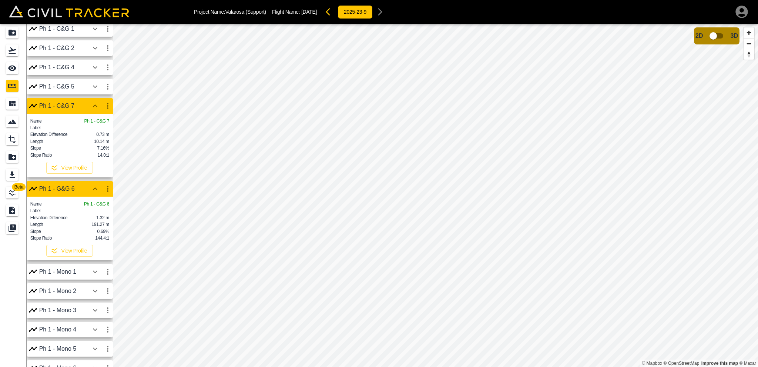
click at [79, 102] on div "Ph 1 - C&G 7" at bounding box center [64, 105] width 50 height 7
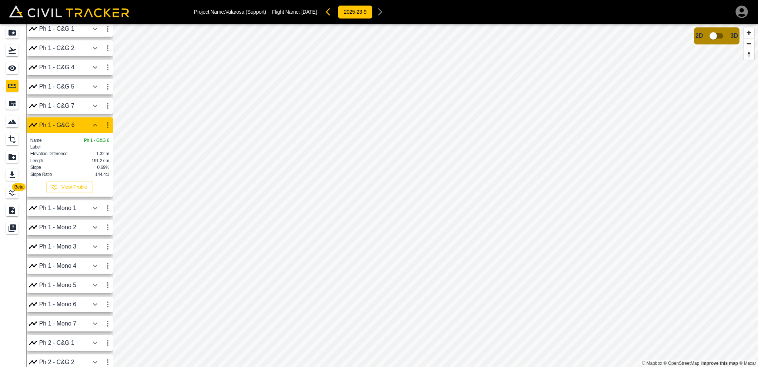
click at [75, 126] on div "Ph 1 - G&G 6" at bounding box center [64, 125] width 50 height 7
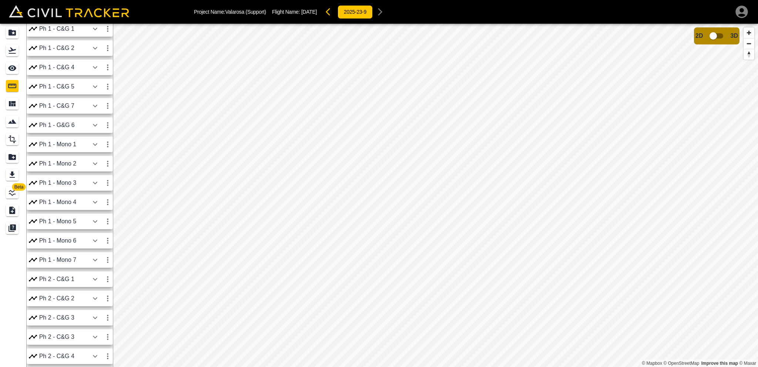
click at [82, 148] on div "Ph 1 - Mono 1" at bounding box center [64, 144] width 50 height 7
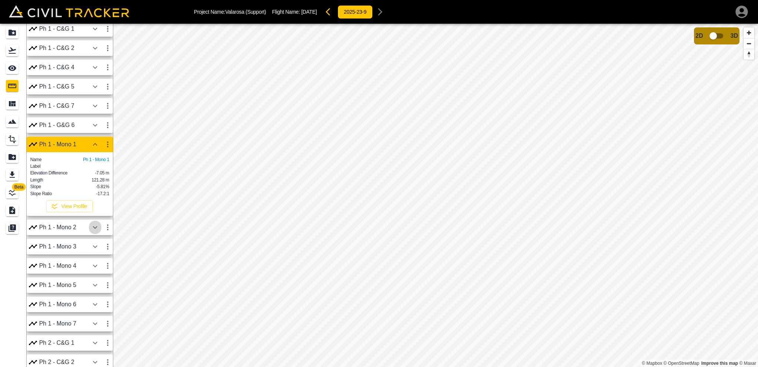
click at [91, 232] on icon "button" at bounding box center [95, 227] width 9 height 9
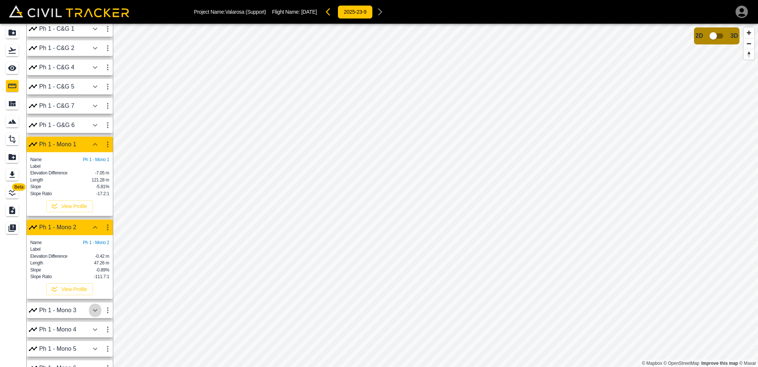
click at [93, 315] on icon "button" at bounding box center [95, 310] width 9 height 9
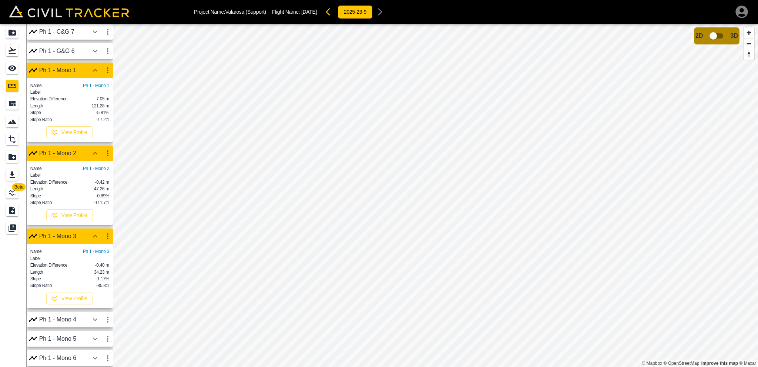
scroll to position [148, 0]
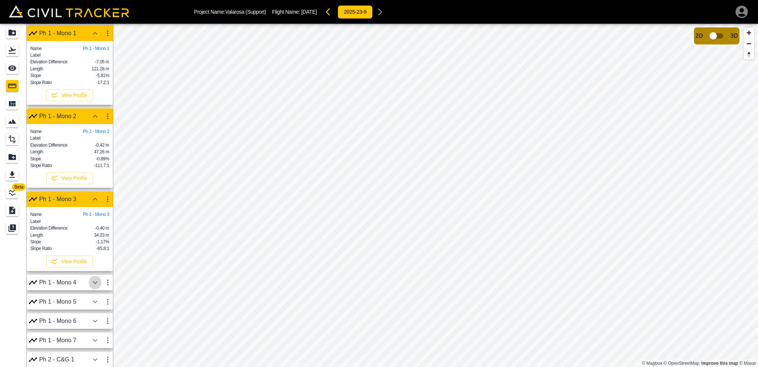
click at [96, 290] on button "button" at bounding box center [95, 282] width 13 height 15
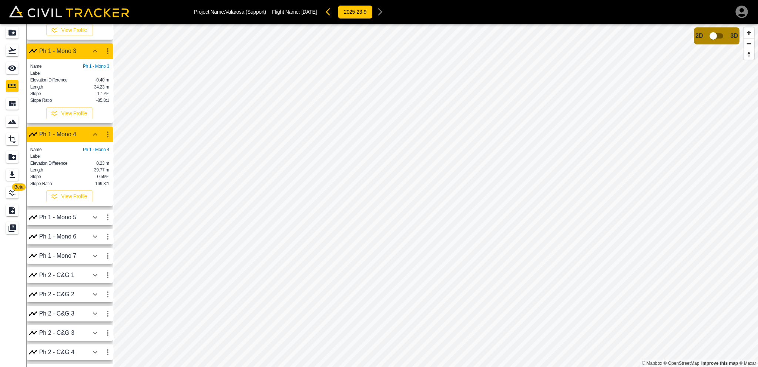
scroll to position [333, 0]
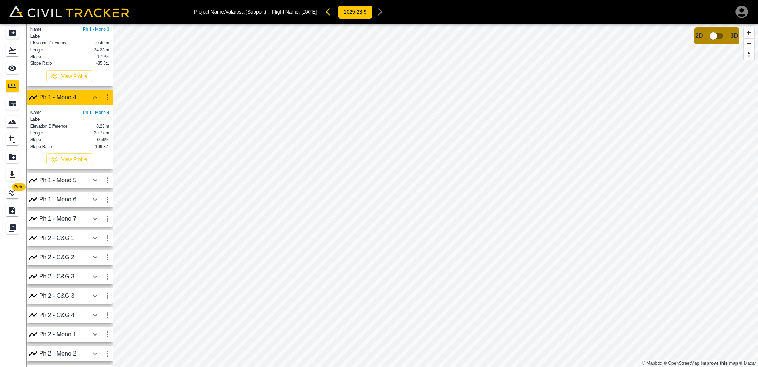
click at [75, 184] on div "Ph 1 - Mono 5" at bounding box center [64, 180] width 50 height 7
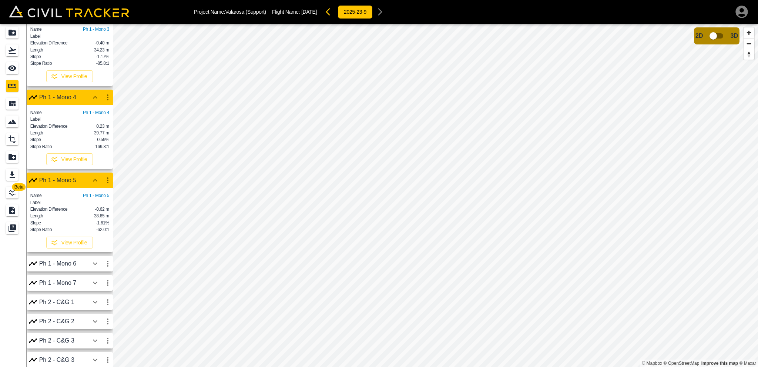
click at [75, 267] on div "Ph 1 - Mono 6" at bounding box center [64, 263] width 50 height 7
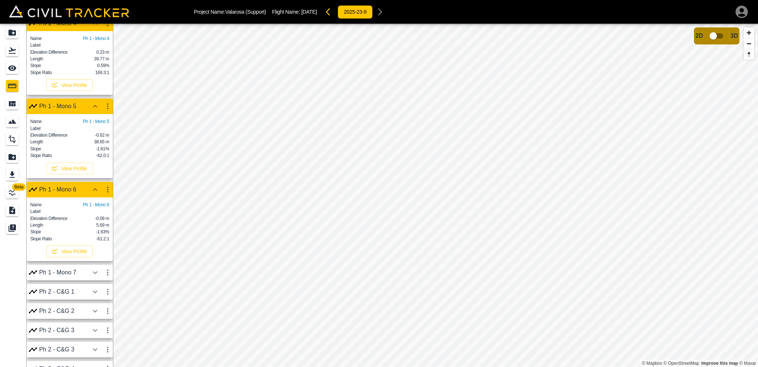
scroll to position [444, 0]
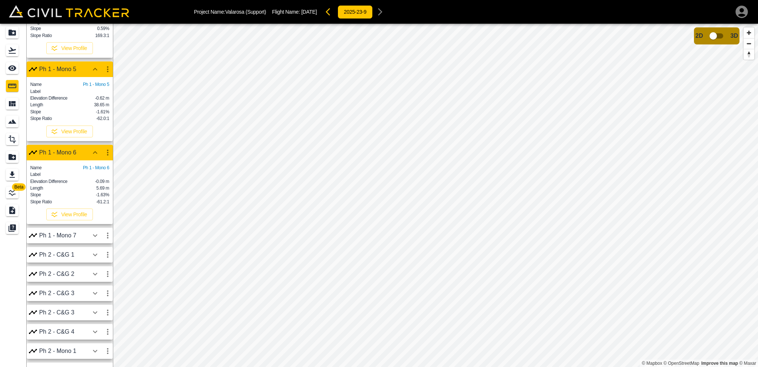
click at [77, 239] on div "Ph 1 - Mono 7" at bounding box center [64, 235] width 50 height 7
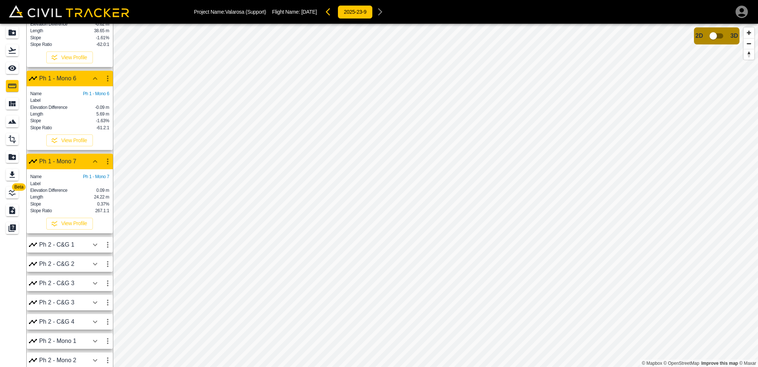
scroll to position [481, 0]
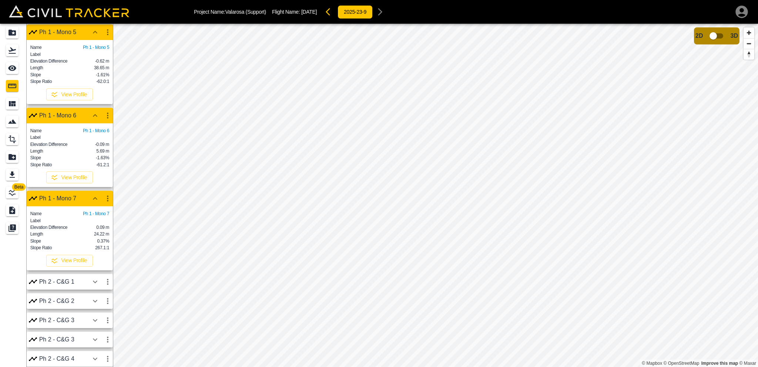
click at [87, 36] on div "Ph 1 - Mono 5" at bounding box center [64, 32] width 50 height 7
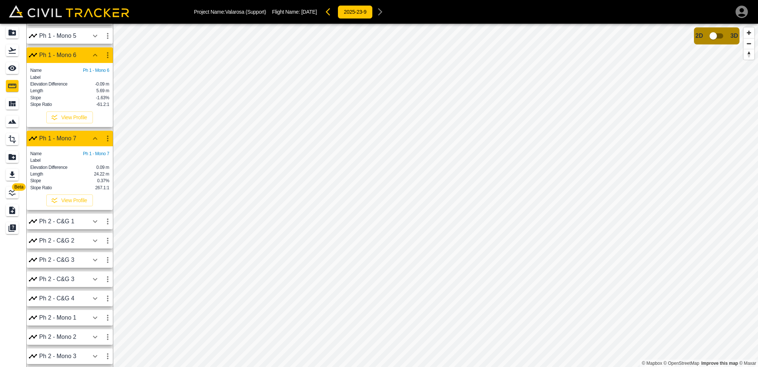
click at [83, 58] on div "Ph 1 - Mono 6" at bounding box center [64, 55] width 50 height 7
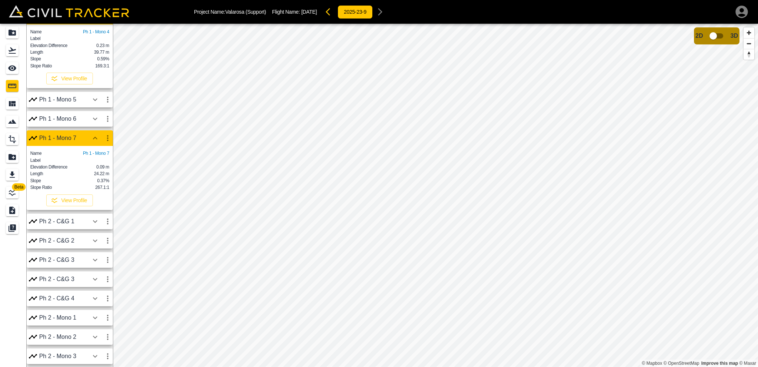
click at [84, 135] on div "Ph 1 - Mono 7" at bounding box center [64, 138] width 50 height 7
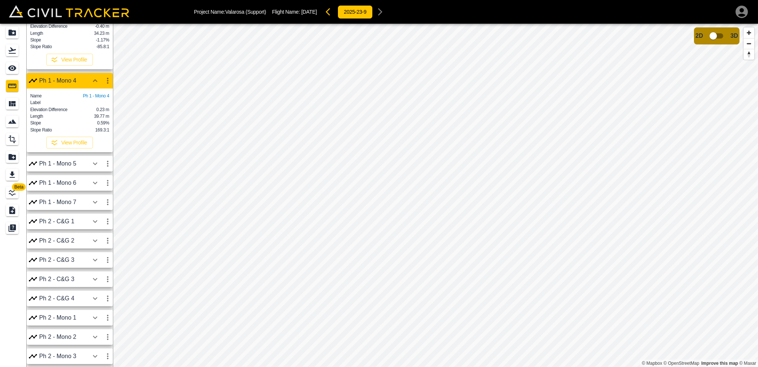
click at [75, 77] on div "Ph 1 - Mono 4" at bounding box center [64, 80] width 50 height 7
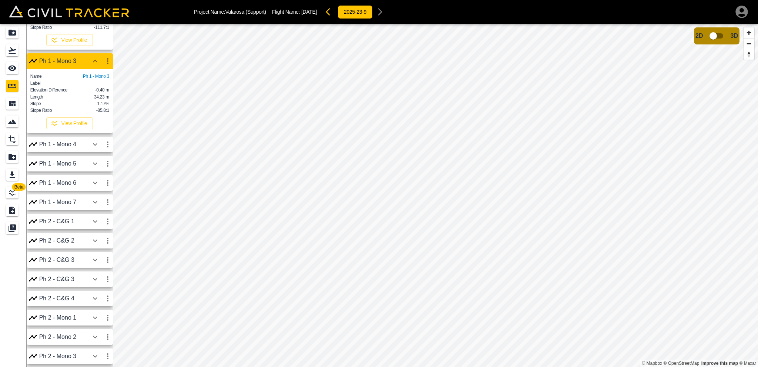
click at [79, 58] on div "Ph 1 - Mono 3" at bounding box center [64, 61] width 50 height 7
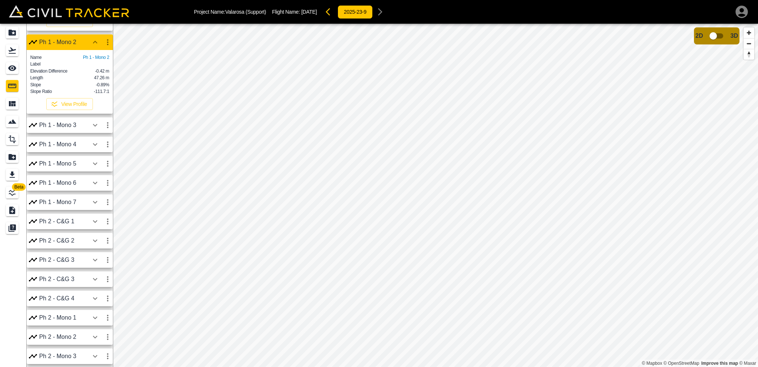
click at [81, 38] on div "Ph 1 - Mono 2" at bounding box center [70, 42] width 86 height 16
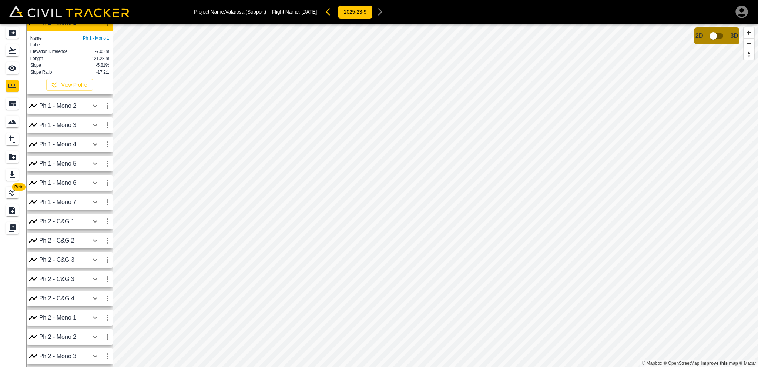
scroll to position [19, 0]
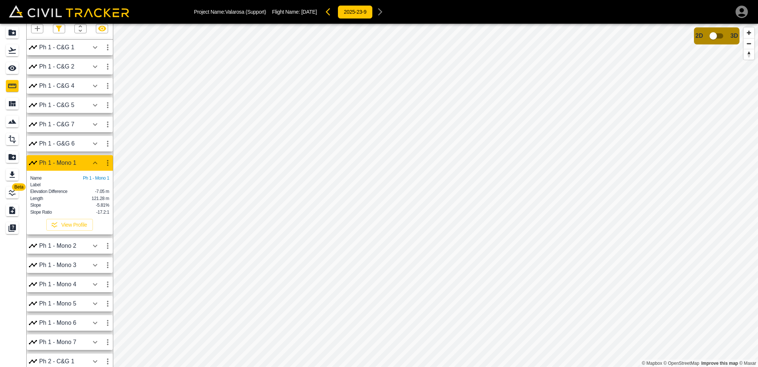
click at [73, 164] on div "Ph 1 - Mono 1" at bounding box center [64, 162] width 50 height 7
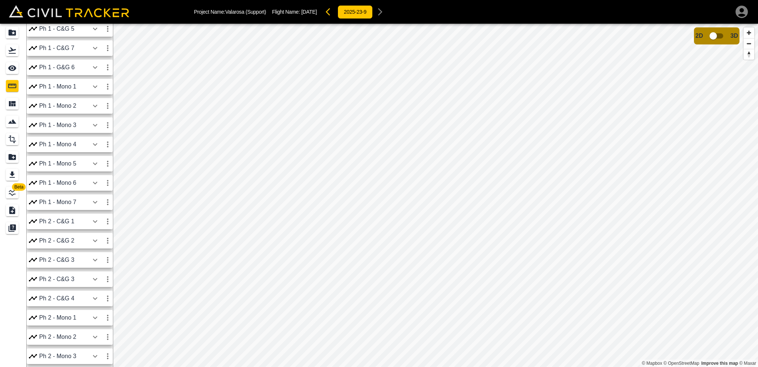
scroll to position [24, 0]
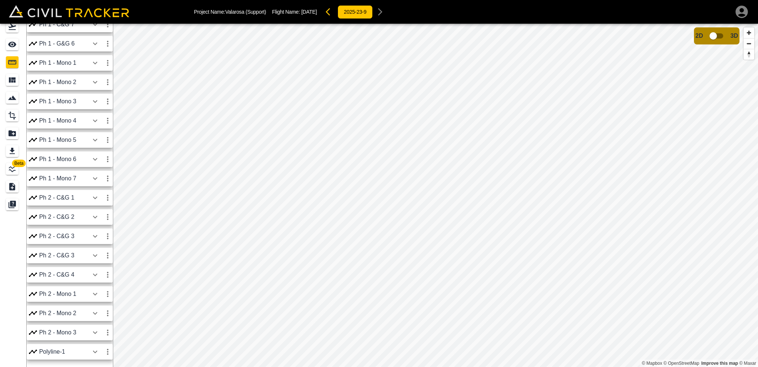
click at [77, 201] on div "Ph 2 - C&G 1" at bounding box center [64, 197] width 50 height 7
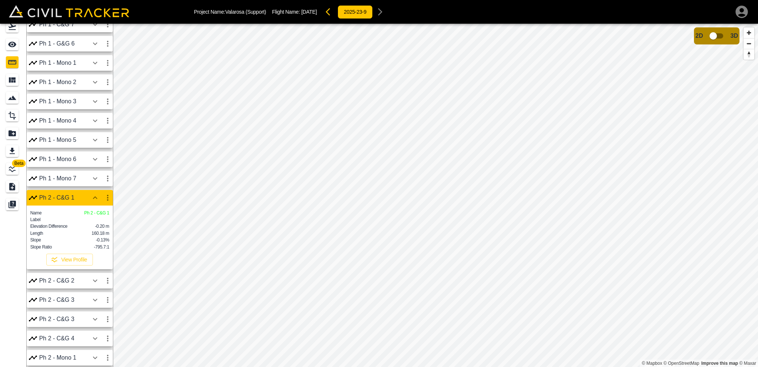
click at [73, 284] on div "Ph 2 - C&G 2" at bounding box center [64, 280] width 50 height 7
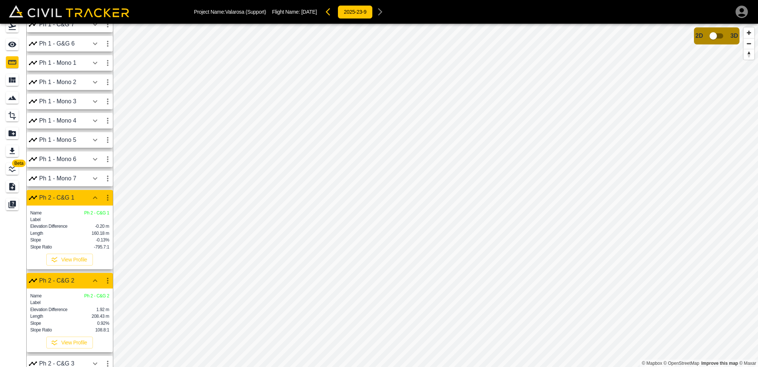
scroll to position [238, 0]
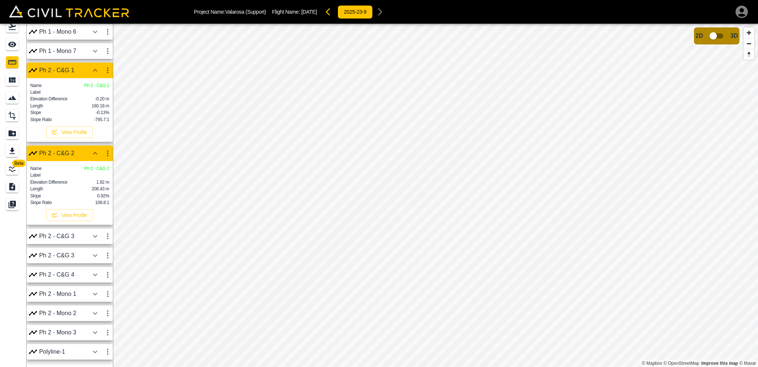
click at [82, 239] on div "Ph 2 - C&G 3" at bounding box center [64, 236] width 50 height 7
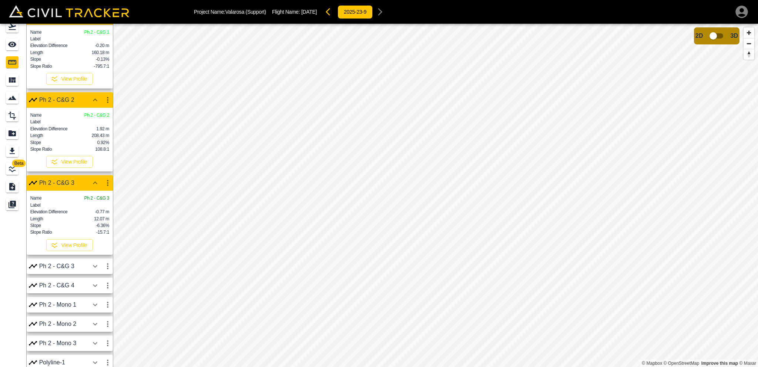
scroll to position [310, 0]
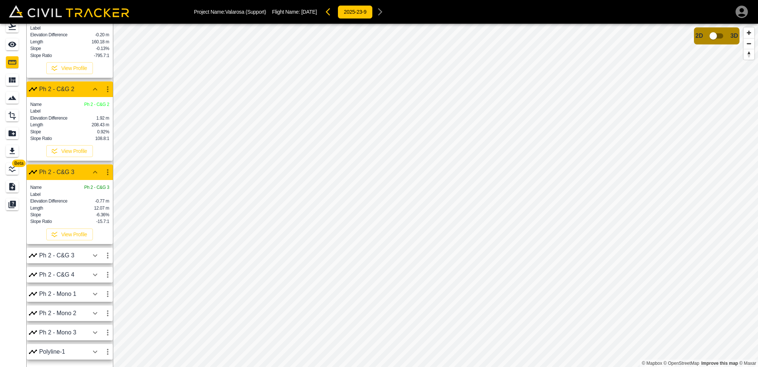
click at [77, 260] on div "Ph 2 - C&G 3" at bounding box center [70, 256] width 86 height 16
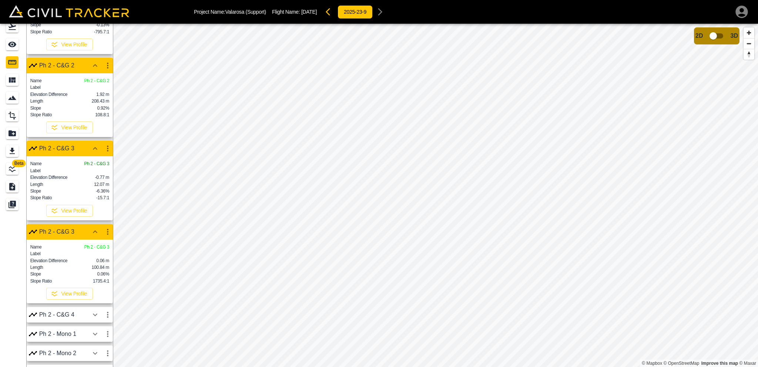
scroll to position [347, 0]
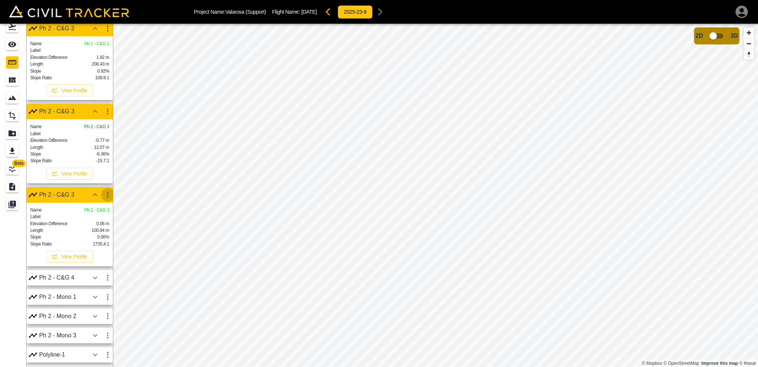
click at [110, 199] on icon "button" at bounding box center [107, 194] width 9 height 9
click at [92, 247] on div at bounding box center [83, 246] width 21 height 15
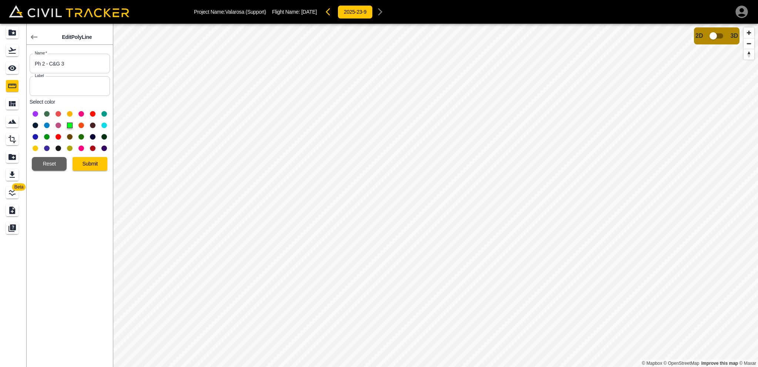
click at [67, 60] on input "Ph 2 - C&G 3" at bounding box center [70, 64] width 80 height 20
type input "Ph 2 - C&G 5"
click at [94, 167] on button "Submit" at bounding box center [90, 164] width 35 height 14
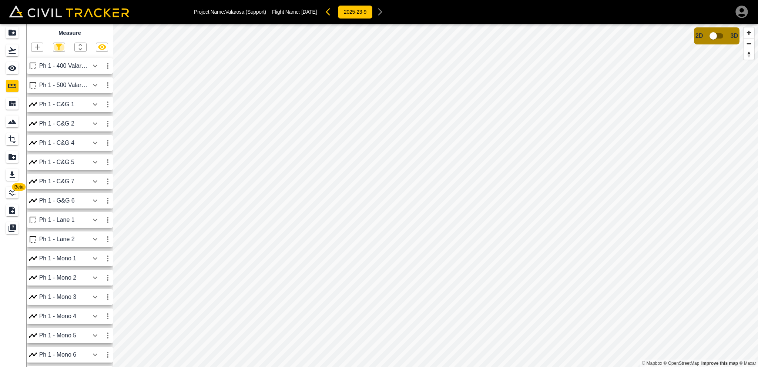
click at [59, 46] on icon "button" at bounding box center [59, 47] width 6 height 6
click at [49, 63] on label "Point" at bounding box center [42, 60] width 19 height 7
click at [40, 63] on input "Point" at bounding box center [37, 60] width 5 height 5
checkbox input "false"
click at [44, 83] on label "Polygon" at bounding box center [45, 83] width 25 height 7
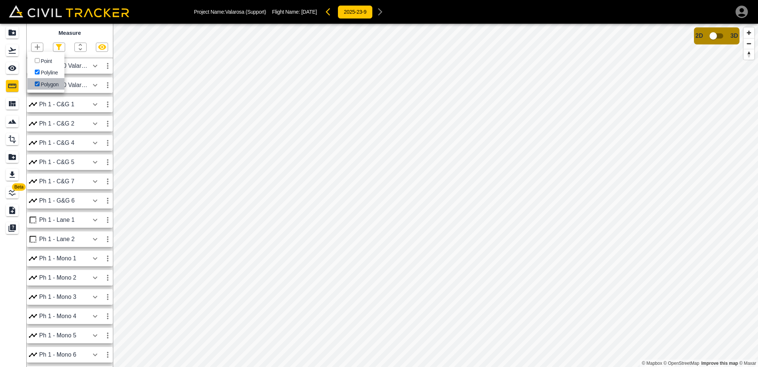
click at [40, 83] on input "Polygon" at bounding box center [37, 83] width 5 height 5
checkbox input "false"
click at [76, 30] on div at bounding box center [379, 183] width 758 height 367
click at [68, 220] on div "Ph 2 - C&G 1" at bounding box center [64, 221] width 50 height 7
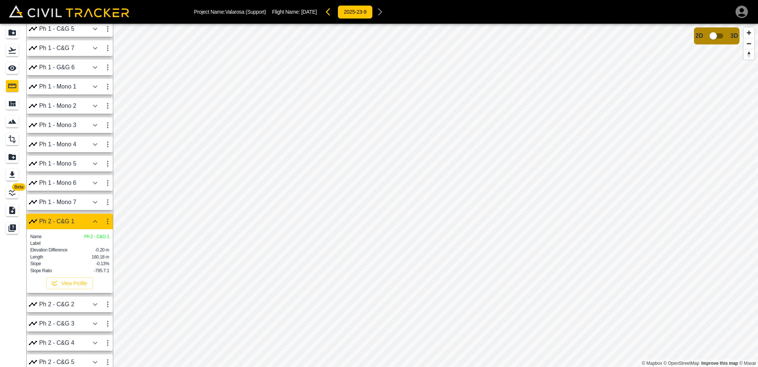
scroll to position [167, 0]
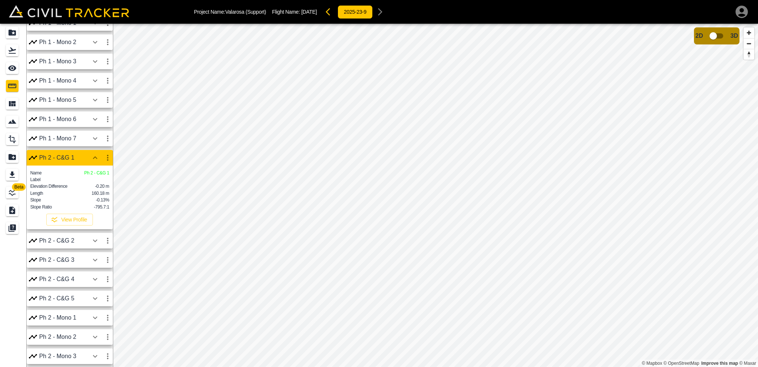
click at [65, 241] on div "Ph 2 - C&G 2" at bounding box center [64, 240] width 50 height 7
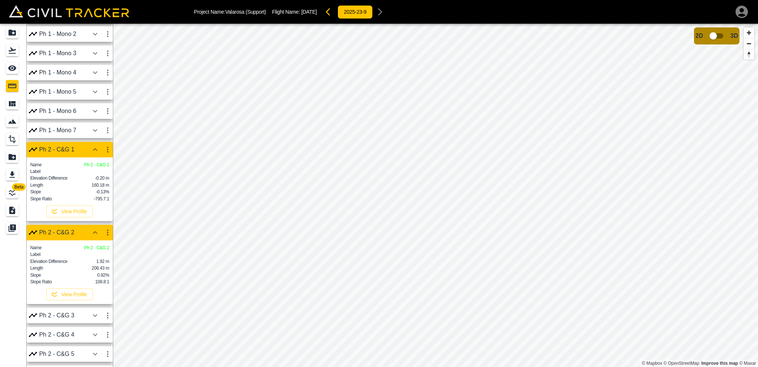
scroll to position [238, 0]
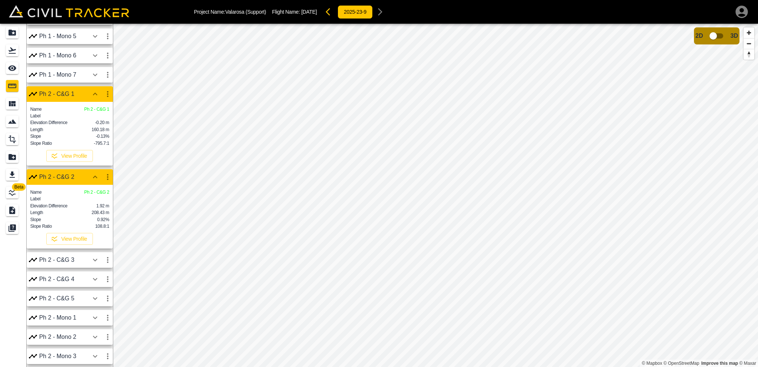
click at [65, 262] on div "Ph 2 - C&G 3" at bounding box center [64, 259] width 50 height 7
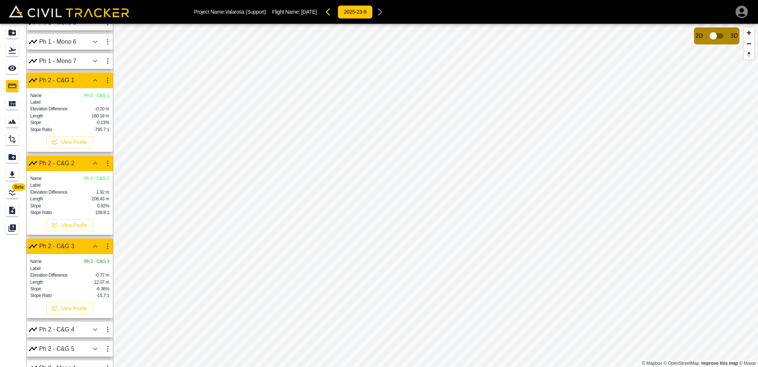
scroll to position [273, 0]
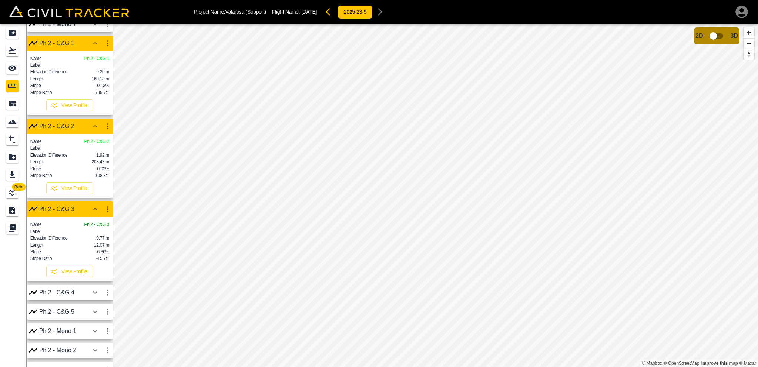
click at [72, 296] on div "Ph 2 - C&G 4" at bounding box center [64, 292] width 50 height 7
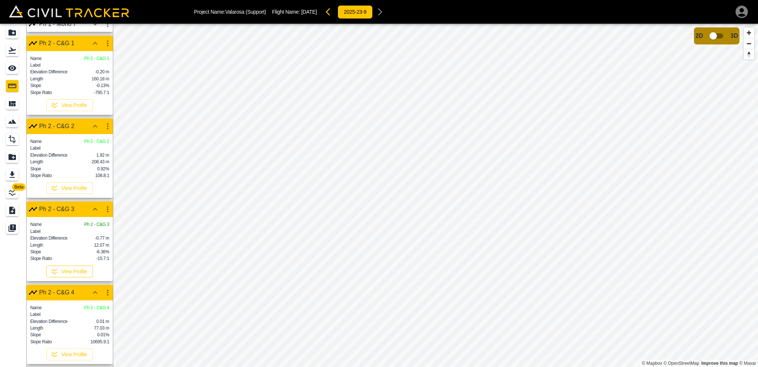
click at [70, 277] on button "View Profile" at bounding box center [69, 271] width 47 height 12
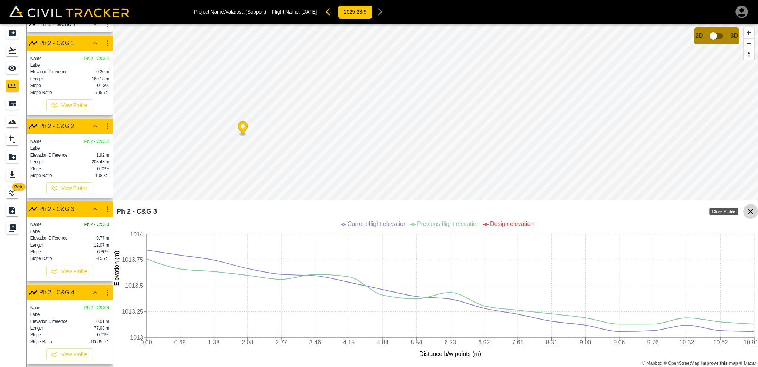
click at [753, 213] on icon "Close Profile" at bounding box center [750, 211] width 9 height 9
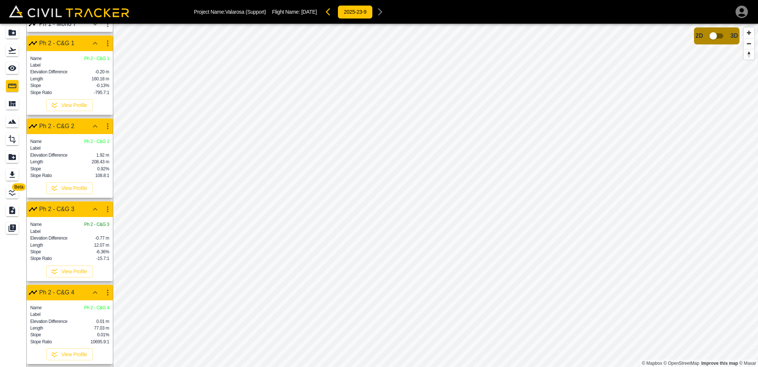
scroll to position [0, 0]
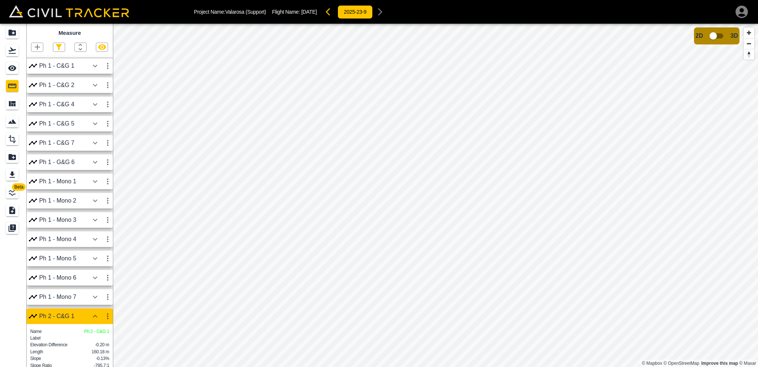
click at [111, 51] on div at bounding box center [70, 47] width 86 height 9
click at [104, 49] on icon "button" at bounding box center [102, 47] width 8 height 6
click at [99, 48] on icon "button" at bounding box center [102, 47] width 8 height 7
click at [99, 48] on icon "button" at bounding box center [102, 47] width 8 height 6
click at [99, 48] on icon "button" at bounding box center [102, 47] width 8 height 7
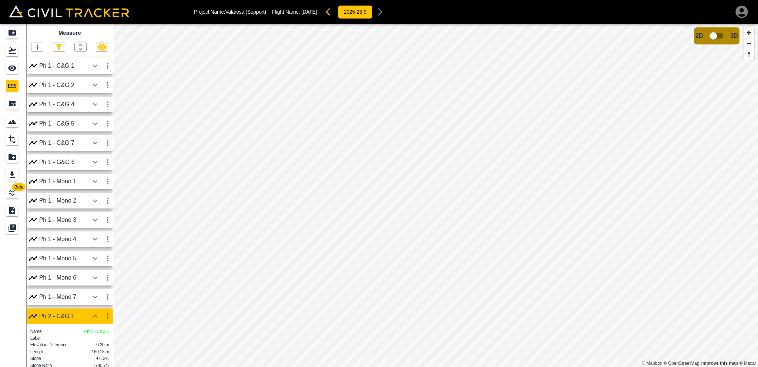
click at [99, 48] on icon "button" at bounding box center [102, 47] width 8 height 6
click at [99, 48] on icon "button" at bounding box center [102, 47] width 8 height 7
click at [99, 48] on icon "button" at bounding box center [102, 47] width 8 height 6
click at [99, 48] on icon "button" at bounding box center [102, 47] width 8 height 7
click at [98, 46] on icon "button" at bounding box center [102, 47] width 9 height 9
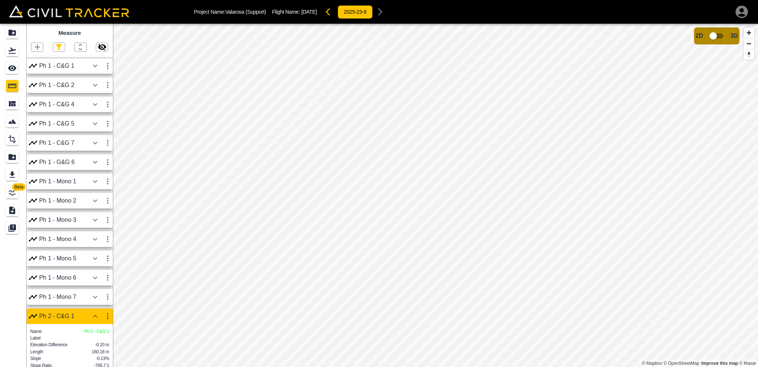
click at [100, 46] on icon "button" at bounding box center [102, 47] width 9 height 9
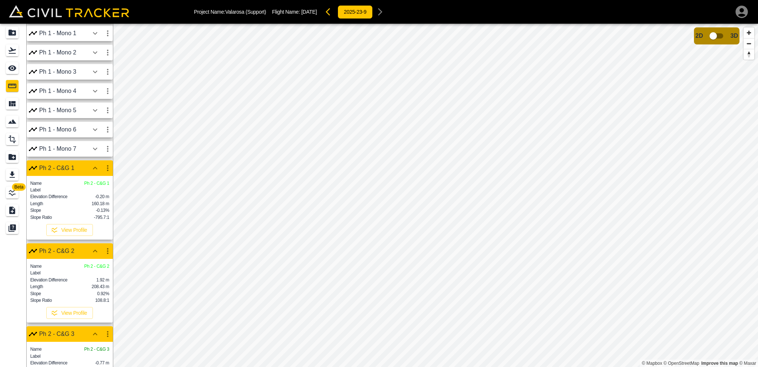
scroll to position [259, 0]
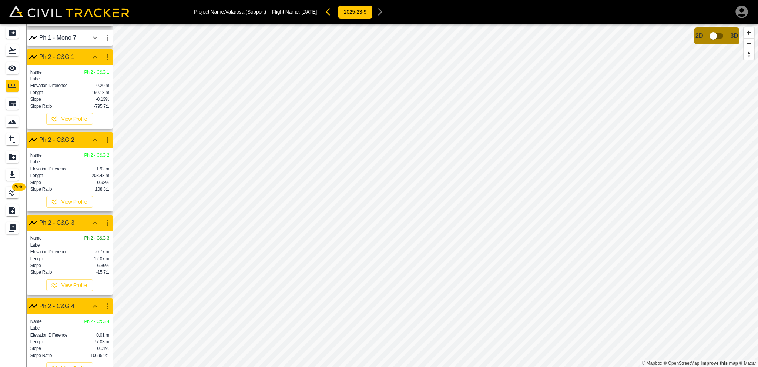
click at [107, 227] on icon "button" at bounding box center [107, 222] width 9 height 9
drag, startPoint x: 95, startPoint y: 267, endPoint x: 57, endPoint y: 241, distance: 46.8
click at [57, 241] on div "Download Edit Delete" at bounding box center [379, 183] width 758 height 367
click at [57, 241] on div at bounding box center [379, 183] width 758 height 367
click at [74, 291] on button "View Profile" at bounding box center [69, 285] width 47 height 12
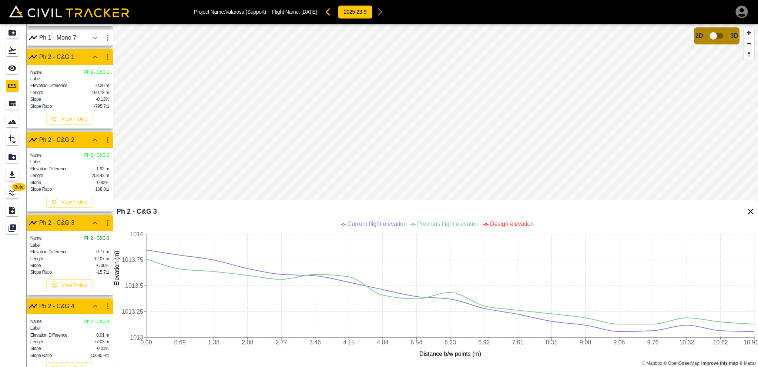
scroll to position [1, 0]
click at [83, 291] on button "View Profile" at bounding box center [69, 285] width 47 height 12
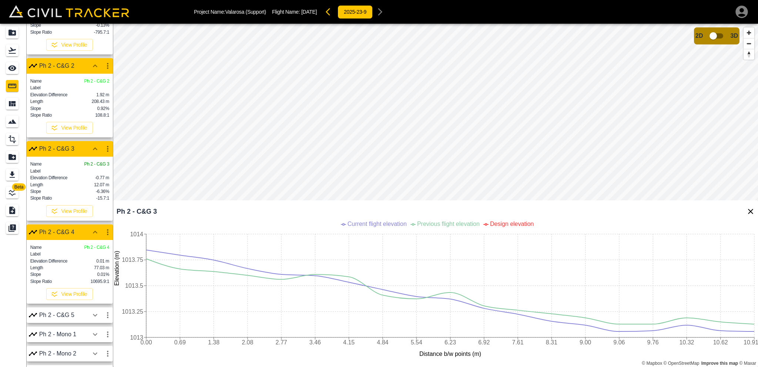
scroll to position [370, 0]
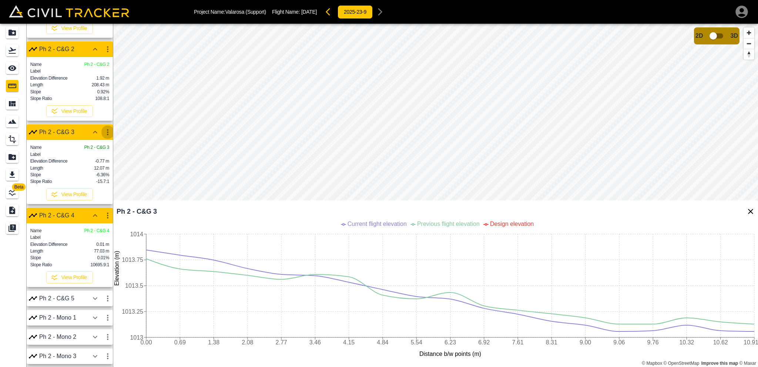
click at [105, 130] on icon "button" at bounding box center [107, 132] width 9 height 9
click at [97, 157] on h6 "Edit" at bounding box center [100, 156] width 15 height 4
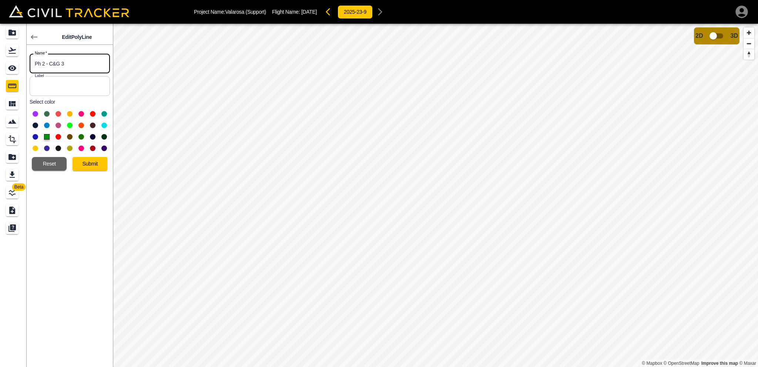
click at [40, 63] on input "Ph 2 - C&G 3" at bounding box center [70, 64] width 80 height 20
type input "Ph 1 - C&G 3"
click at [93, 166] on button "Submit" at bounding box center [90, 164] width 35 height 14
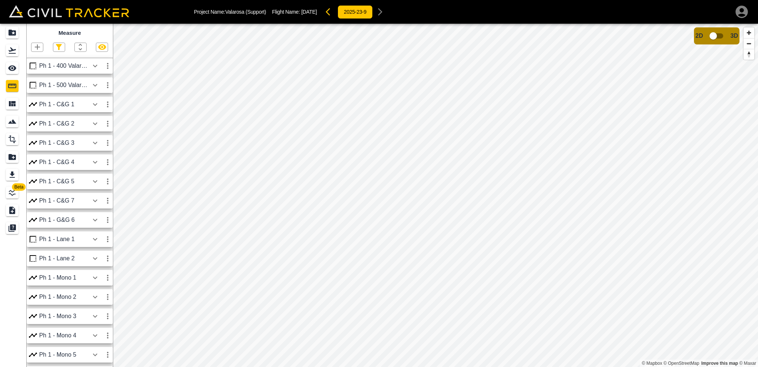
click at [61, 48] on icon "button" at bounding box center [58, 47] width 9 height 9
click at [42, 62] on label "Point" at bounding box center [42, 60] width 19 height 7
click at [40, 62] on input "Point" at bounding box center [37, 60] width 5 height 5
checkbox input "false"
click at [44, 83] on label "Polygon" at bounding box center [45, 83] width 25 height 7
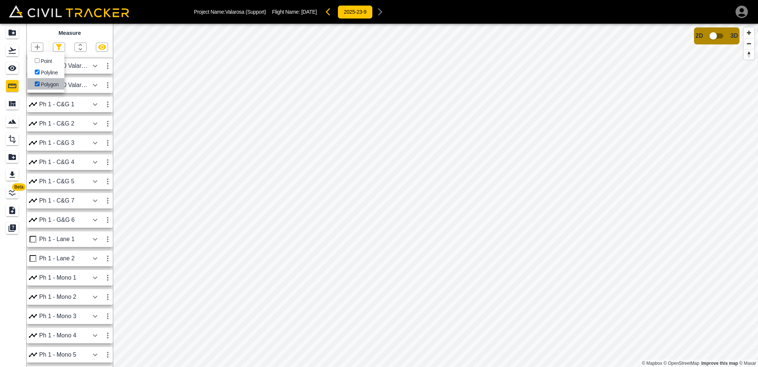
click at [40, 83] on input "Polygon" at bounding box center [37, 83] width 5 height 5
checkbox input "false"
click at [50, 31] on div at bounding box center [379, 183] width 758 height 367
click at [80, 68] on div "Ph 1 - C&G 1" at bounding box center [64, 66] width 50 height 7
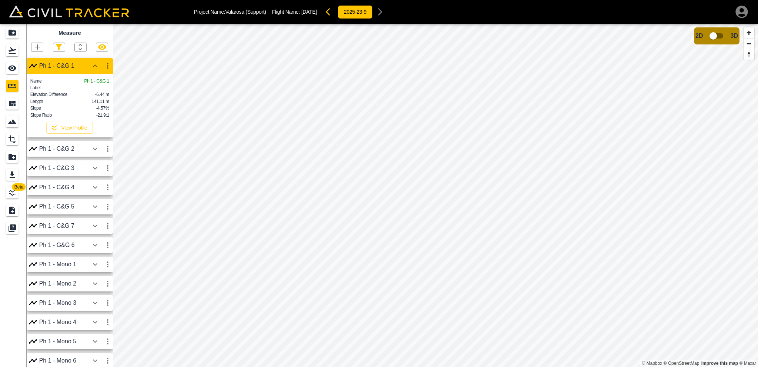
click at [90, 156] on button "button" at bounding box center [95, 148] width 13 height 15
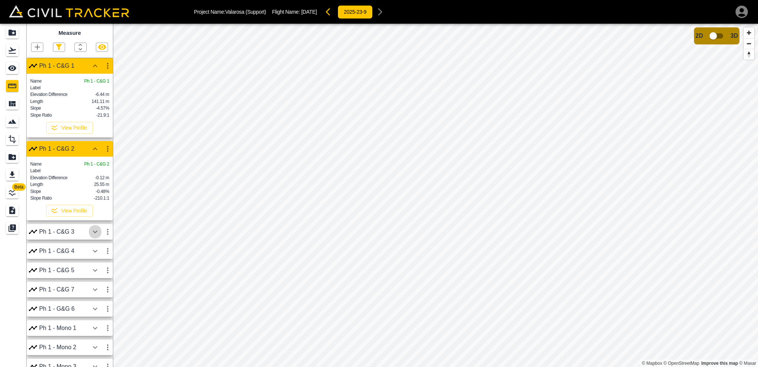
click at [98, 236] on icon "button" at bounding box center [95, 231] width 9 height 9
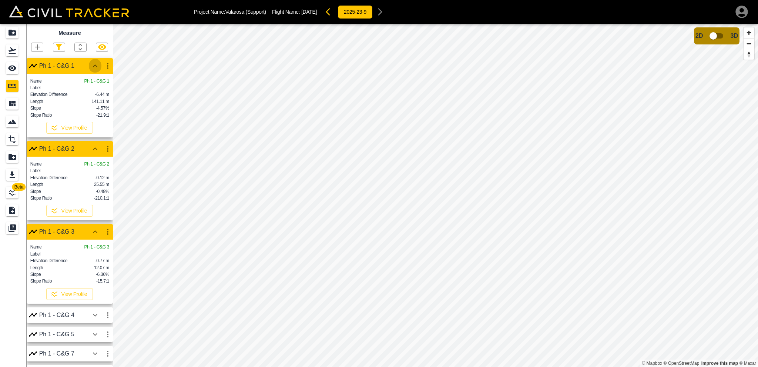
click at [94, 65] on icon "button" at bounding box center [95, 65] width 9 height 9
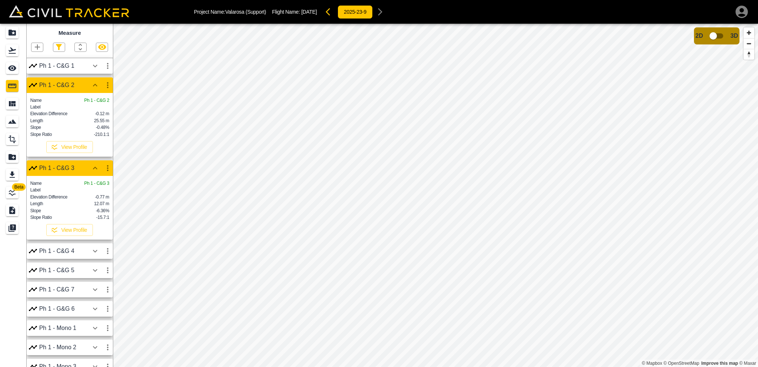
click at [90, 85] on button "button" at bounding box center [95, 85] width 13 height 15
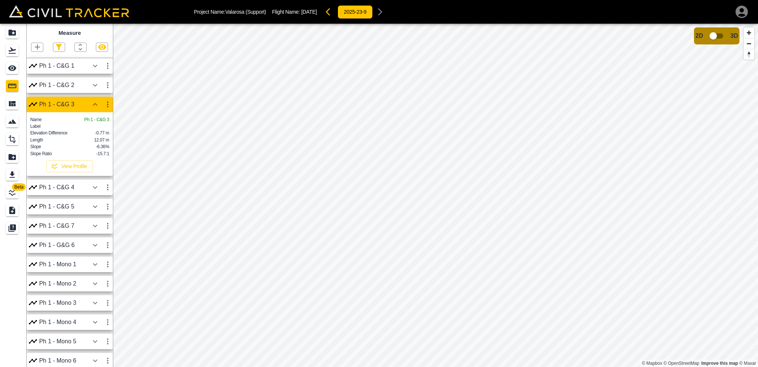
click at [92, 101] on icon "button" at bounding box center [95, 104] width 9 height 9
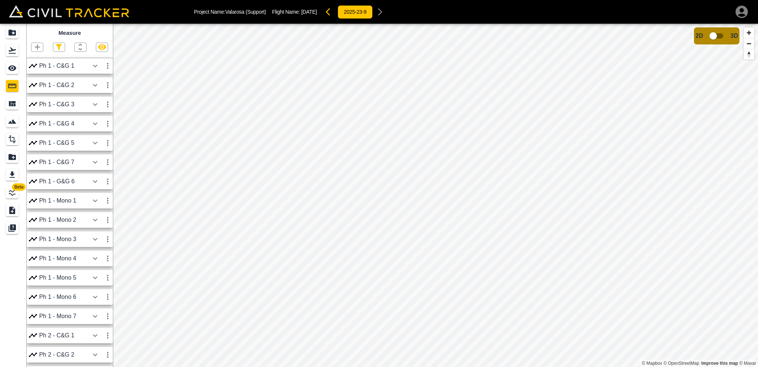
click at [108, 183] on icon "button" at bounding box center [107, 181] width 9 height 9
click at [96, 211] on h6 "Edit" at bounding box center [100, 210] width 15 height 4
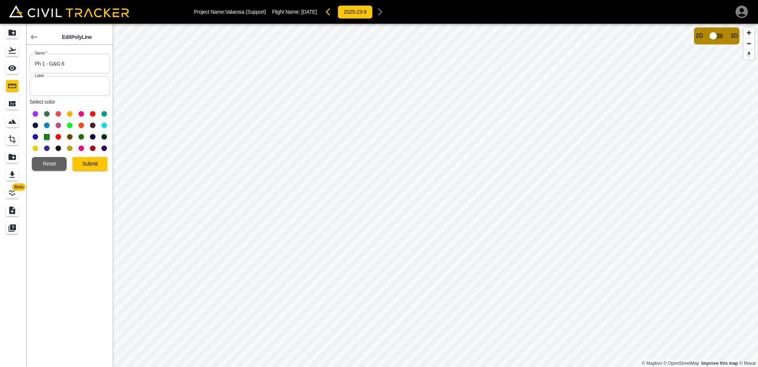
click at [50, 62] on input "Ph 1 - G&G 6" at bounding box center [70, 64] width 80 height 20
type input "Ph 1 - C&G 6"
click at [92, 165] on button "Submit" at bounding box center [90, 164] width 35 height 14
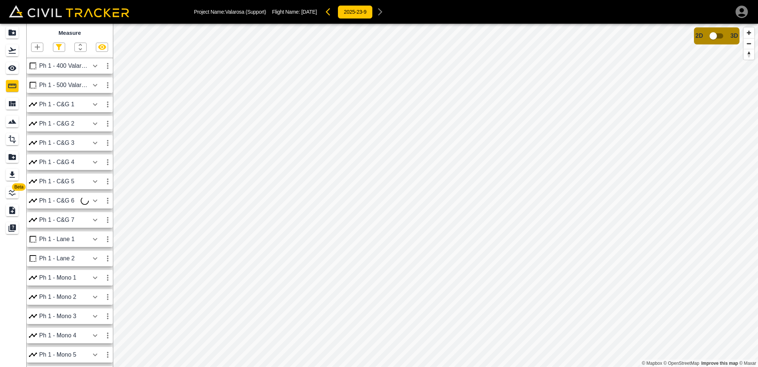
click at [89, 103] on button "button" at bounding box center [95, 104] width 13 height 15
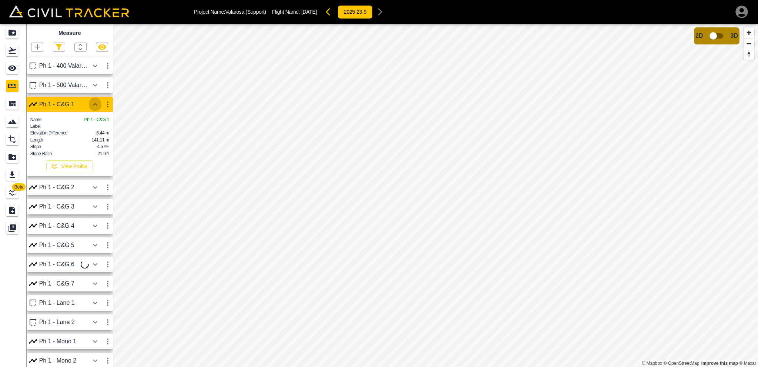
click at [94, 104] on icon "button" at bounding box center [95, 104] width 9 height 9
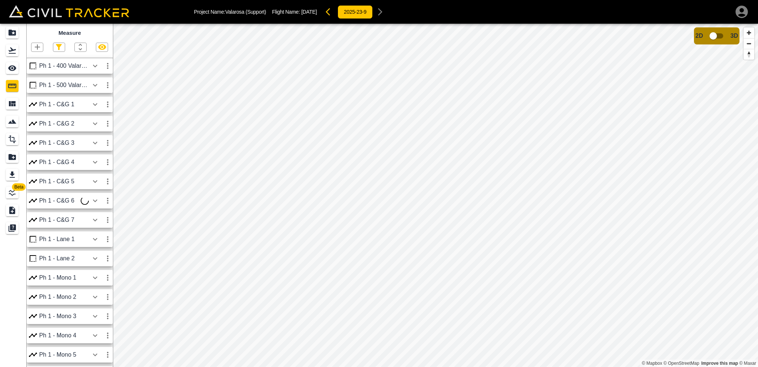
click at [57, 48] on icon "button" at bounding box center [58, 47] width 9 height 9
click at [46, 62] on label "Point" at bounding box center [42, 60] width 19 height 7
click at [40, 62] on input "Point" at bounding box center [37, 60] width 5 height 5
checkbox input "false"
click at [51, 85] on label "Polygon" at bounding box center [45, 83] width 25 height 7
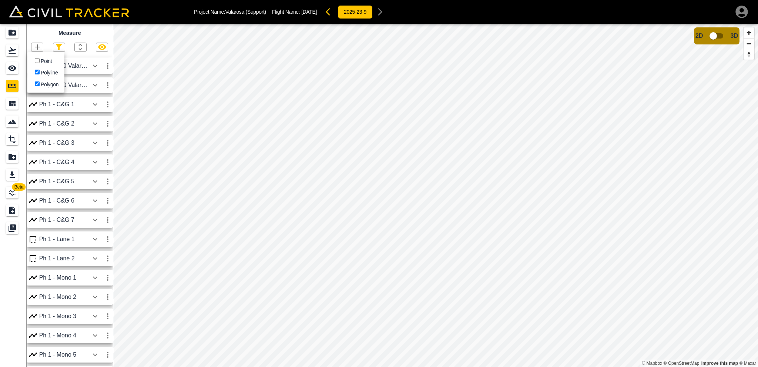
click at [40, 85] on input "Polygon" at bounding box center [37, 83] width 5 height 5
checkbox input "false"
click at [48, 32] on div at bounding box center [379, 183] width 758 height 367
click at [93, 66] on icon "button" at bounding box center [95, 65] width 9 height 9
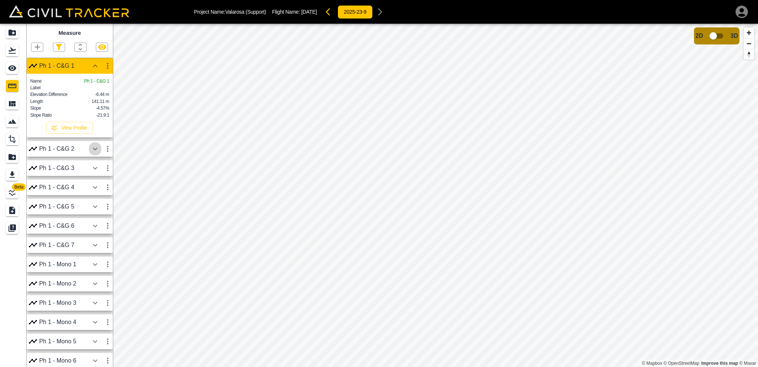
click at [90, 156] on button "button" at bounding box center [95, 148] width 13 height 15
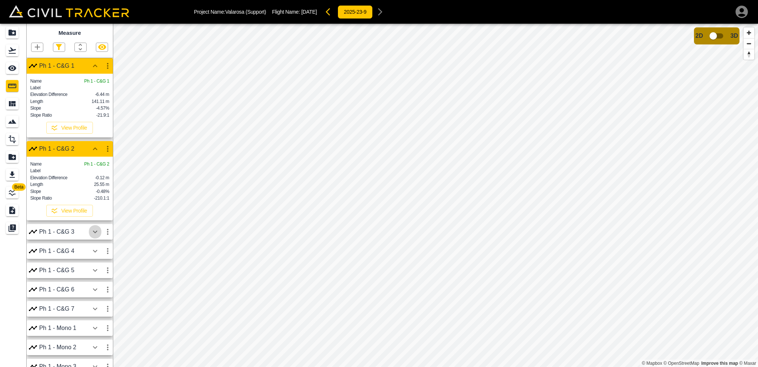
click at [92, 236] on icon "button" at bounding box center [95, 231] width 9 height 9
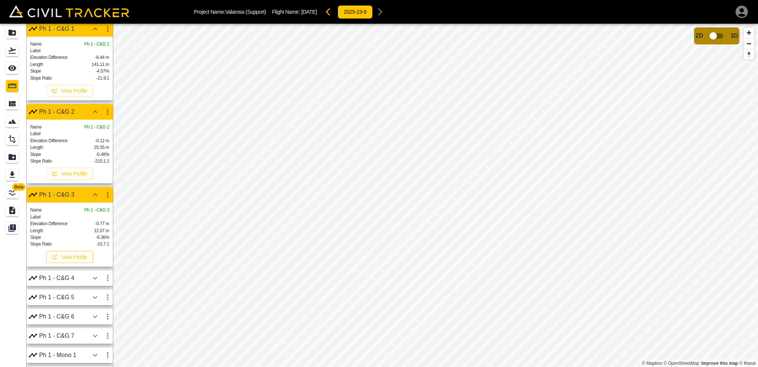
scroll to position [111, 0]
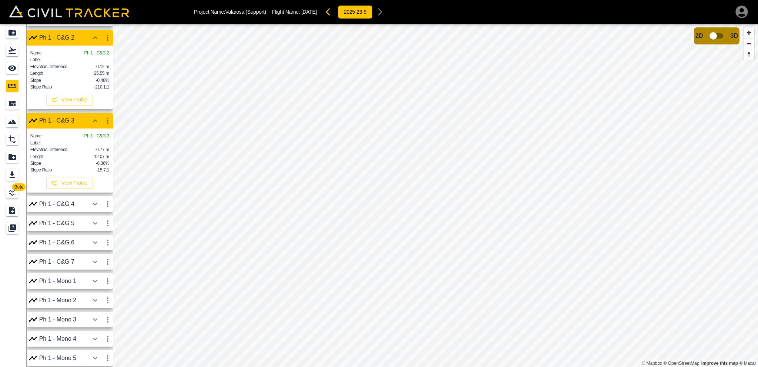
click at [91, 208] on icon "button" at bounding box center [95, 203] width 9 height 9
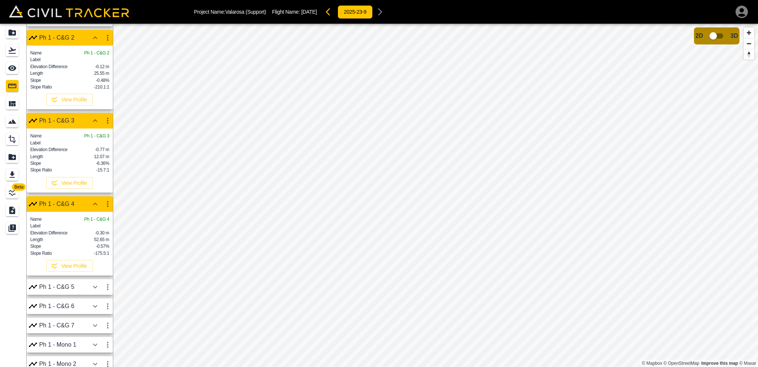
scroll to position [0, 0]
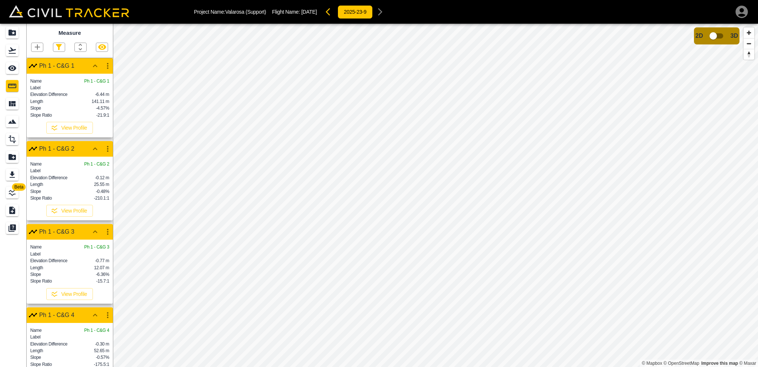
click at [80, 149] on div "Ph 1 - C&G 2 Name Ph 1 - C&G 2 Label Elevation Difference -0.12 m Length 25.55 …" at bounding box center [70, 182] width 86 height 83
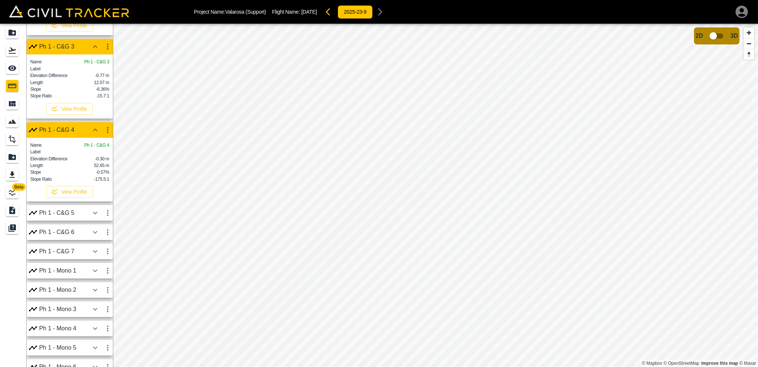
scroll to position [222, 0]
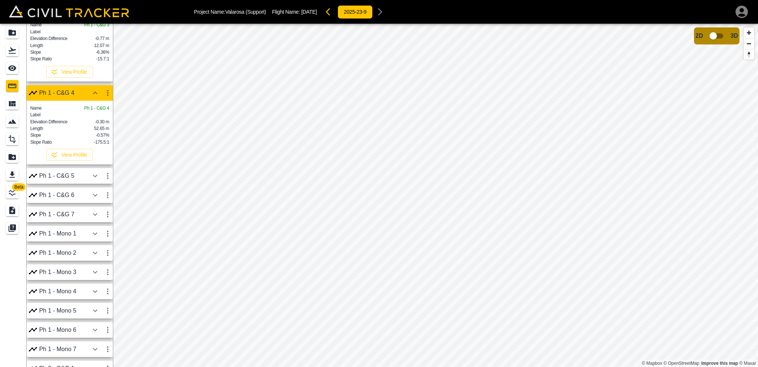
click at [84, 179] on div "Ph 1 - C&G 5" at bounding box center [64, 175] width 50 height 7
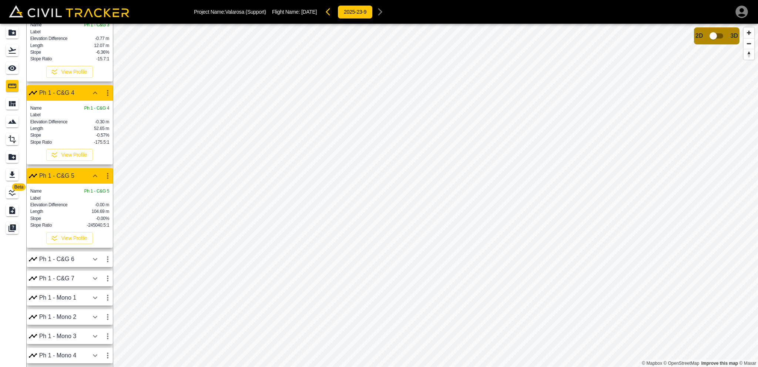
click at [90, 266] on button "button" at bounding box center [95, 259] width 13 height 15
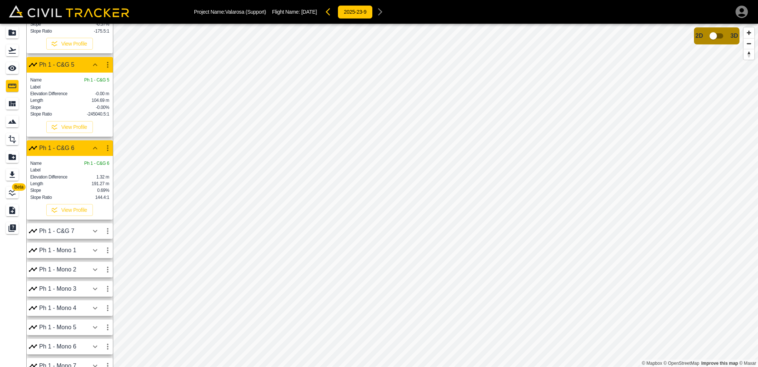
scroll to position [407, 0]
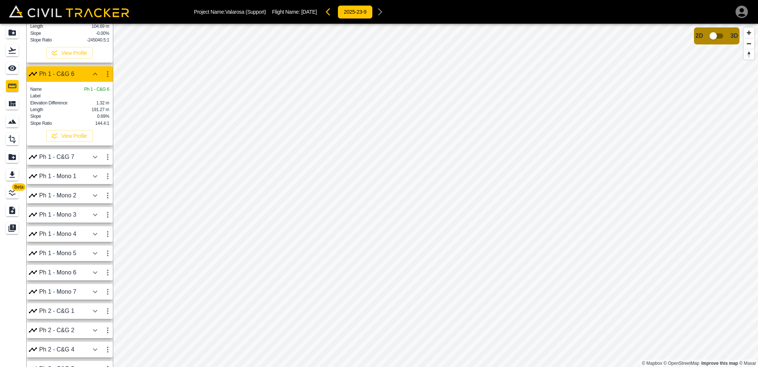
click at [89, 164] on div at bounding box center [101, 156] width 25 height 15
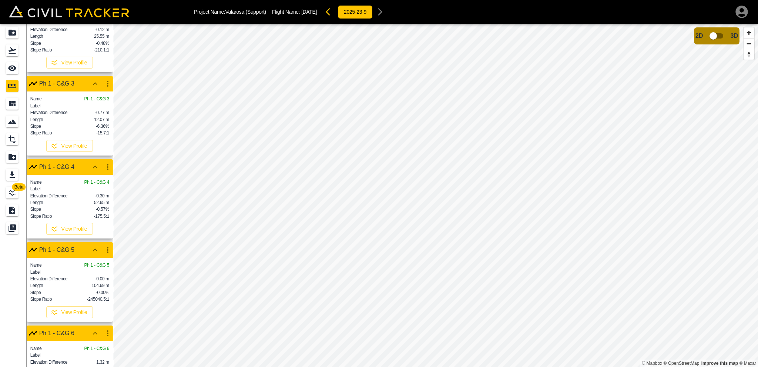
scroll to position [0, 0]
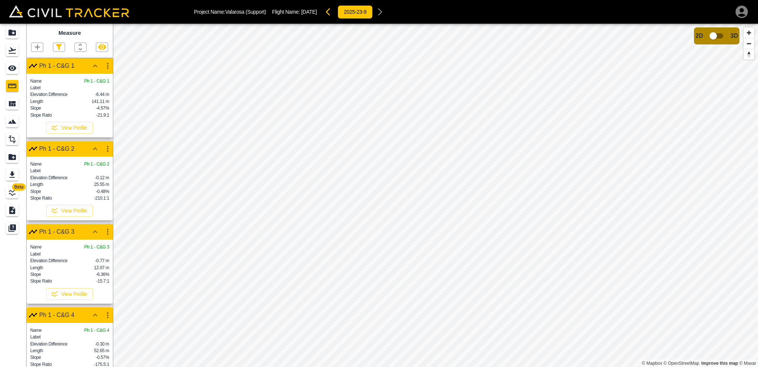
click at [89, 69] on div at bounding box center [101, 65] width 25 height 15
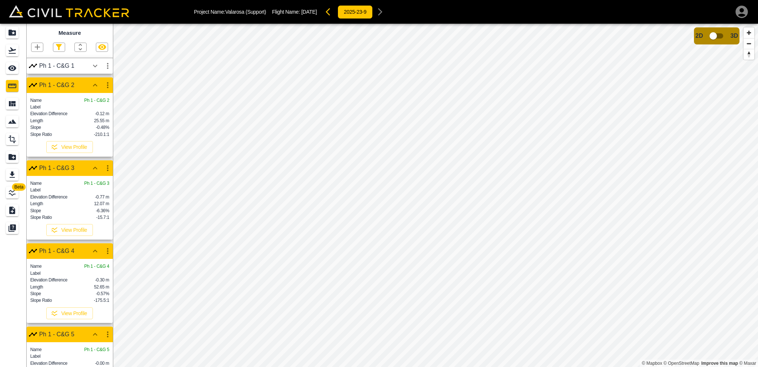
click at [93, 83] on icon "button" at bounding box center [95, 85] width 9 height 9
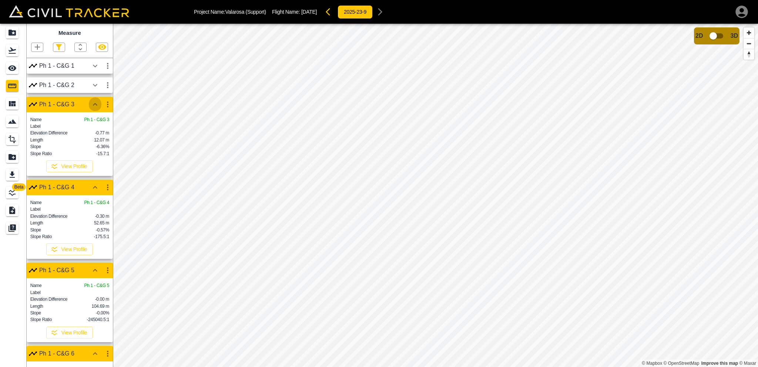
click at [92, 106] on icon "button" at bounding box center [95, 104] width 9 height 9
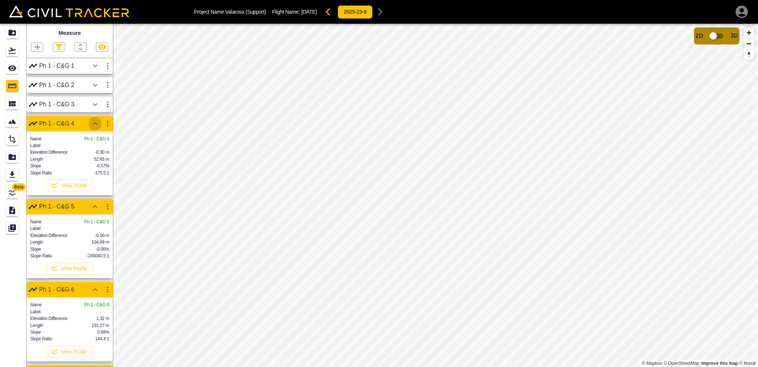
click at [93, 128] on button "button" at bounding box center [95, 123] width 13 height 15
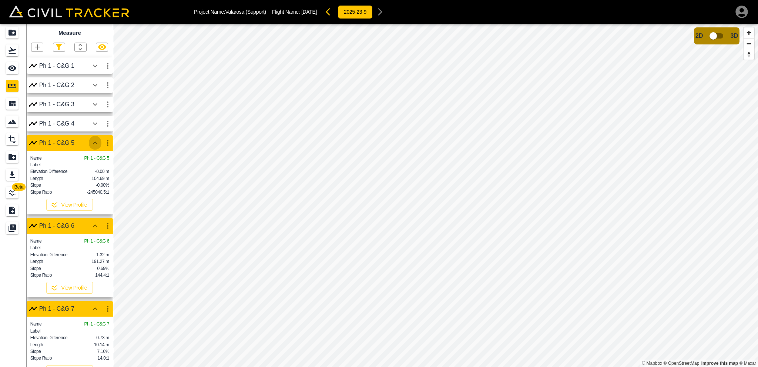
click at [93, 142] on icon "button" at bounding box center [95, 142] width 9 height 9
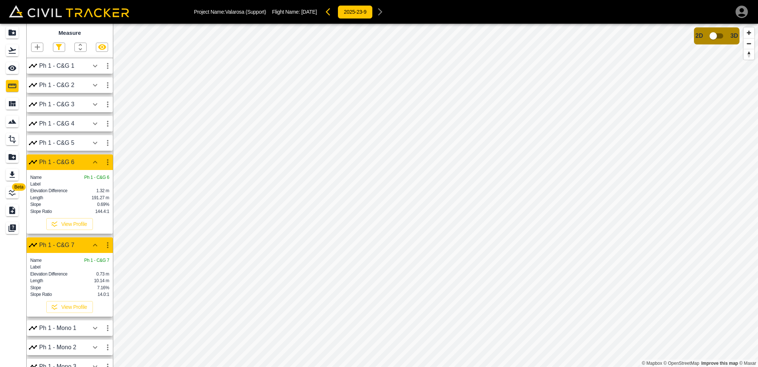
click at [91, 161] on icon "button" at bounding box center [95, 162] width 9 height 9
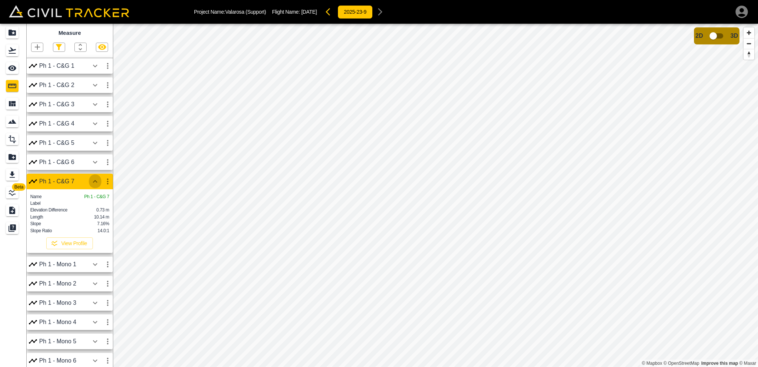
click at [95, 181] on icon "button" at bounding box center [95, 181] width 4 height 3
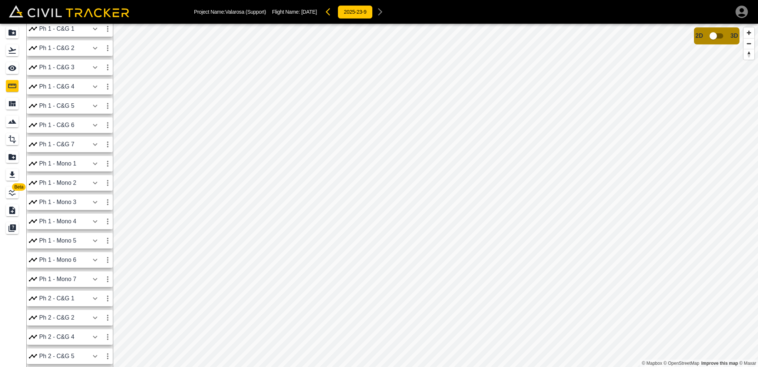
scroll to position [74, 0]
click at [91, 262] on icon "button" at bounding box center [95, 261] width 9 height 9
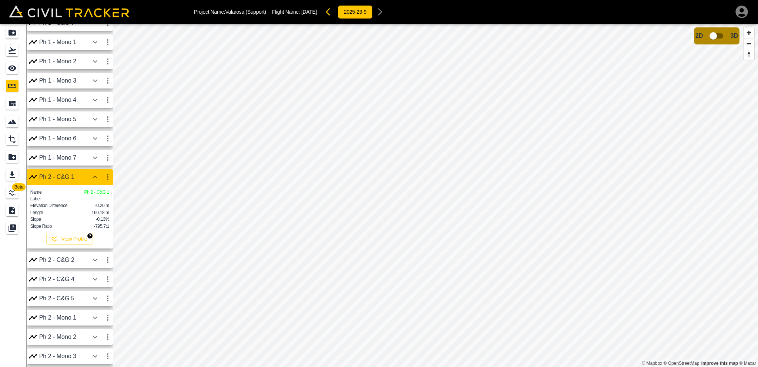
scroll to position [24, 0]
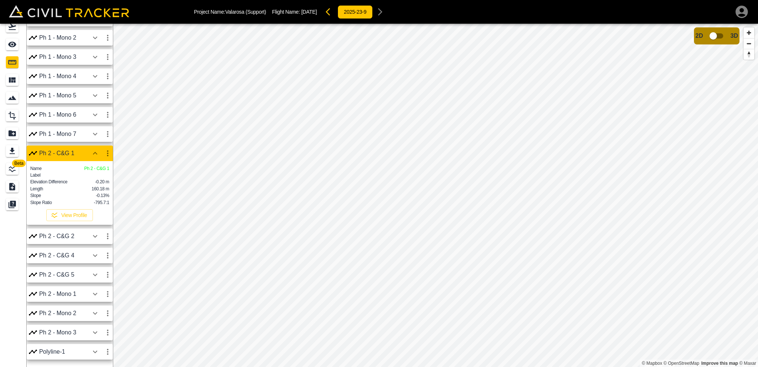
click at [95, 241] on button "button" at bounding box center [95, 236] width 13 height 15
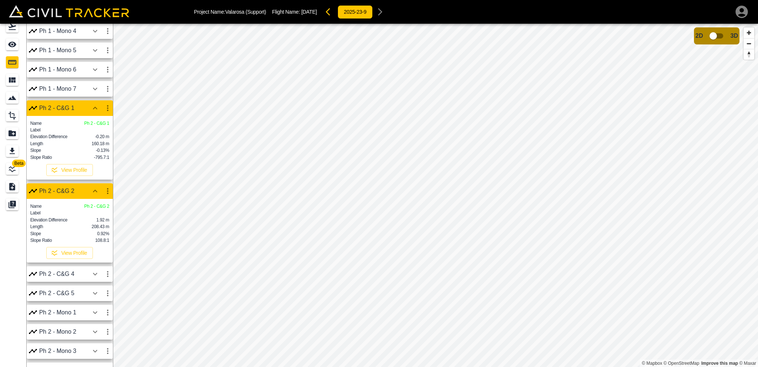
scroll to position [238, 0]
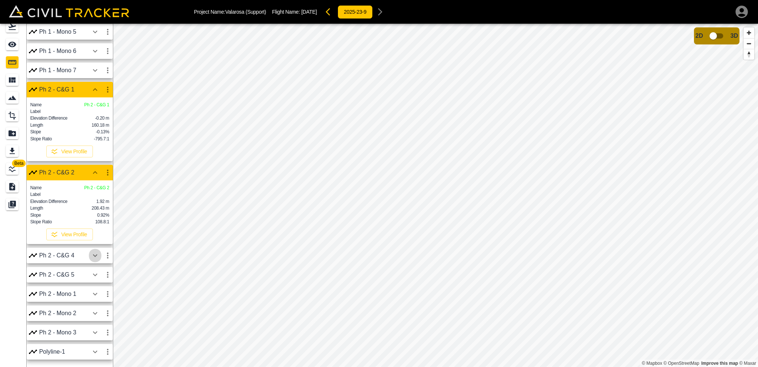
click at [95, 256] on icon "button" at bounding box center [95, 255] width 4 height 3
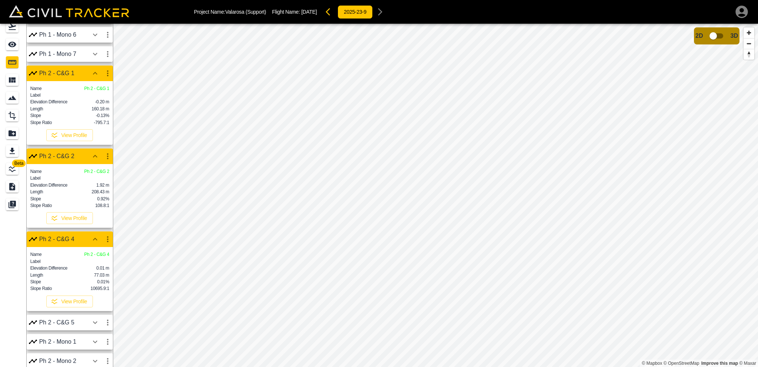
click at [93, 327] on icon "button" at bounding box center [95, 322] width 9 height 9
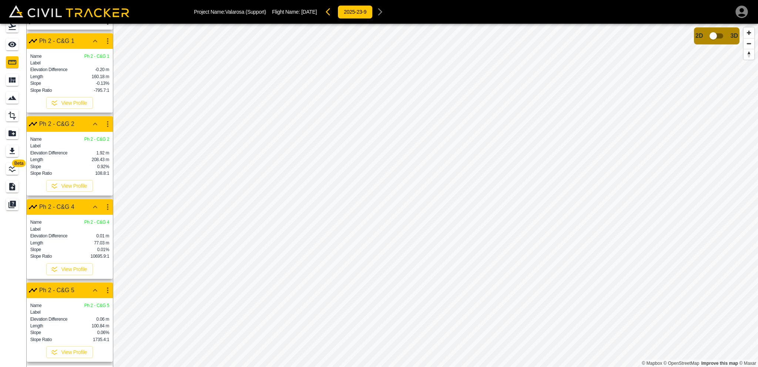
scroll to position [233, 0]
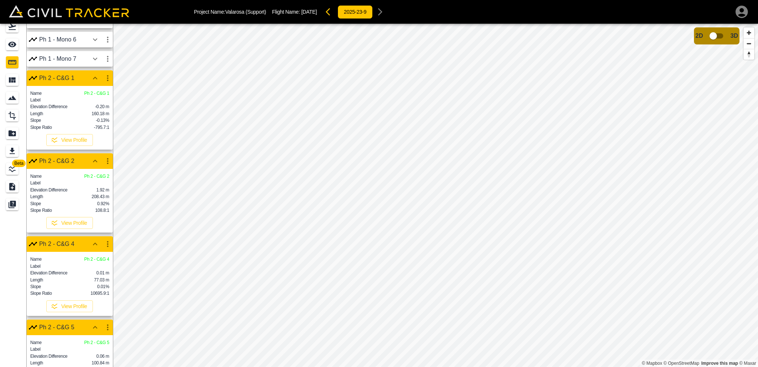
click at [97, 75] on icon "button" at bounding box center [95, 78] width 9 height 9
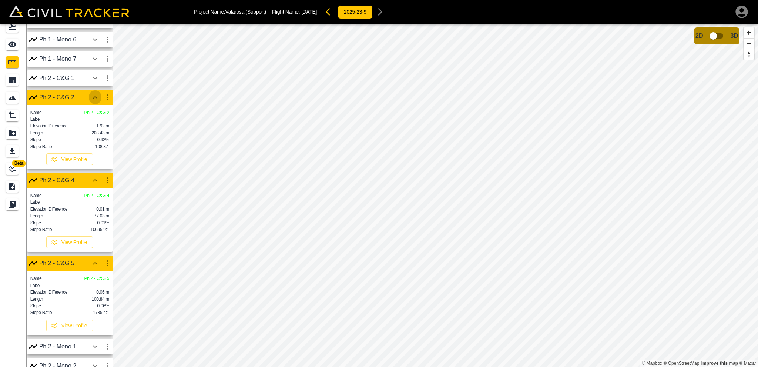
click at [94, 96] on icon "button" at bounding box center [95, 97] width 9 height 9
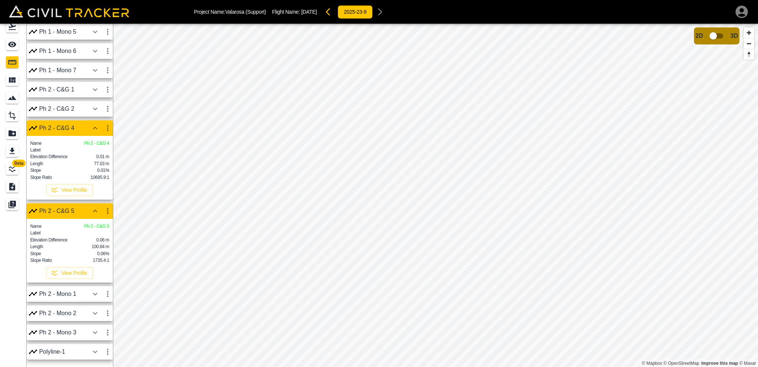
click at [93, 124] on icon "button" at bounding box center [95, 128] width 9 height 9
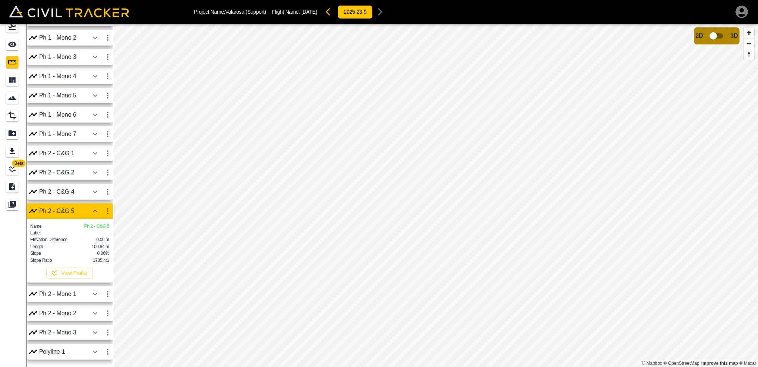
scroll to position [167, 0]
click at [92, 206] on icon "button" at bounding box center [95, 210] width 9 height 9
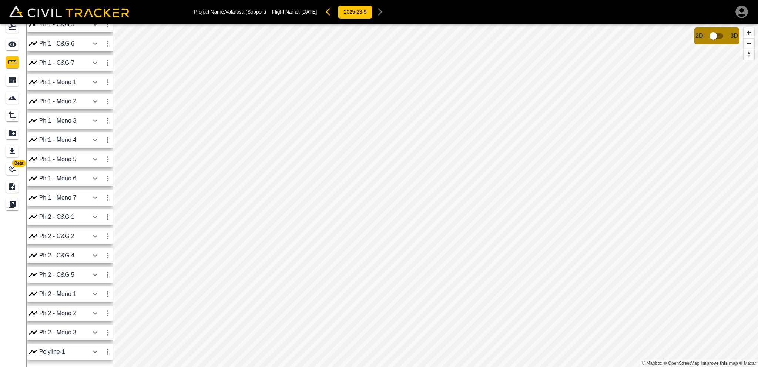
scroll to position [95, 0]
click at [91, 297] on icon "button" at bounding box center [95, 293] width 9 height 9
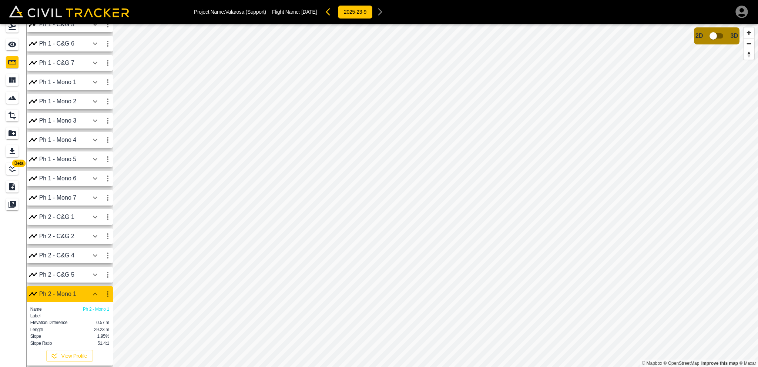
scroll to position [167, 0]
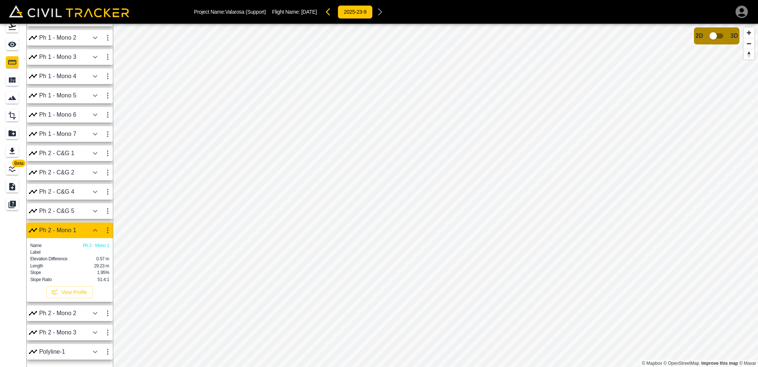
click at [93, 352] on icon "button" at bounding box center [95, 351] width 9 height 9
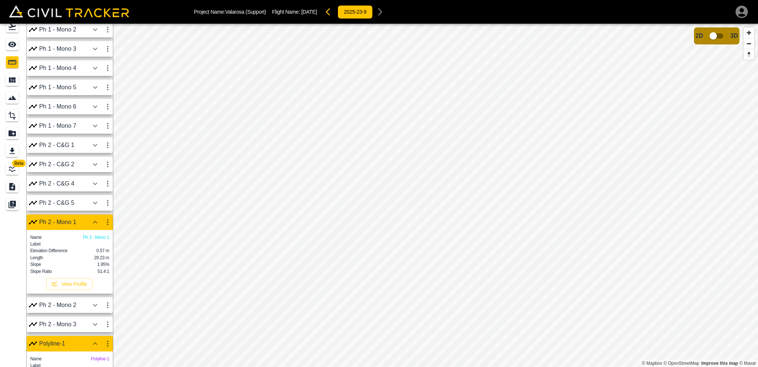
scroll to position [238, 0]
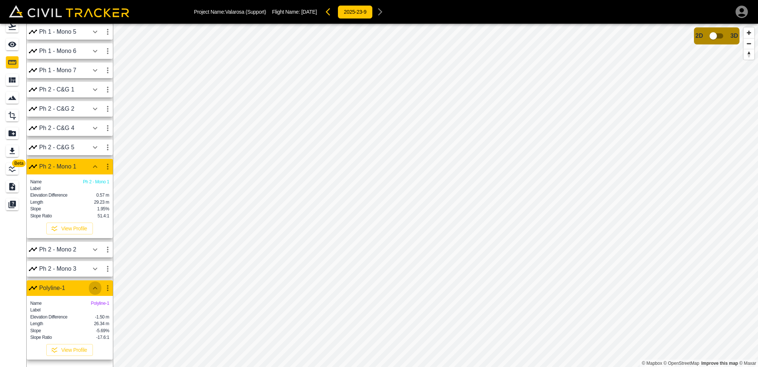
click at [92, 284] on icon "button" at bounding box center [95, 287] width 9 height 9
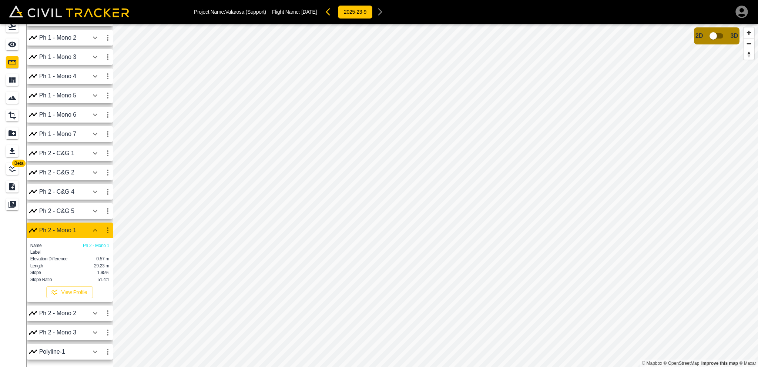
scroll to position [167, 0]
click at [94, 331] on icon "button" at bounding box center [95, 332] width 9 height 9
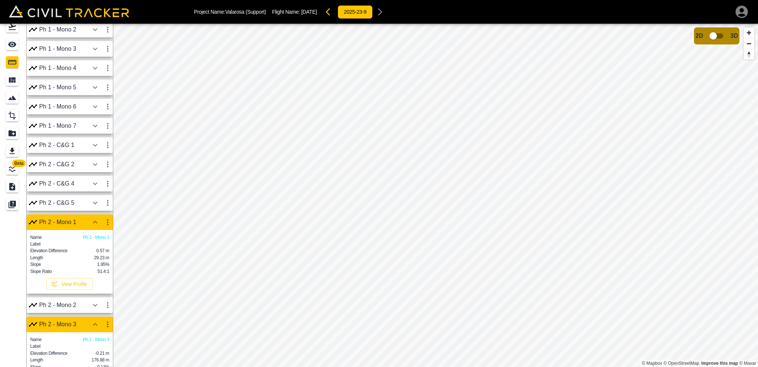
click at [95, 309] on icon "button" at bounding box center [95, 304] width 9 height 9
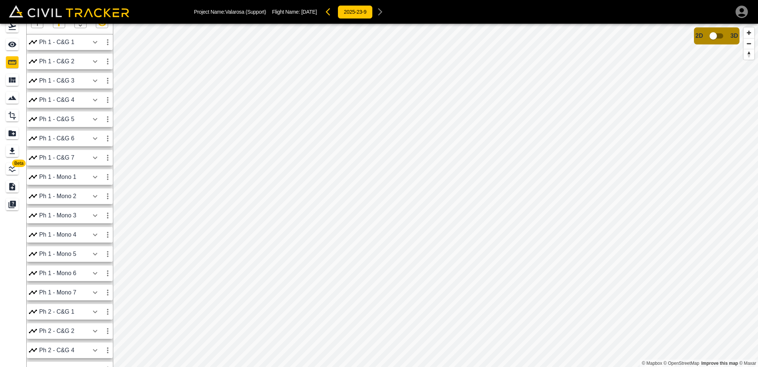
scroll to position [0, 0]
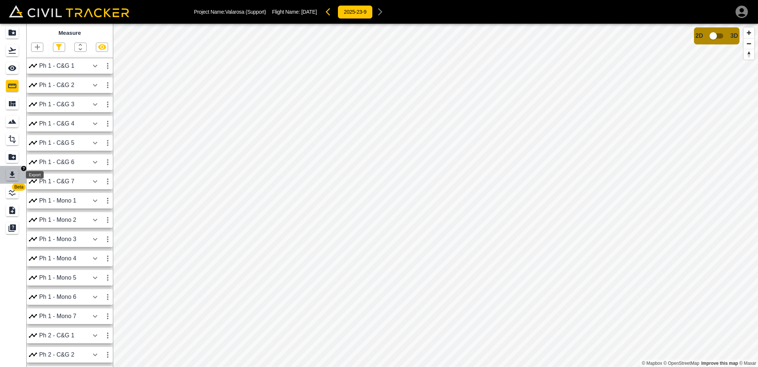
click at [13, 172] on icon "Export" at bounding box center [12, 174] width 5 height 6
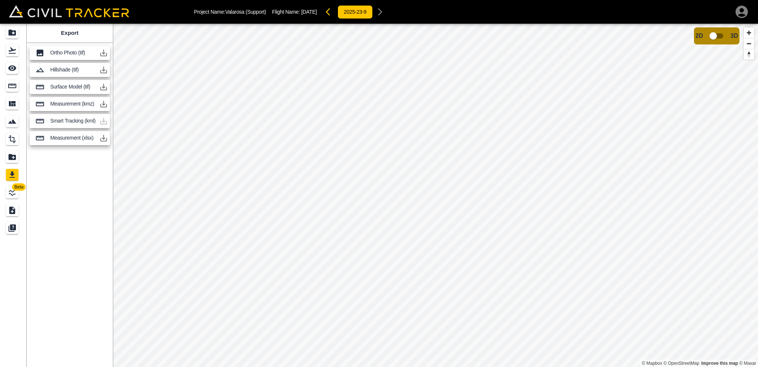
click at [71, 136] on p "Measurement (xlsx)" at bounding box center [73, 138] width 46 height 6
click at [100, 138] on icon "button" at bounding box center [103, 138] width 9 height 9
